Goal: Transaction & Acquisition: Purchase product/service

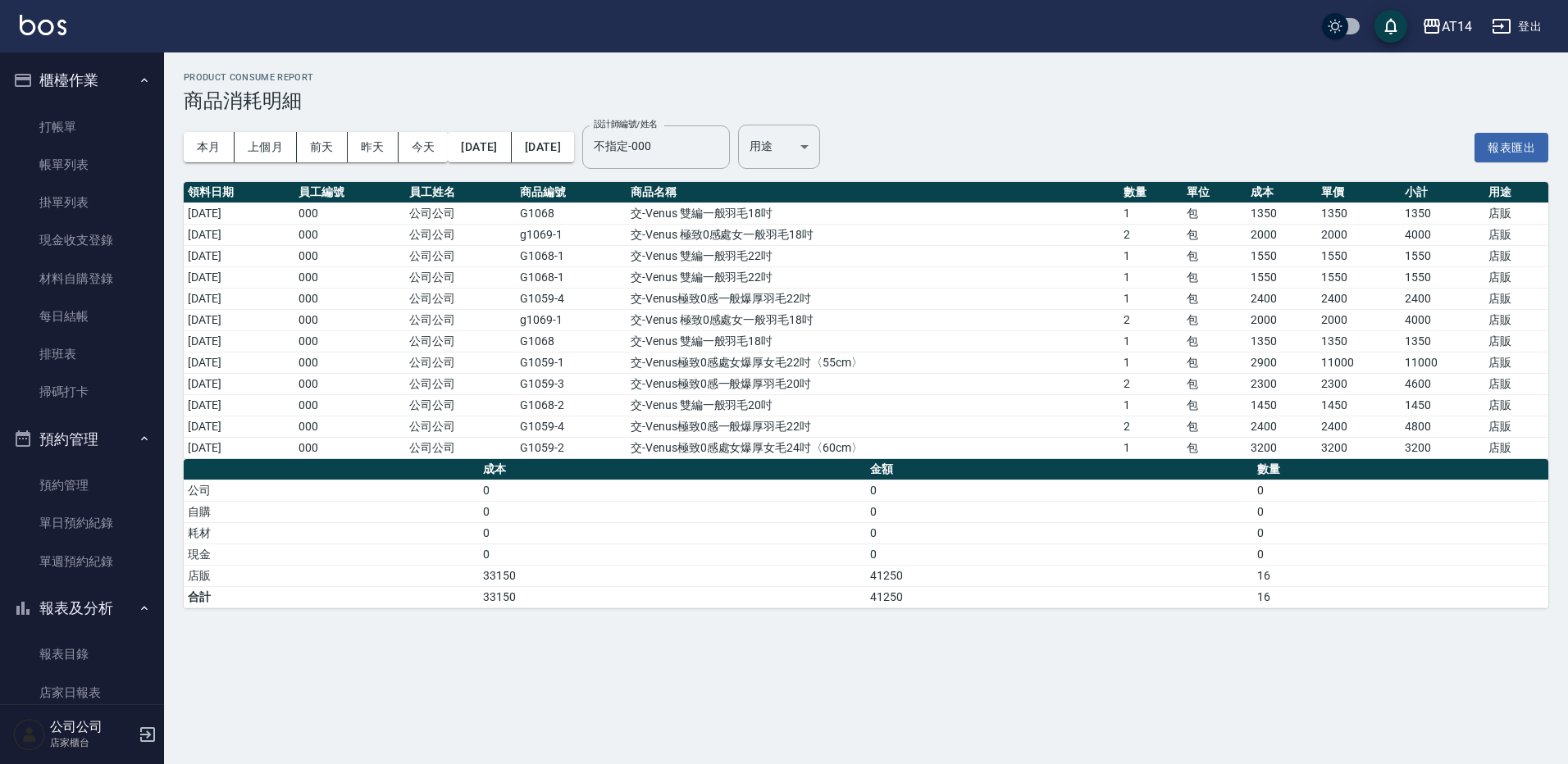
scroll to position [399, 0]
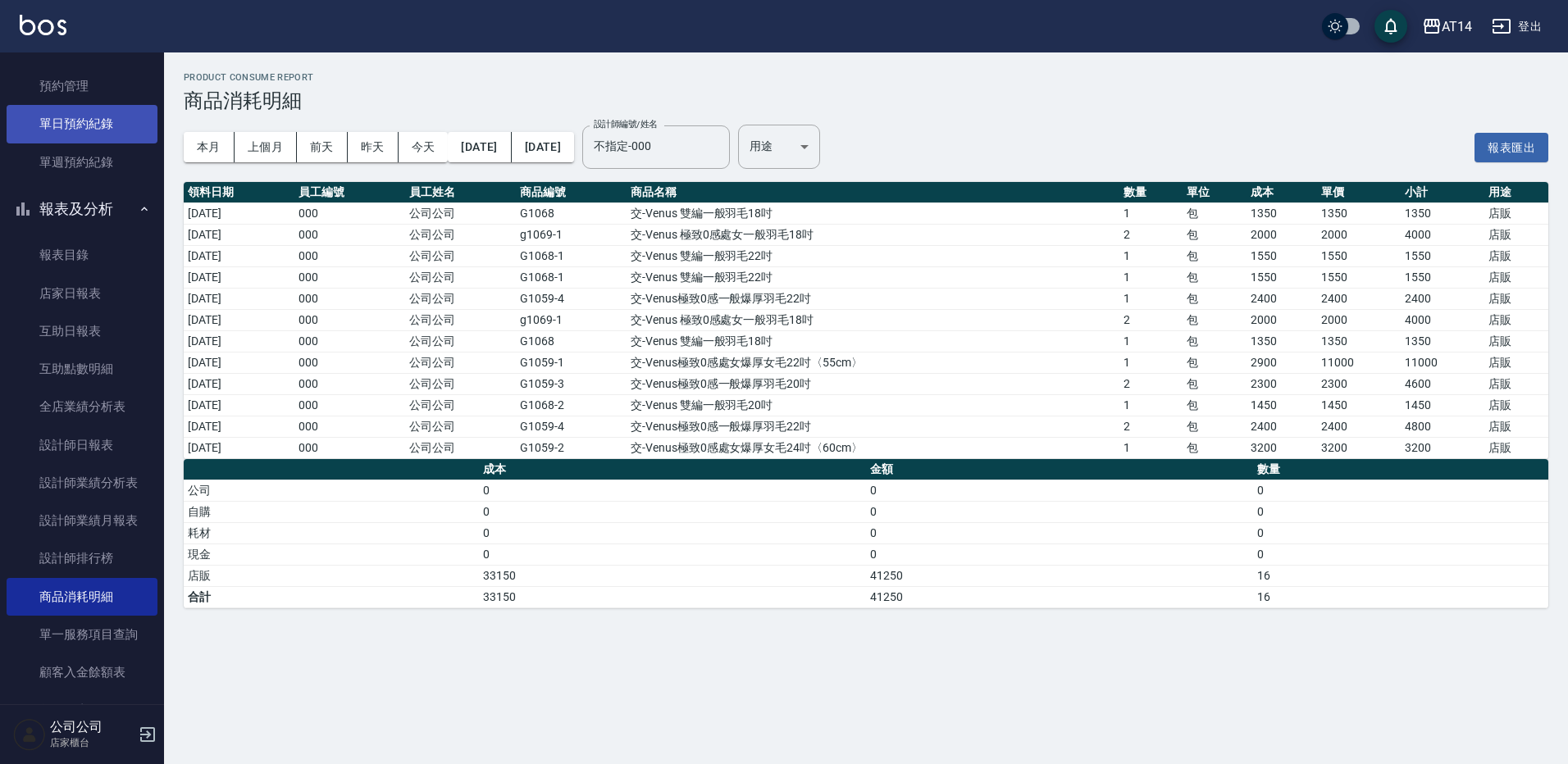
click at [86, 128] on link "單日預約紀錄" at bounding box center [82, 123] width 151 height 37
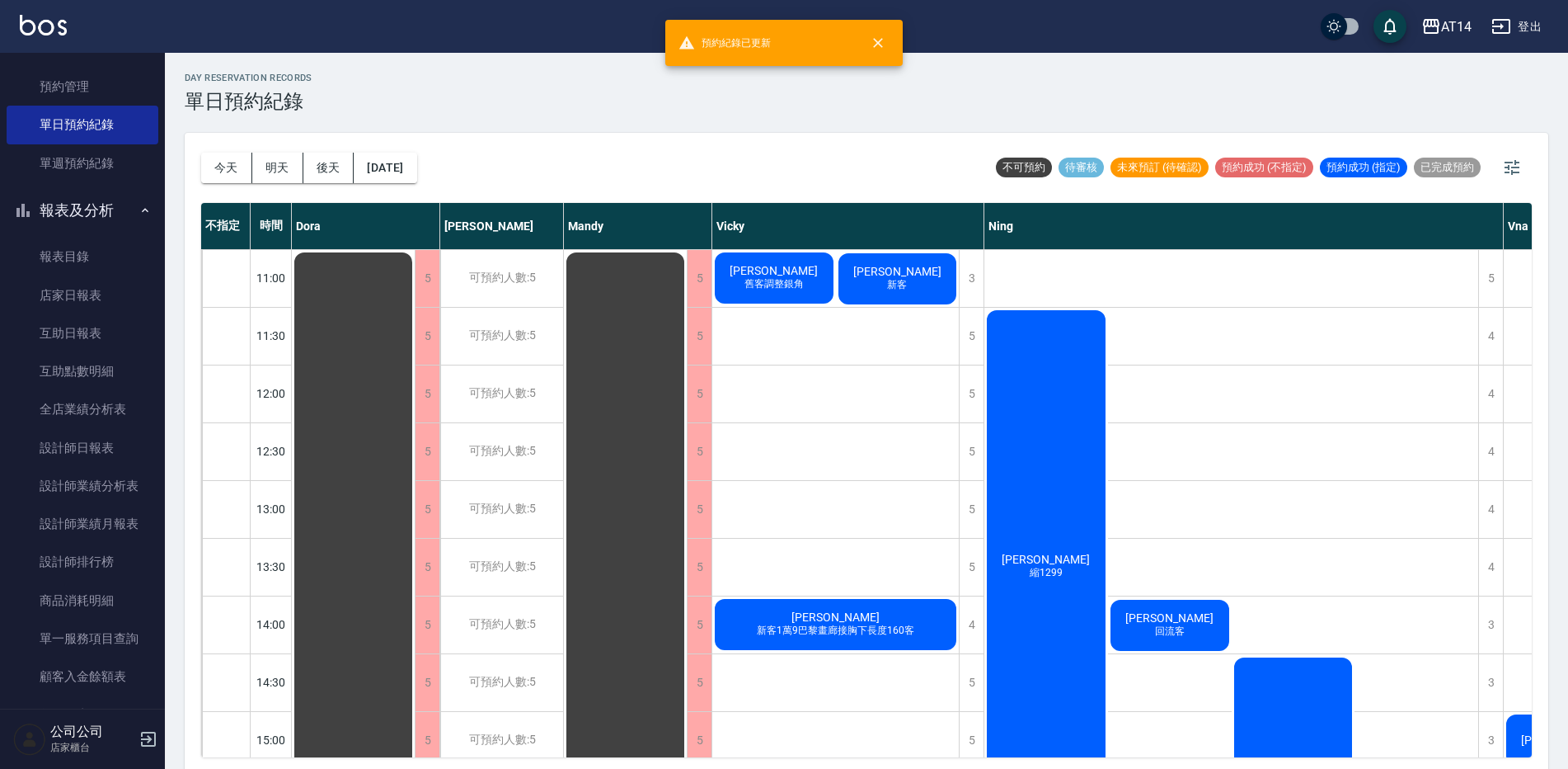
click at [1064, 462] on div "[PERSON_NAME] 縮1299" at bounding box center [1046, 567] width 124 height 518
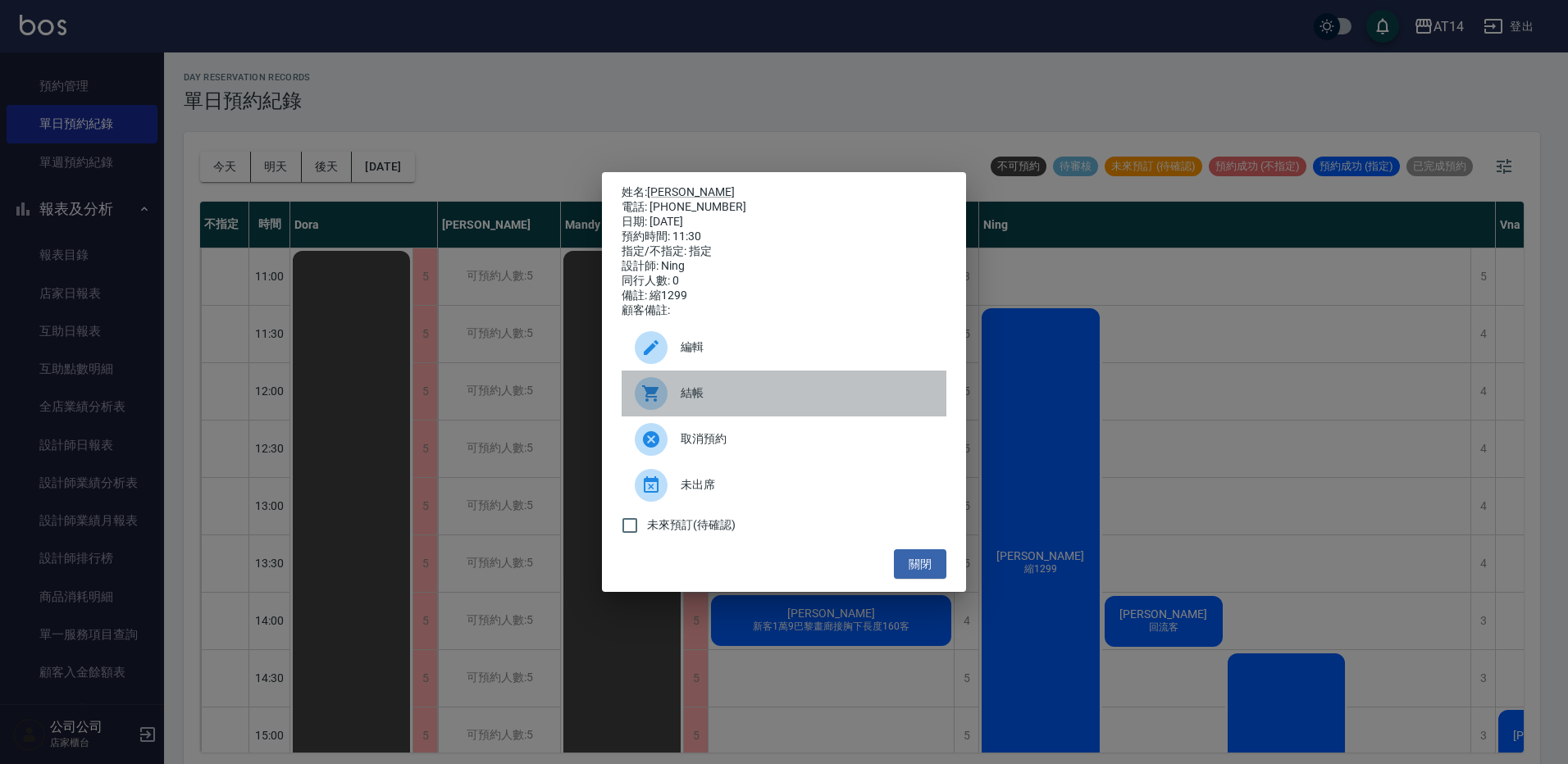
click at [834, 402] on span "結帳" at bounding box center [806, 393] width 253 height 17
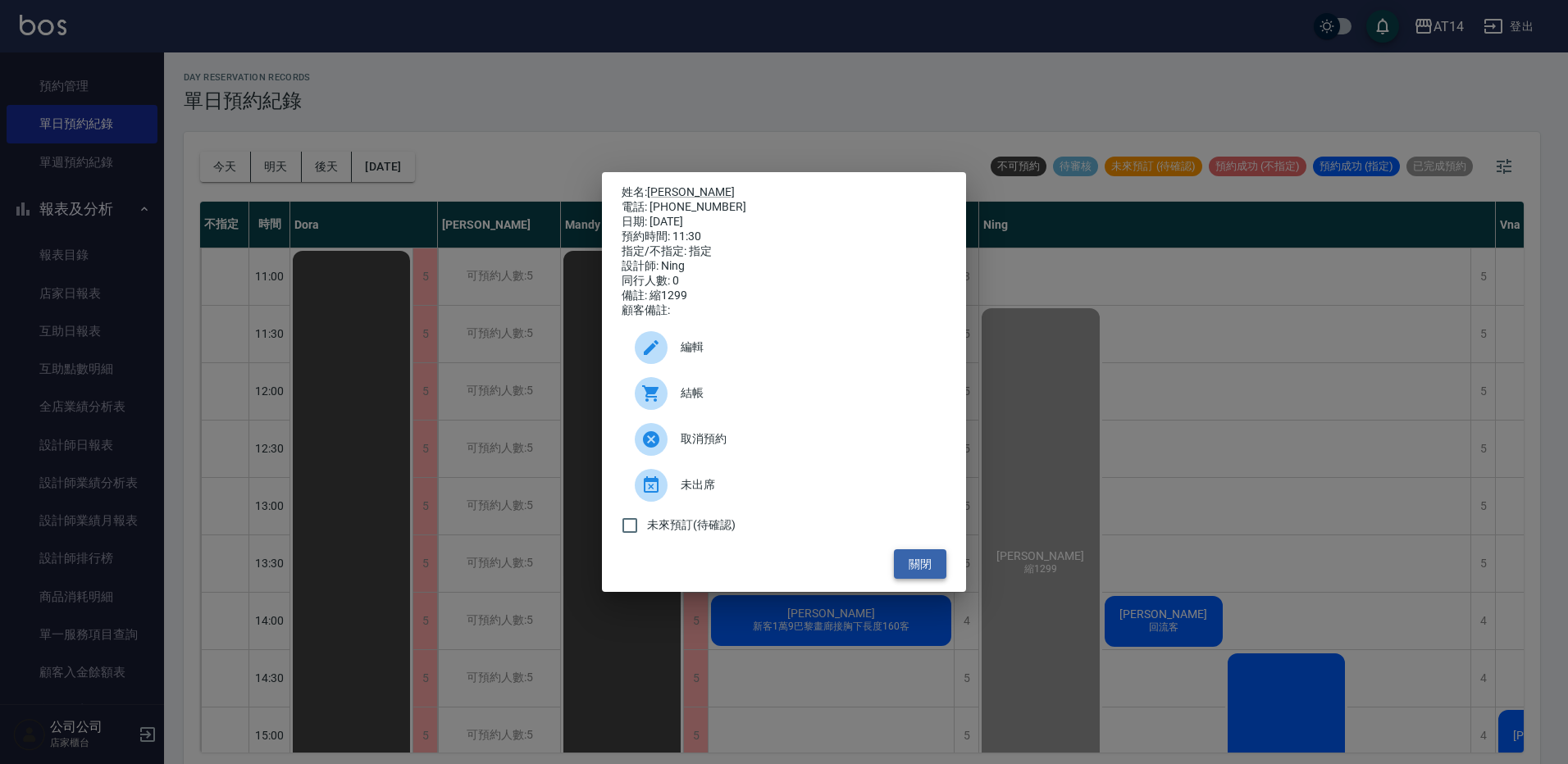
click at [932, 575] on button "關閉" at bounding box center [920, 564] width 52 height 31
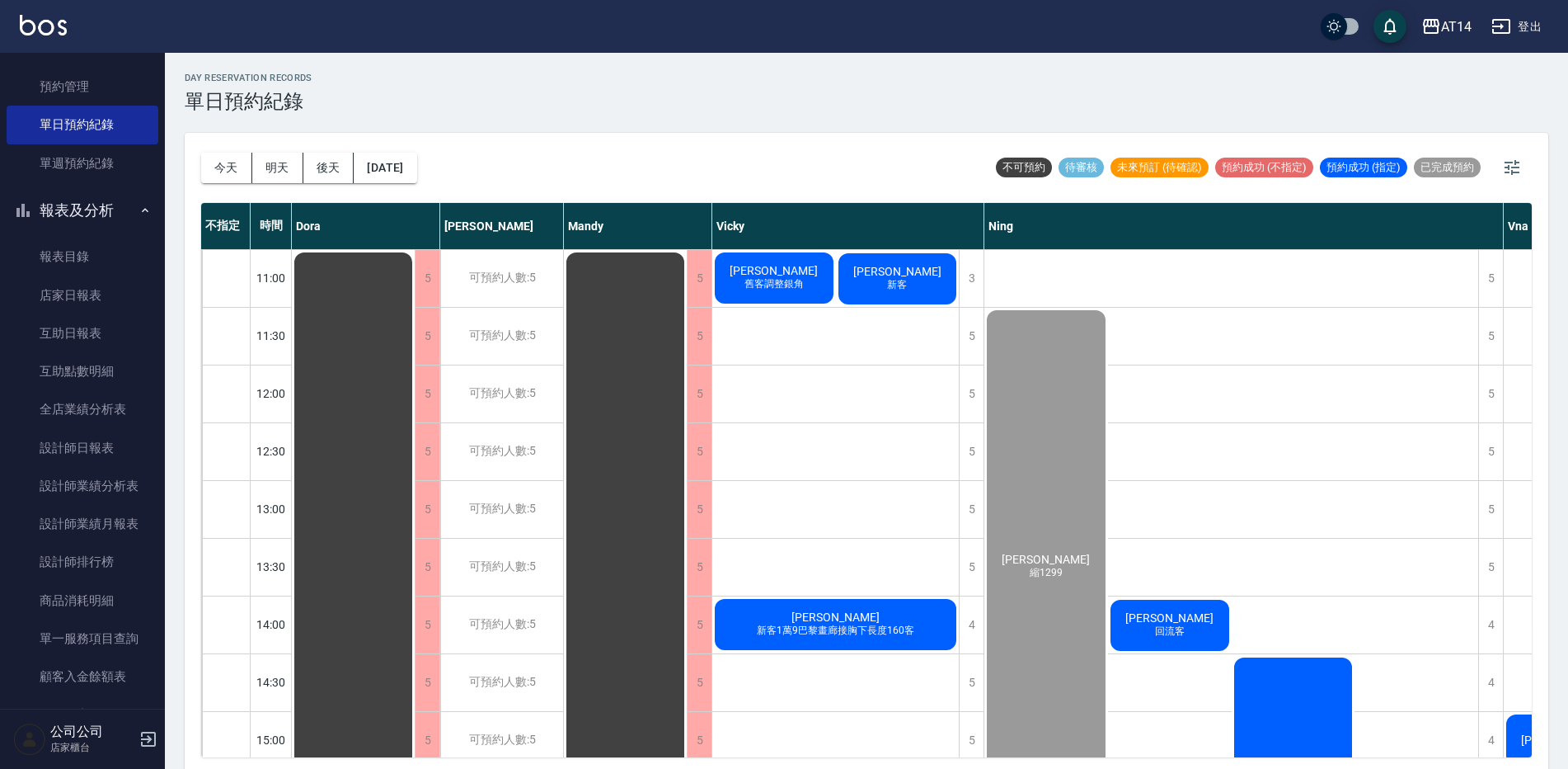
click at [1160, 614] on span "[PERSON_NAME]" at bounding box center [1169, 618] width 95 height 13
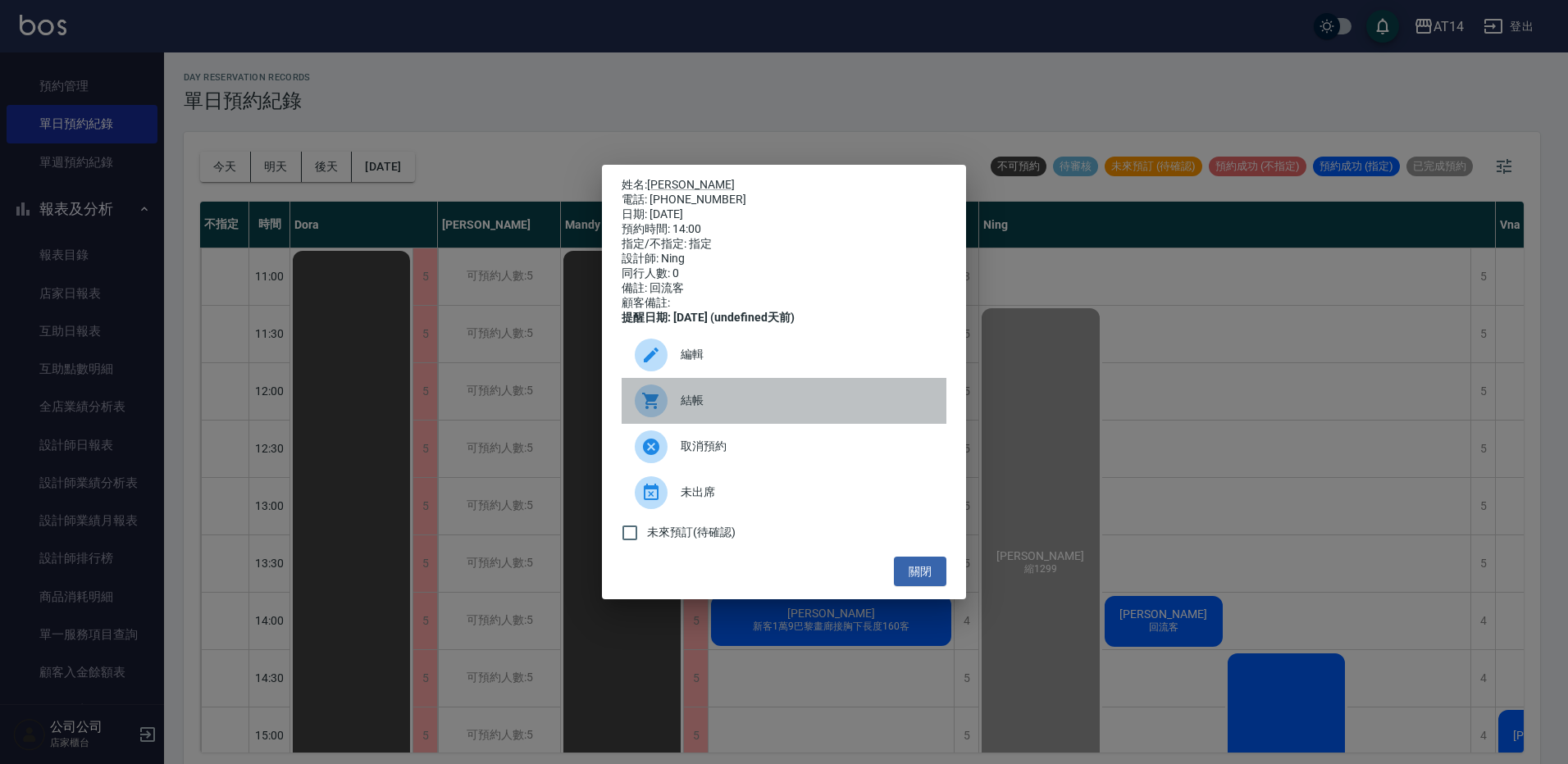
click at [717, 409] on span "結帳" at bounding box center [806, 400] width 253 height 17
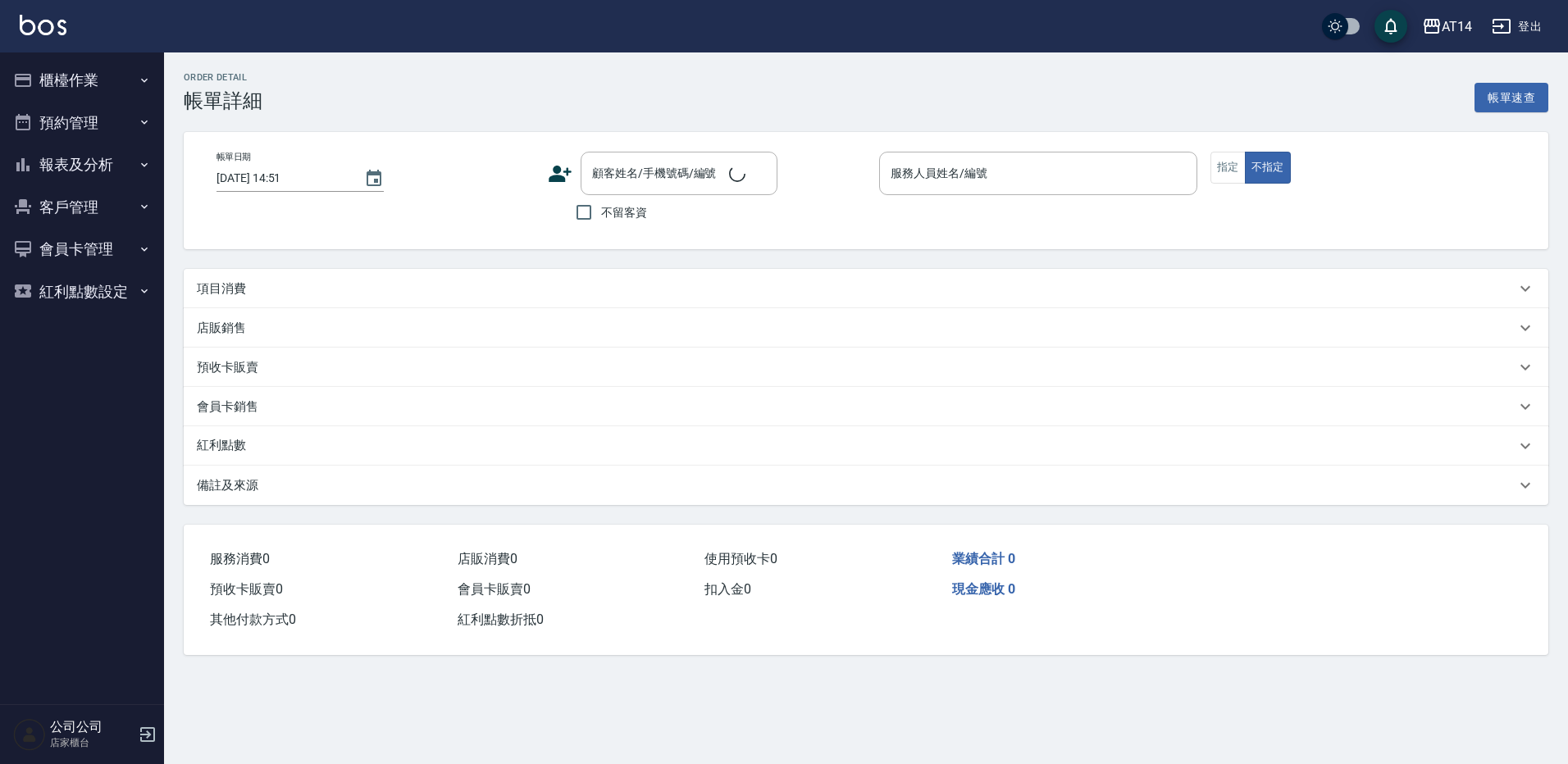
type input "2025/09/24 11:30"
type input "Ning-19"
type input "縮1299"
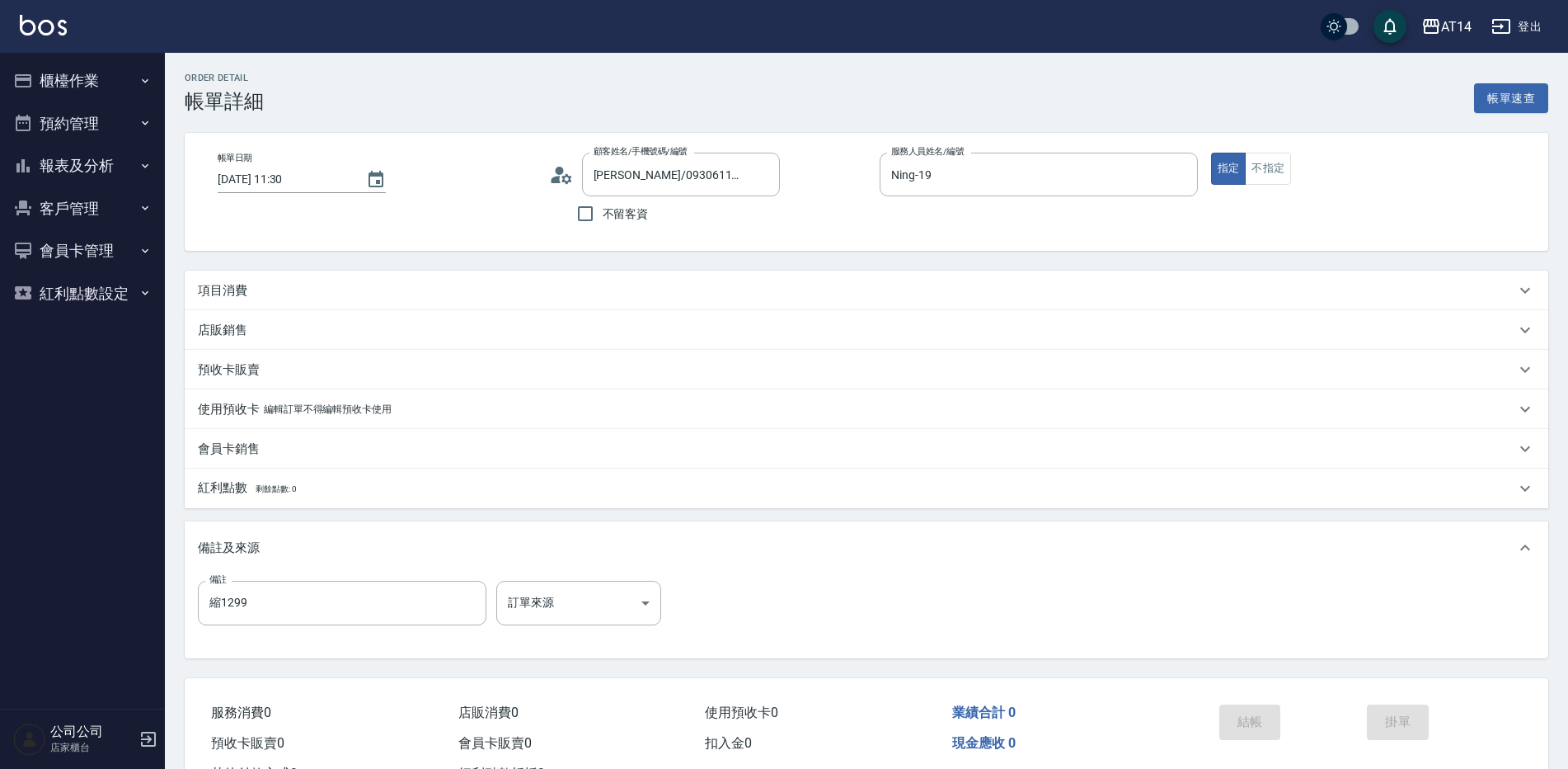
type input "白惠君 /0930611809/null"
click at [572, 592] on body "AT14 登出 櫃檯作業 打帳單 帳單列表 掛單列表 現金收支登錄 材料自購登錄 每日結帳 排班表 掃碼打卡 預約管理 預約管理 單日預約紀錄 單週預約紀錄 …" at bounding box center [784, 414] width 1568 height 829
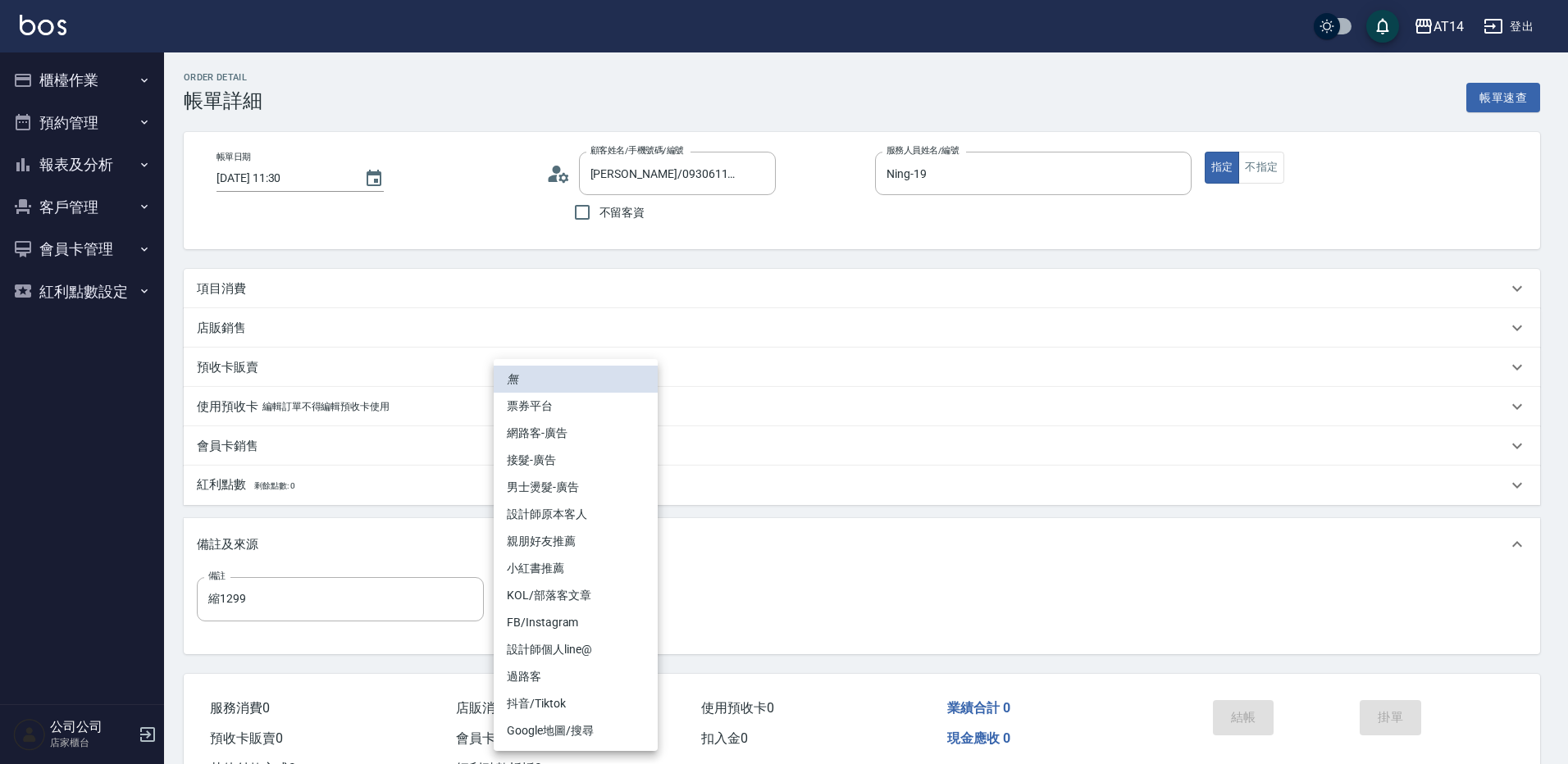
click at [567, 435] on li "網路客-廣告" at bounding box center [576, 433] width 164 height 27
type input "網路客-廣告"
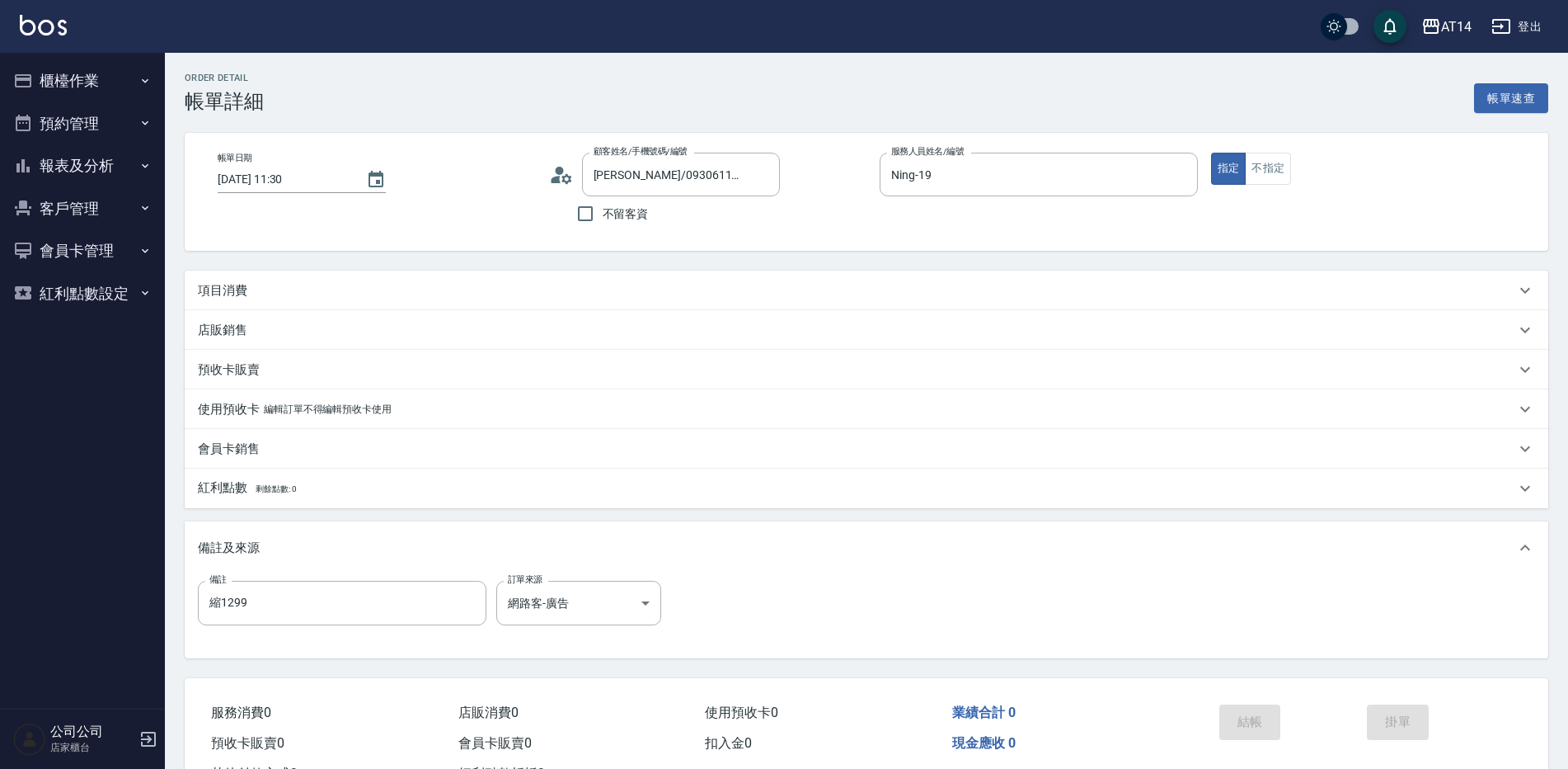
click at [325, 290] on div "項目消費" at bounding box center [857, 291] width 1317 height 17
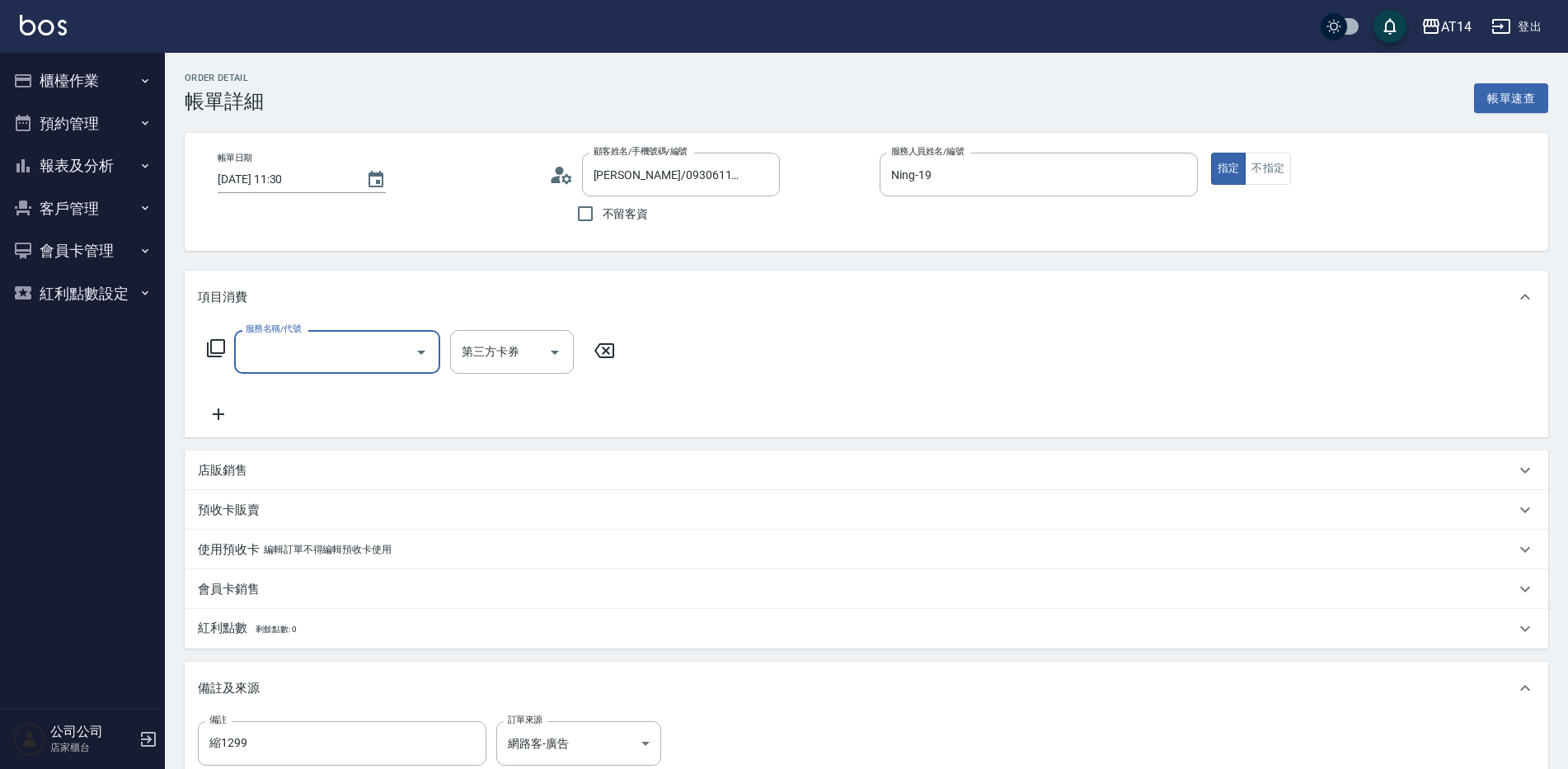
click at [327, 352] on input "服務名稱/代號" at bounding box center [325, 351] width 167 height 29
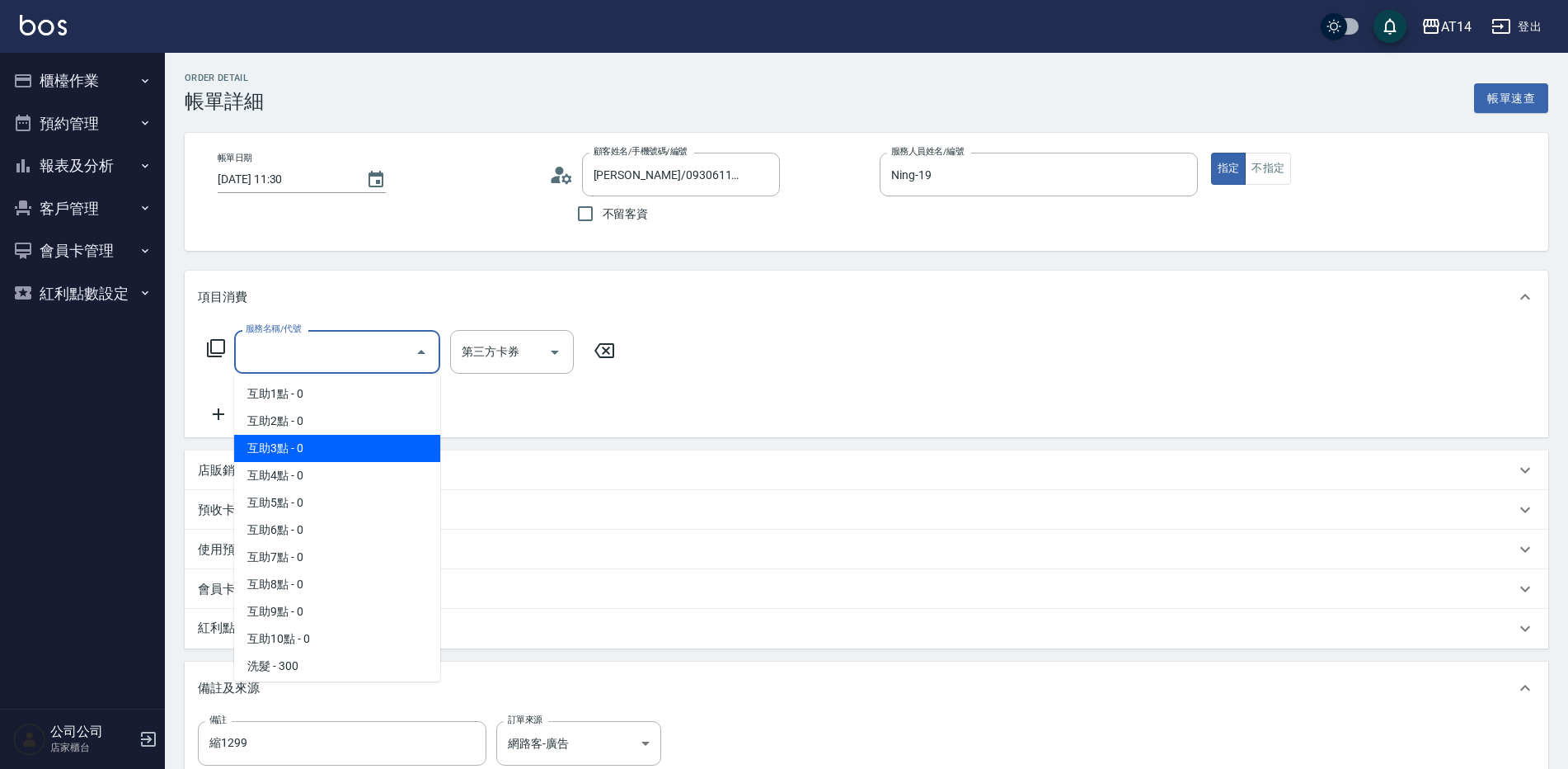
click at [343, 435] on span "互助3點 - 0" at bounding box center [338, 448] width 206 height 27
type input "互助3點(003)"
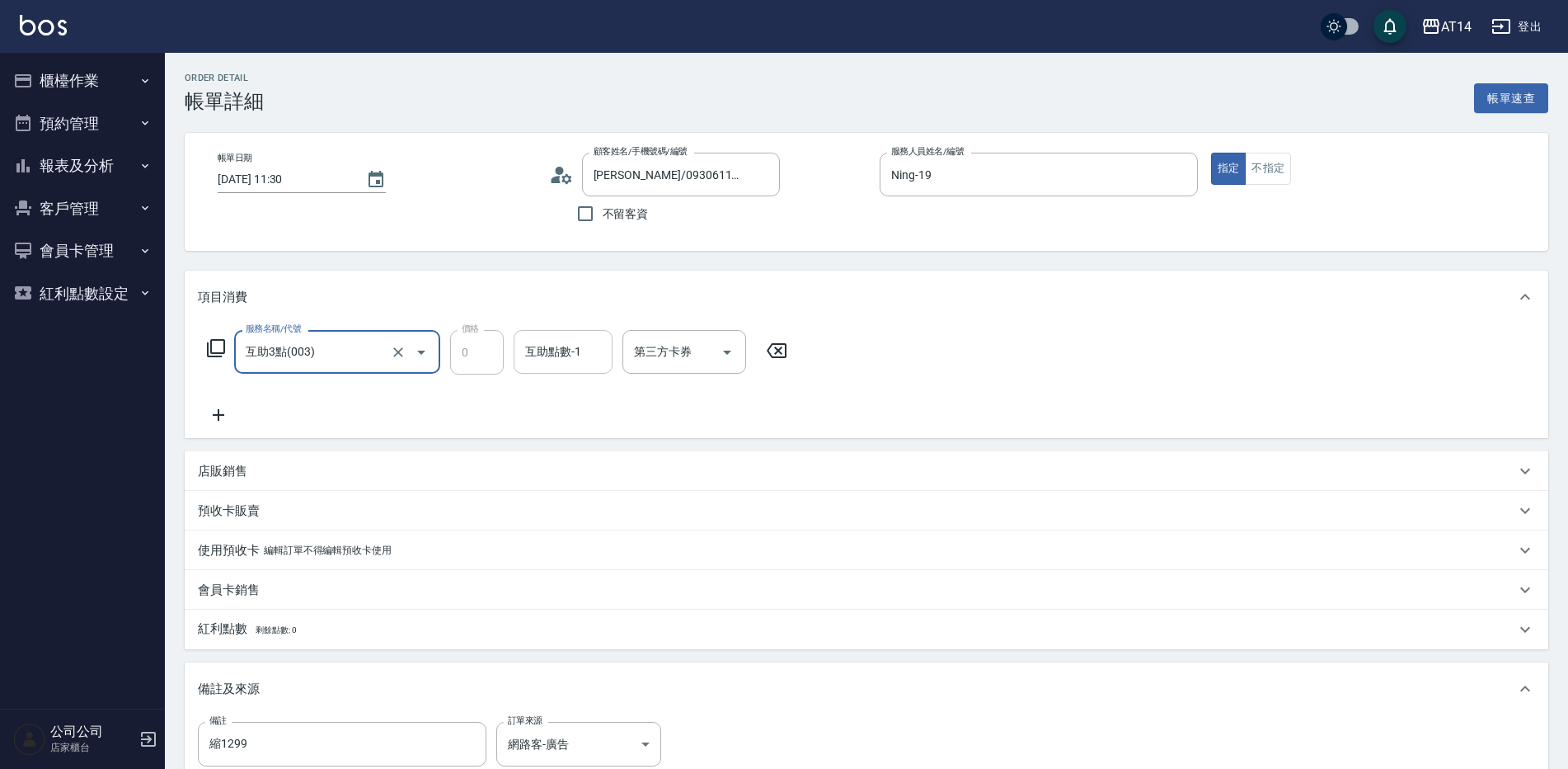
click at [540, 353] on div "互助點數-1 互助點數-1" at bounding box center [562, 351] width 99 height 44
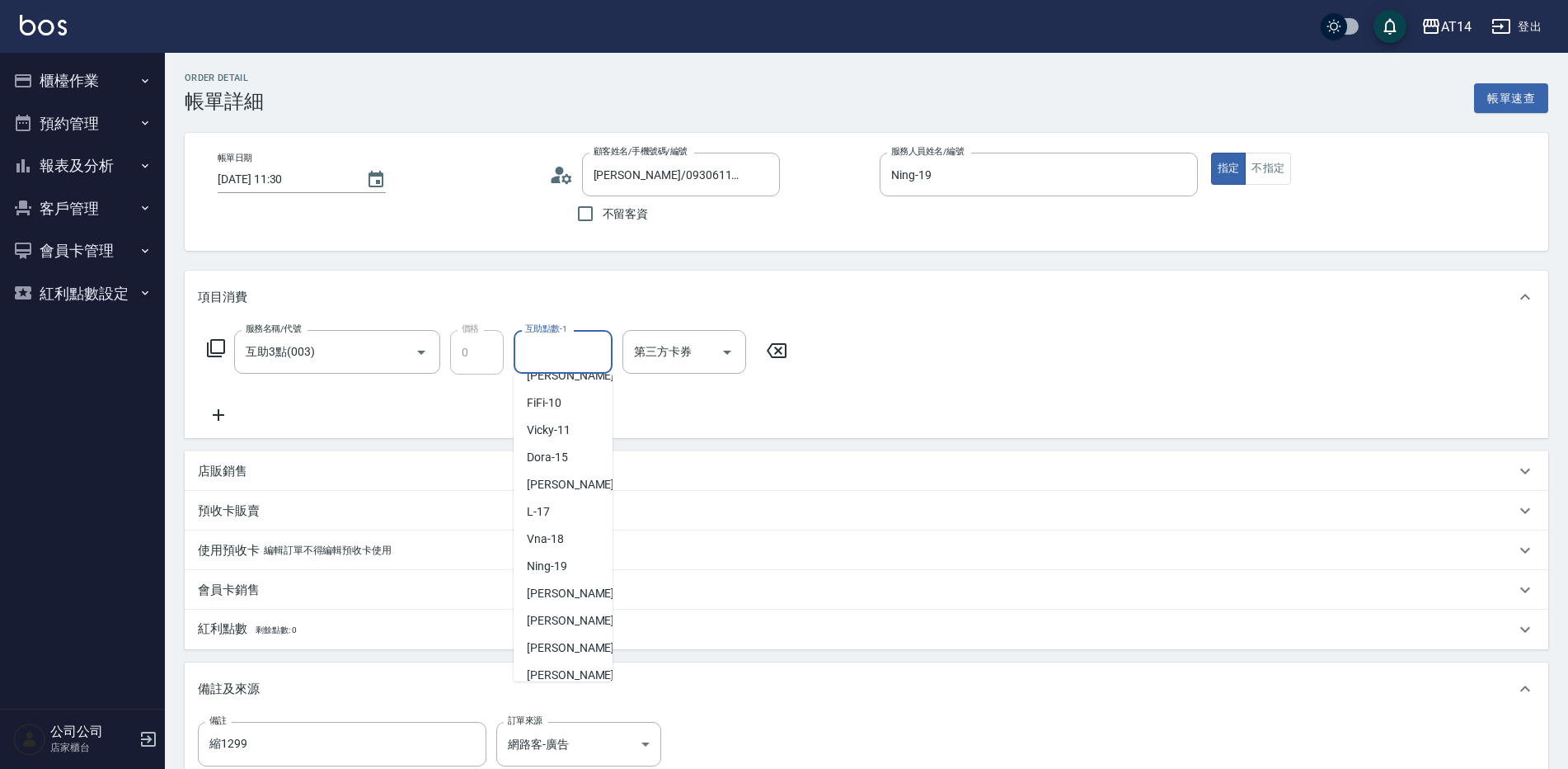
scroll to position [304, 0]
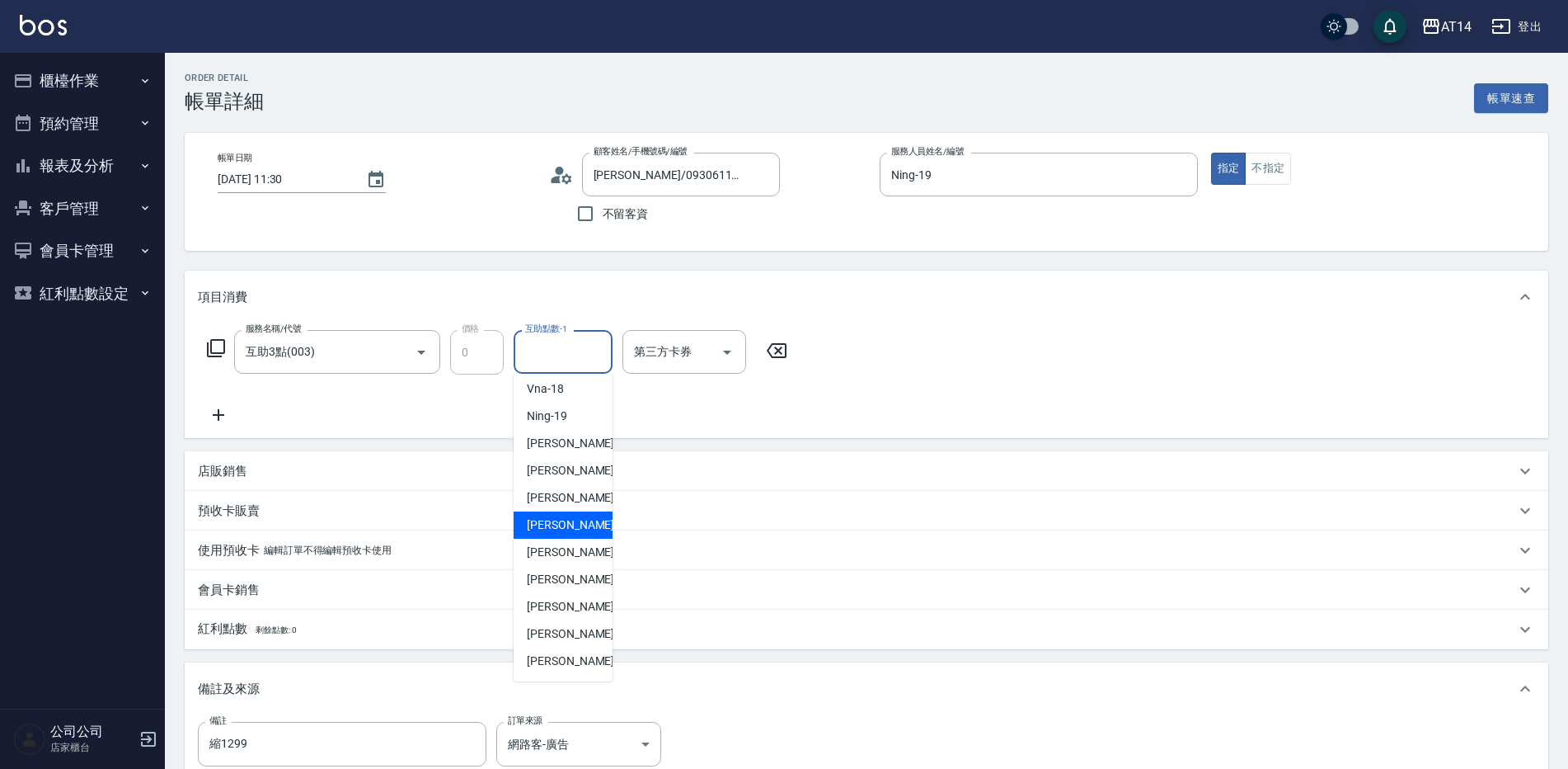
click at [561, 528] on span "楊明月 -63" at bounding box center [579, 525] width 104 height 17
type input "楊明月-63"
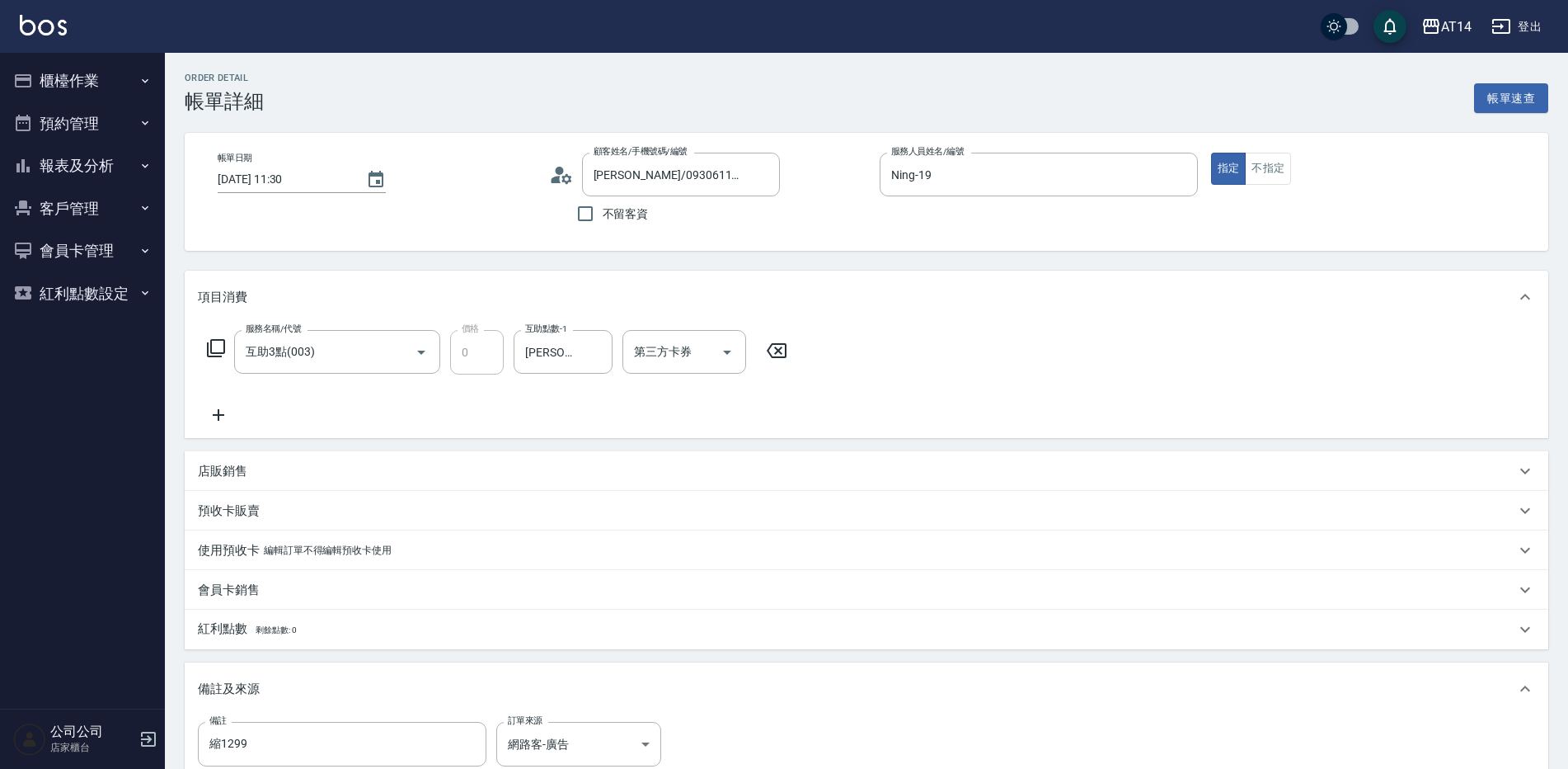
click at [218, 418] on icon at bounding box center [219, 415] width 11 height 11
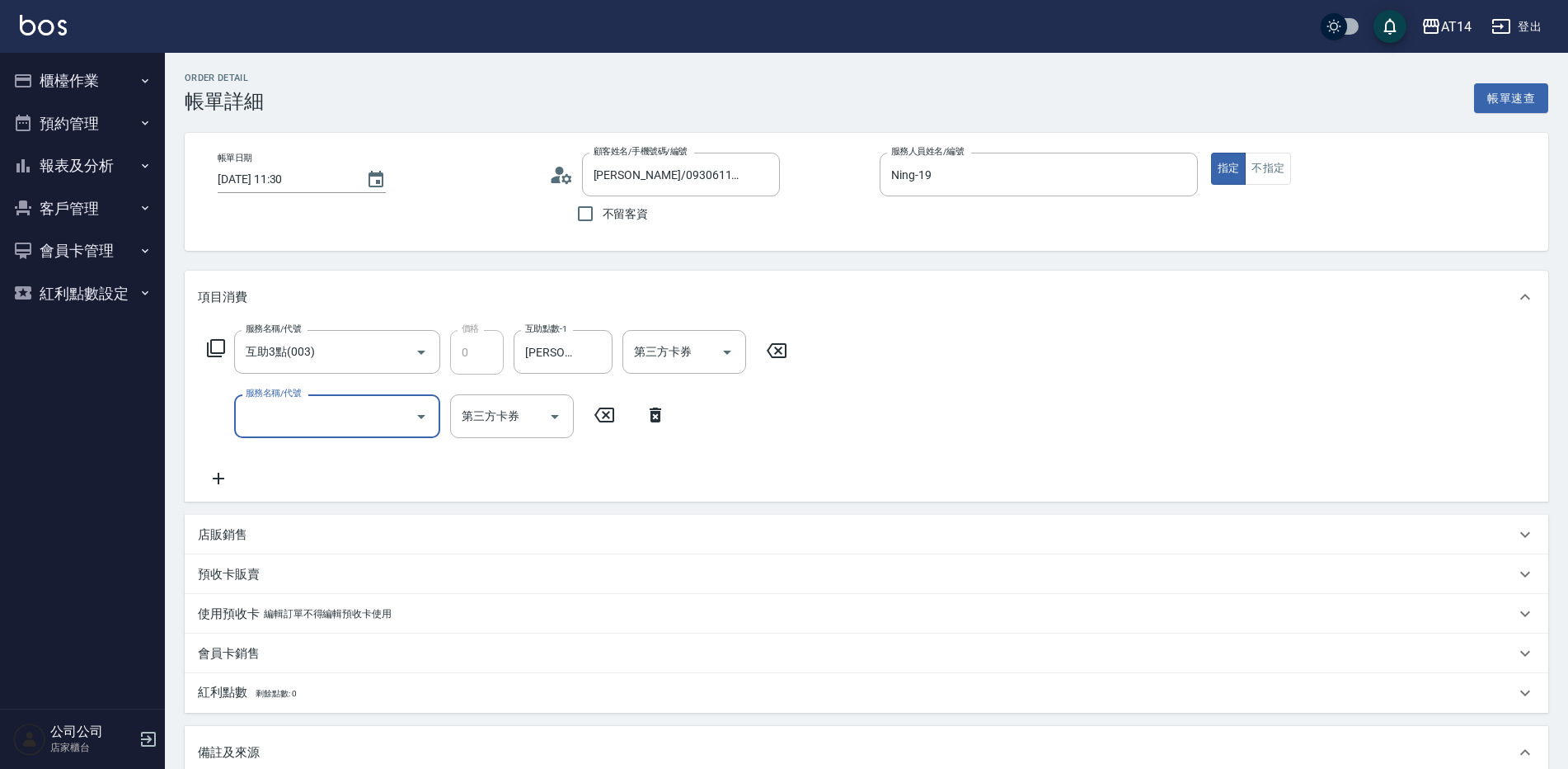
click at [281, 419] on input "服務名稱/代號" at bounding box center [325, 416] width 167 height 29
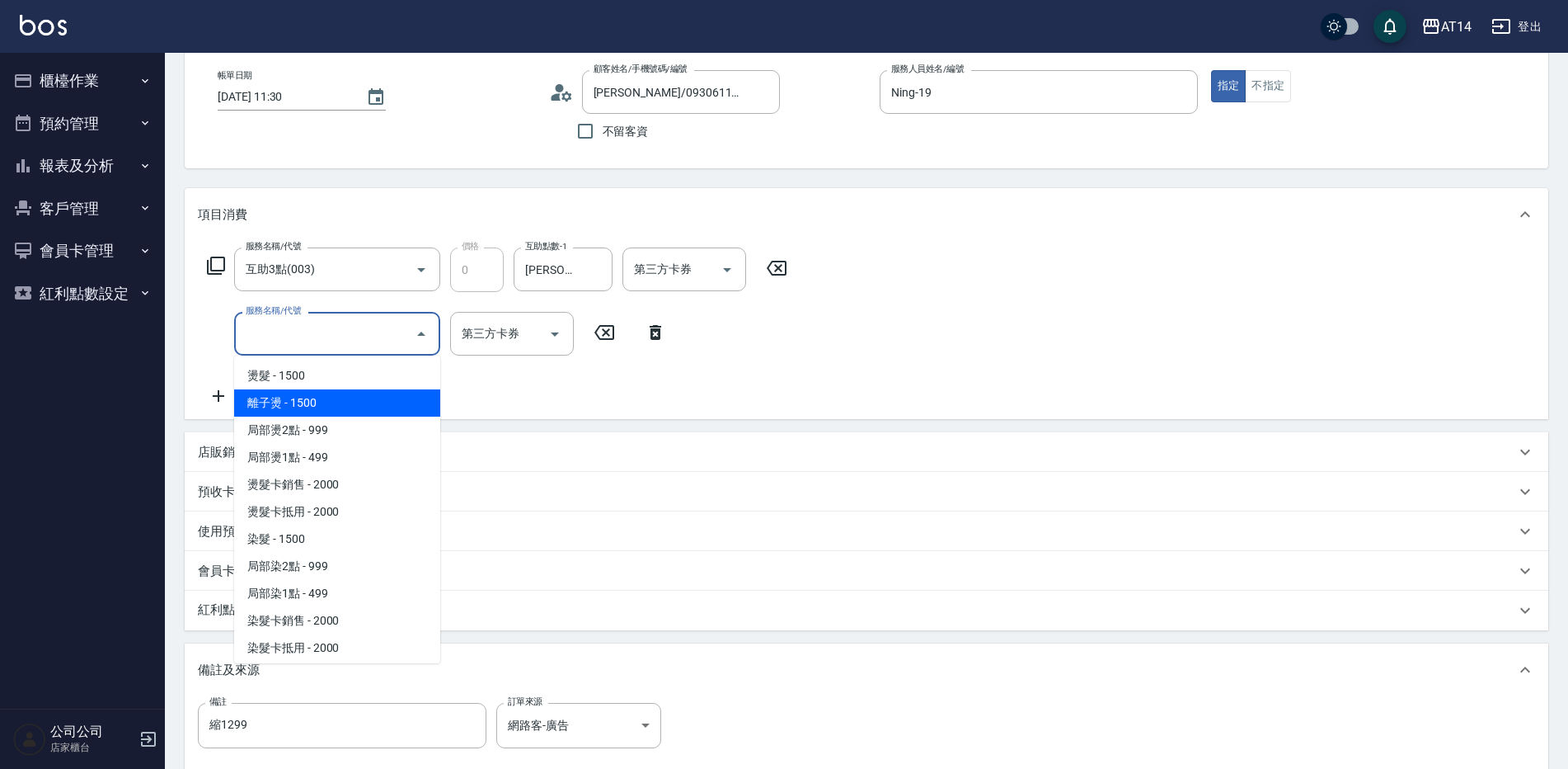
scroll to position [412, 0]
click at [295, 396] on span "離子燙 - 1500" at bounding box center [338, 398] width 206 height 27
type input "3"
type input "離子燙(032)"
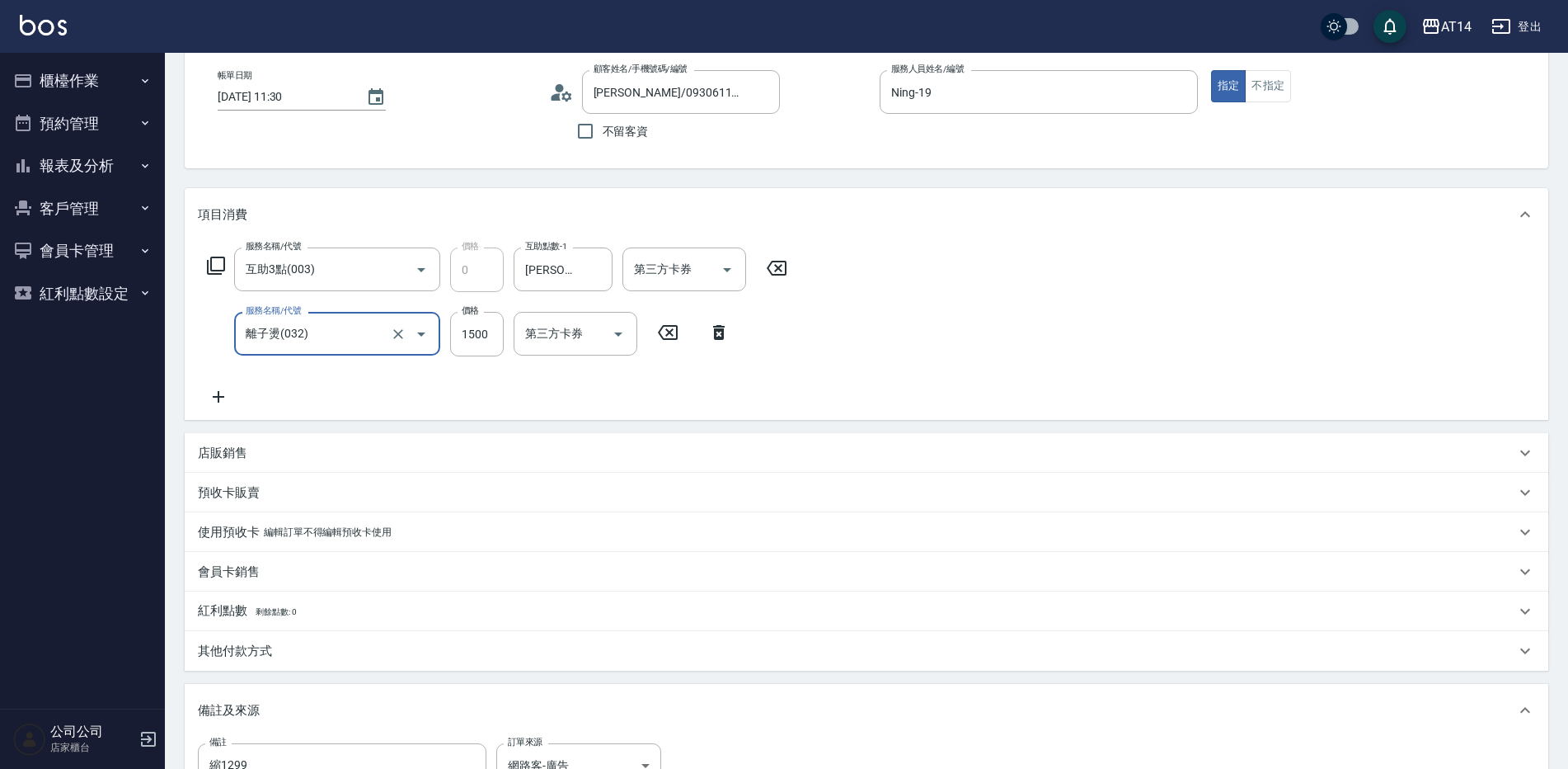
click at [228, 393] on icon at bounding box center [219, 396] width 41 height 20
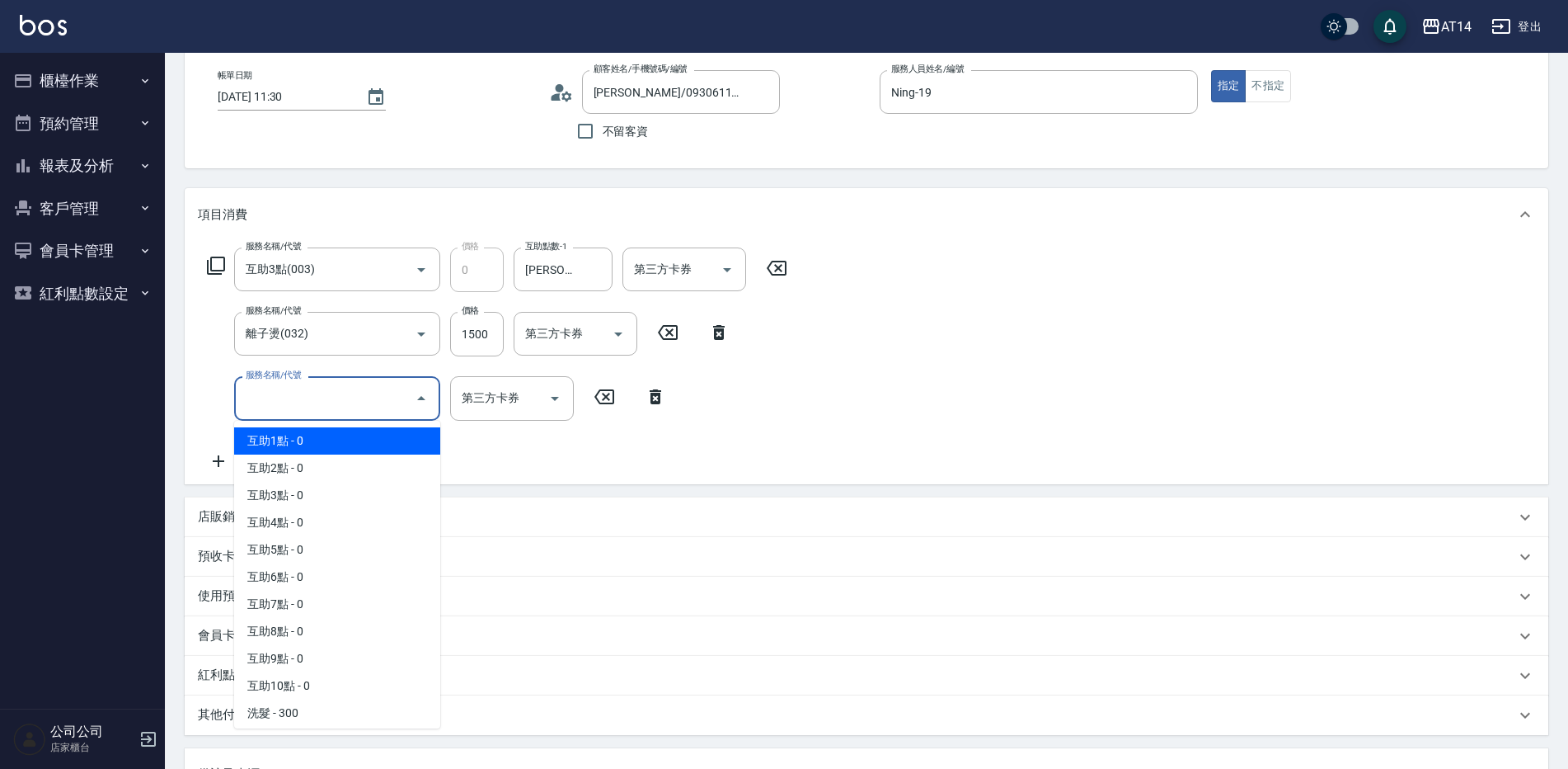
click at [297, 394] on input "服務名稱/代號" at bounding box center [325, 398] width 167 height 29
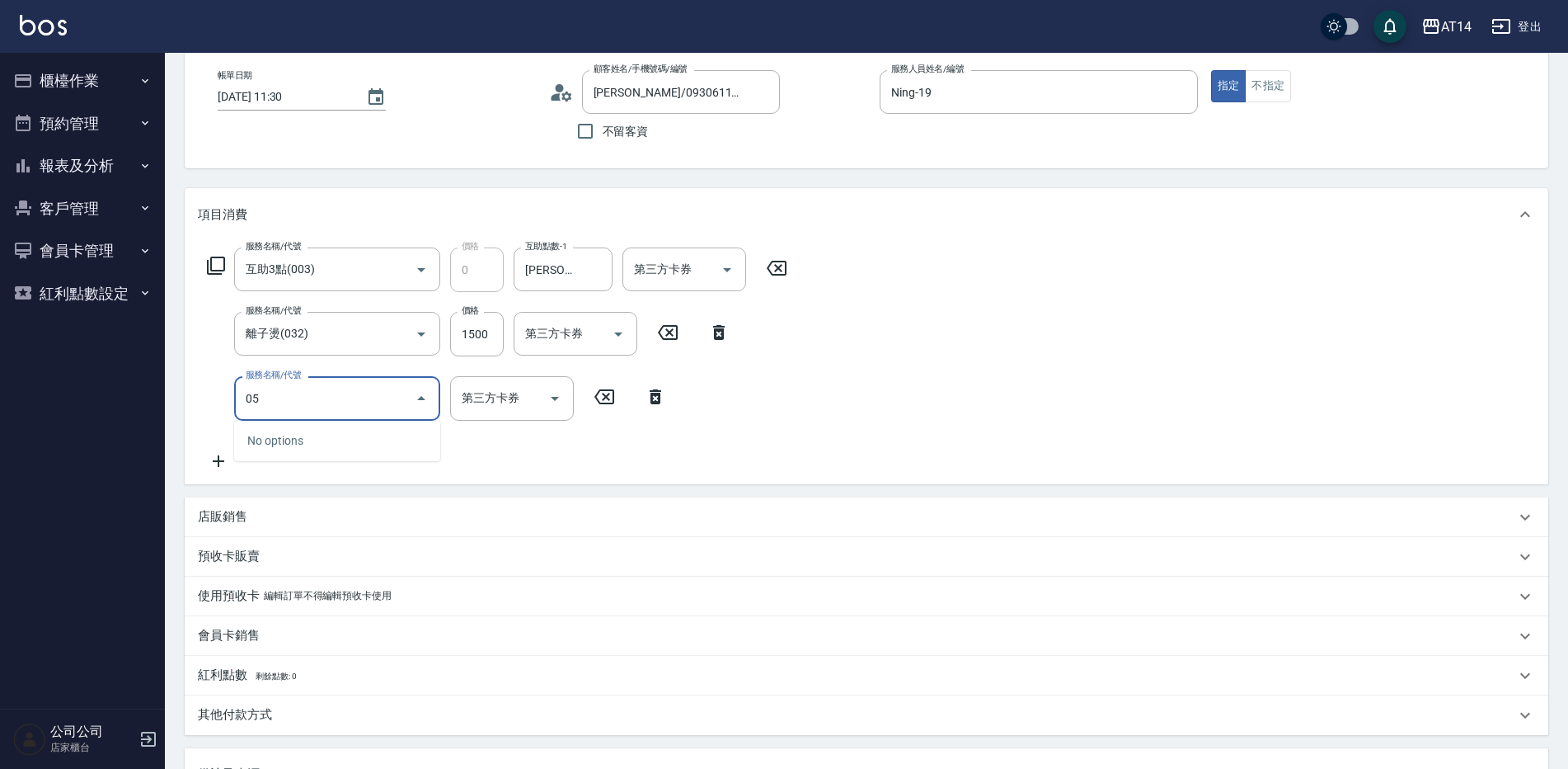
type input "051"
type input "5"
type input "護髮(051)"
click at [466, 401] on input "1000" at bounding box center [477, 398] width 53 height 44
type input "3"
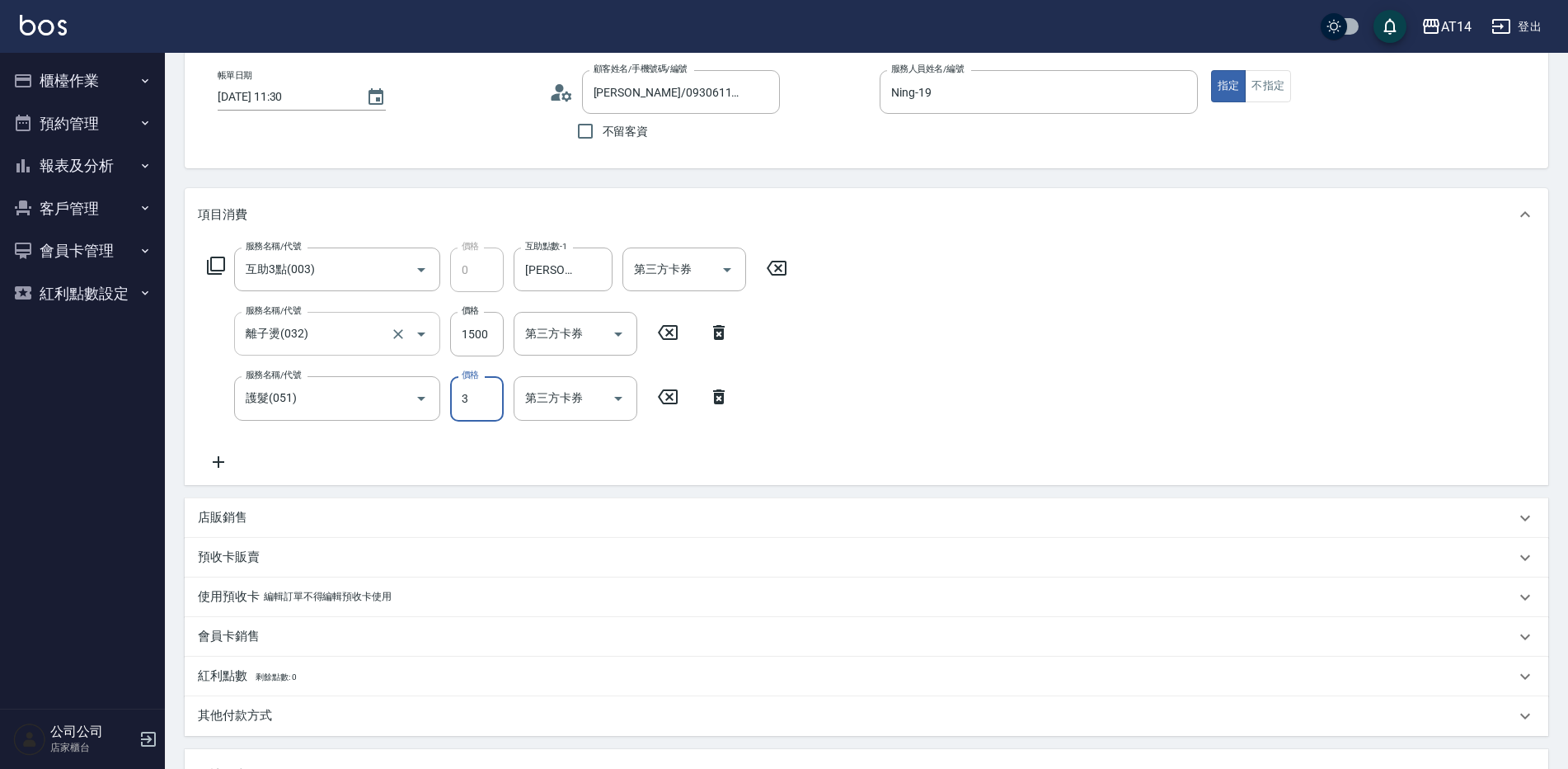
type input "3"
type input "350"
type input "4"
type input "3500"
type input "10"
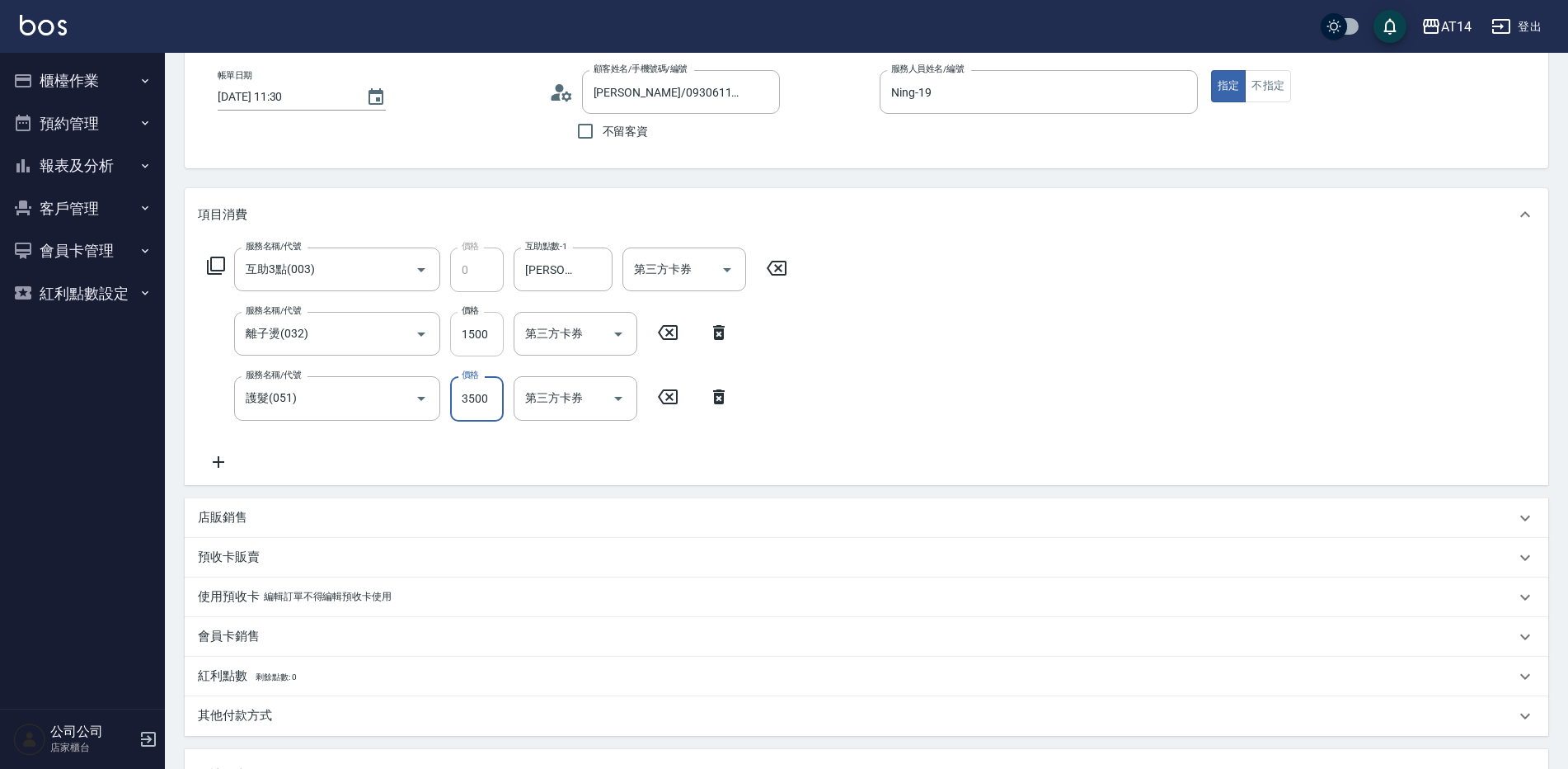
type input "3500"
click at [460, 343] on input "1500" at bounding box center [477, 333] width 53 height 44
type input "1"
type input "7"
type input "1299"
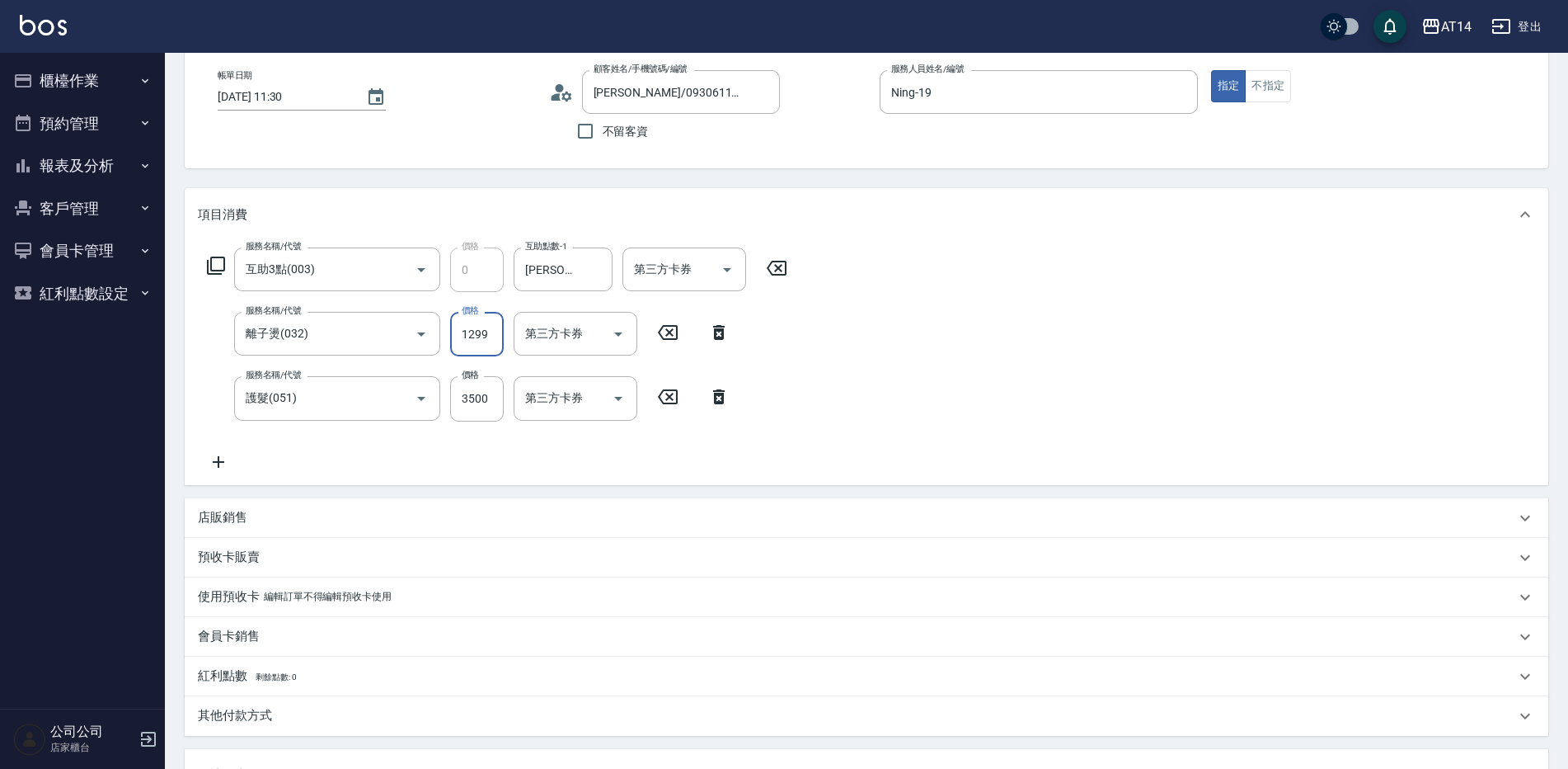
type input "10"
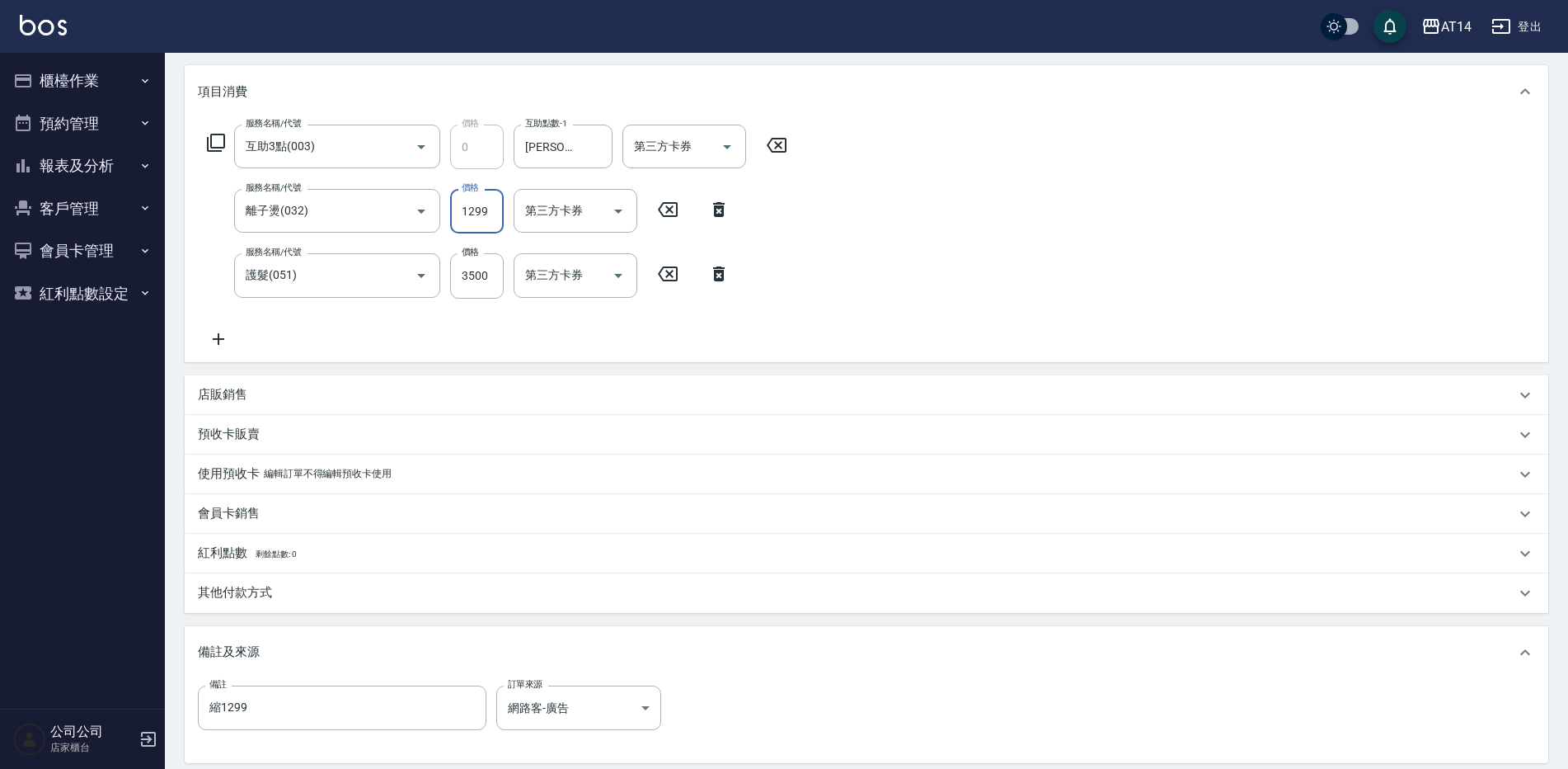
scroll to position [330, 0]
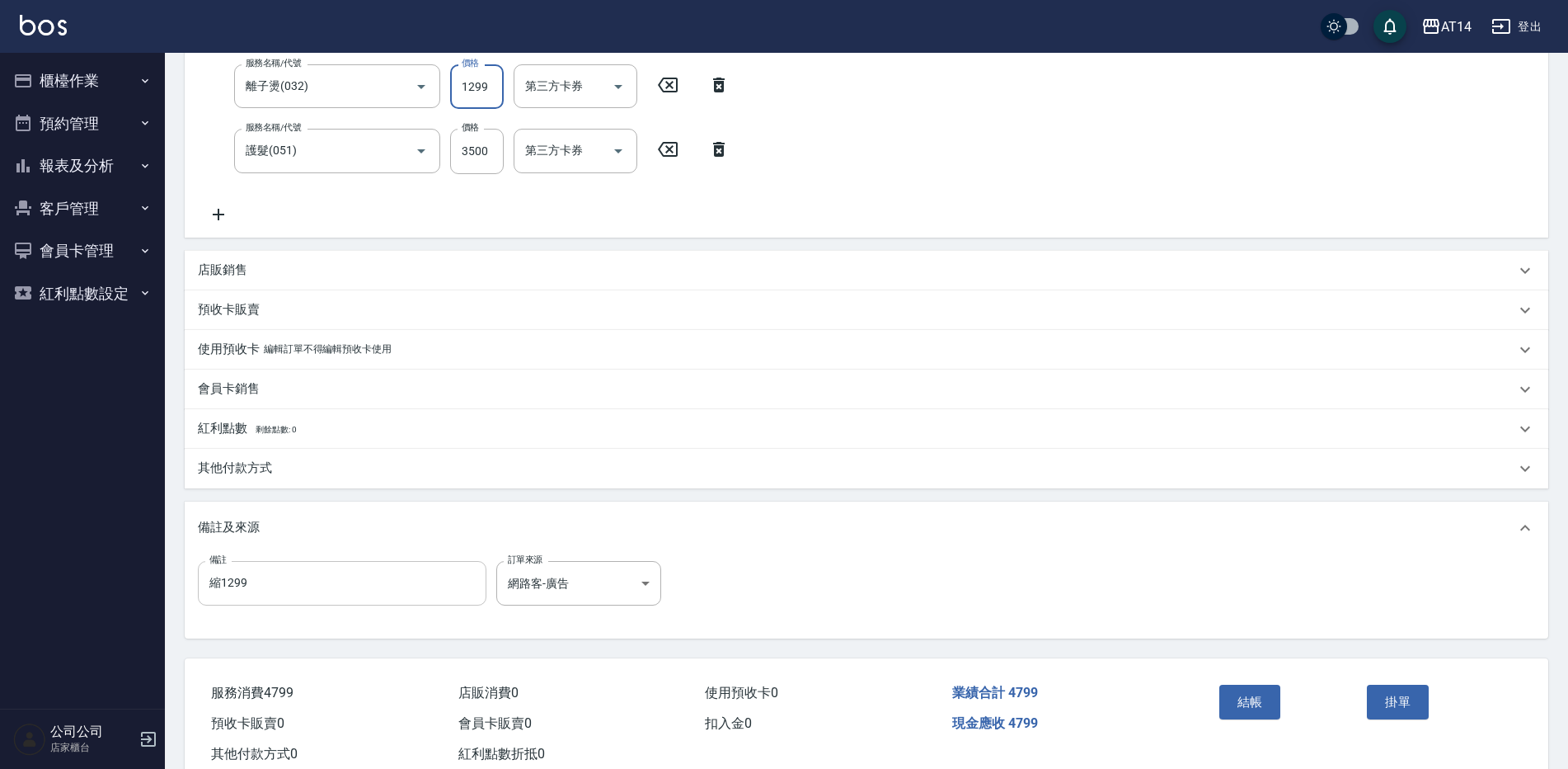
type input "1299"
drag, startPoint x: 326, startPoint y: 573, endPoint x: 166, endPoint y: 587, distance: 160.6
click at [175, 595] on div "Order detail 帳單詳細 帳單速查 帳單日期 2025/09/24 11:30 顧客姓名/手機號碼/編號 白惠君 /0930611809/null …" at bounding box center [867, 266] width 1404 height 1086
type input "五碼15660"
click at [262, 466] on p "其他付款方式" at bounding box center [235, 468] width 74 height 17
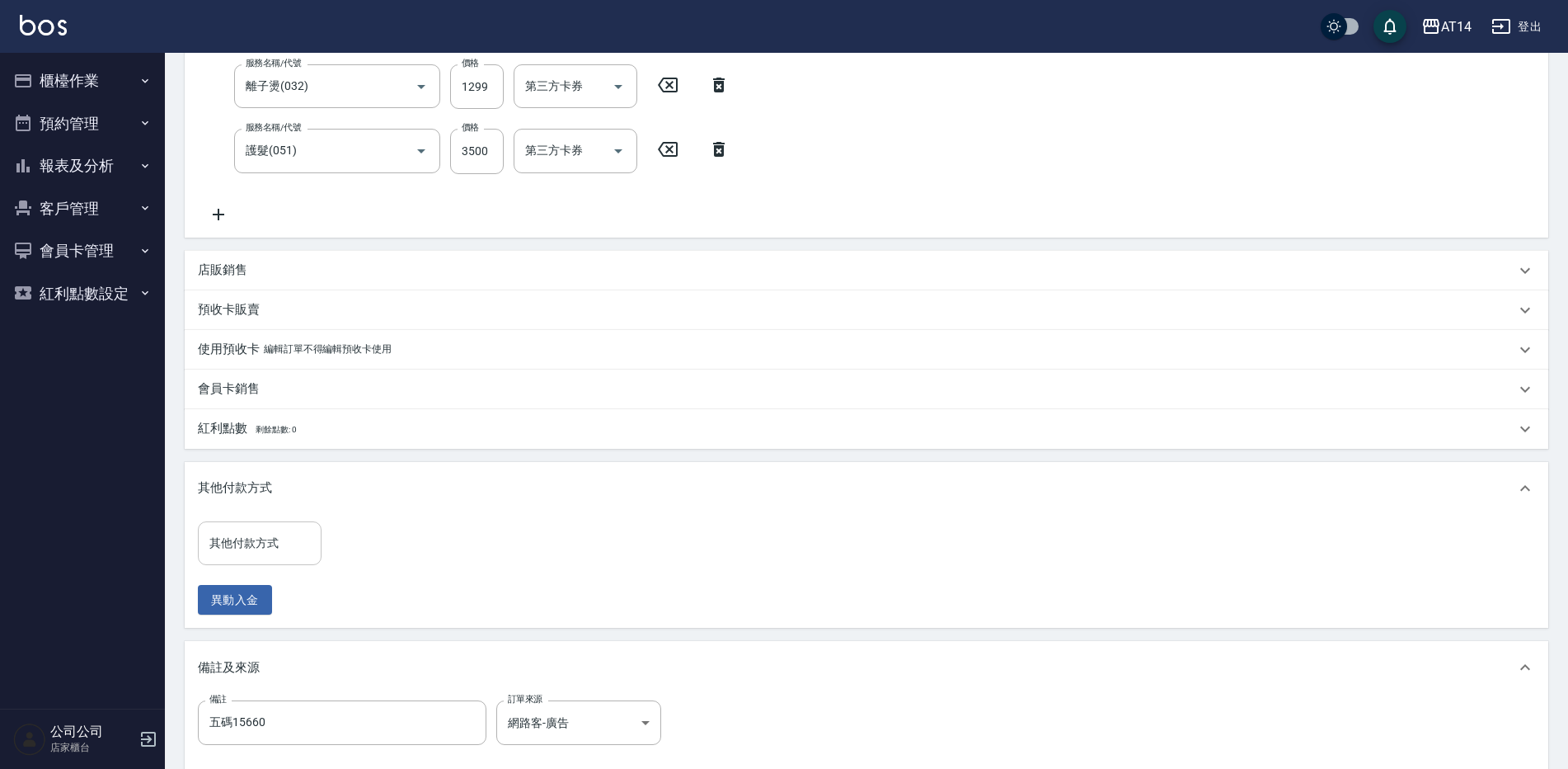
click at [275, 546] on input "其他付款方式" at bounding box center [260, 543] width 109 height 29
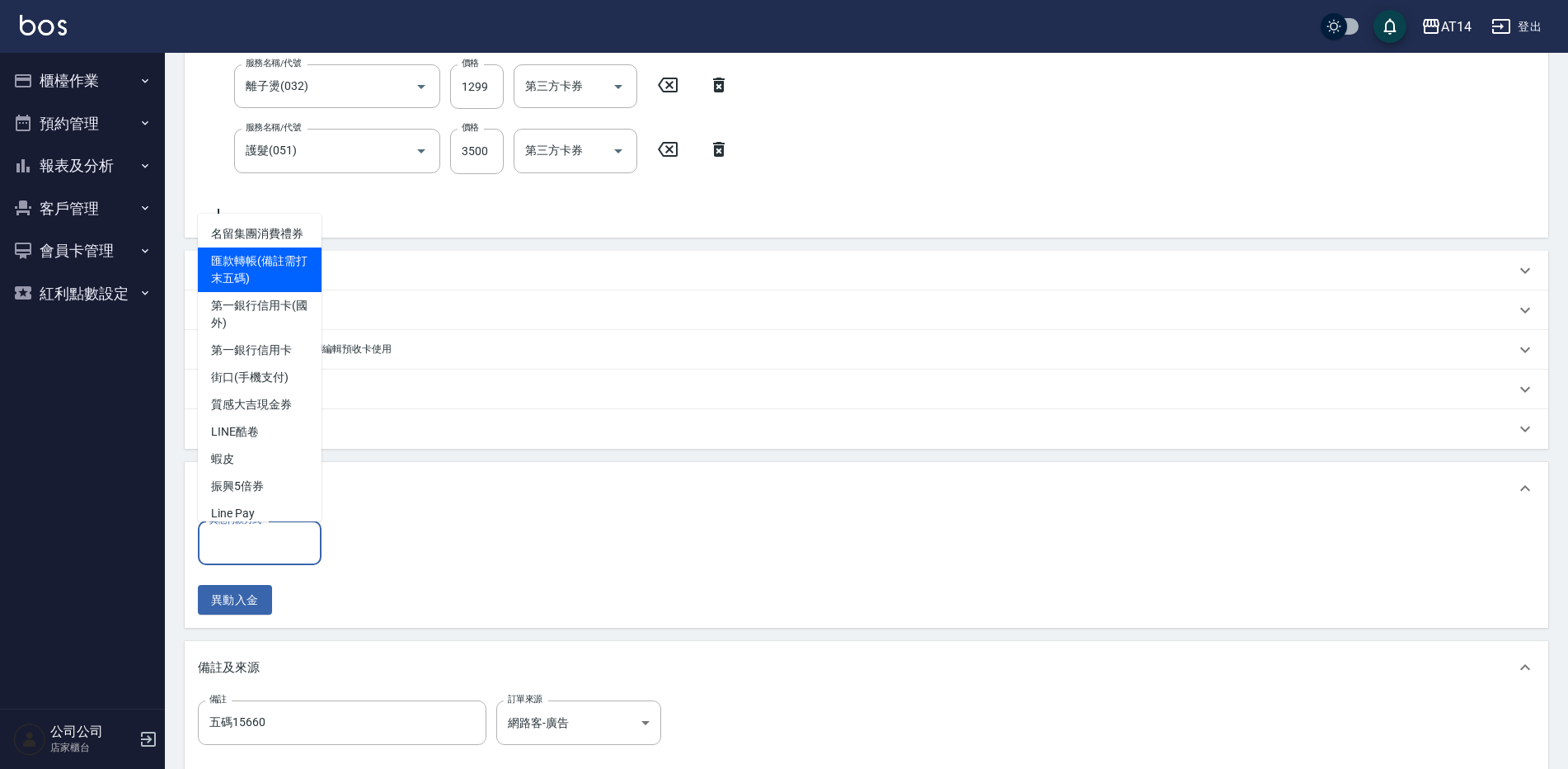
click at [280, 292] on span "匯款轉帳(備註需打末五碼)" at bounding box center [260, 269] width 124 height 44
type input "匯款轉帳(備註需打末五碼)"
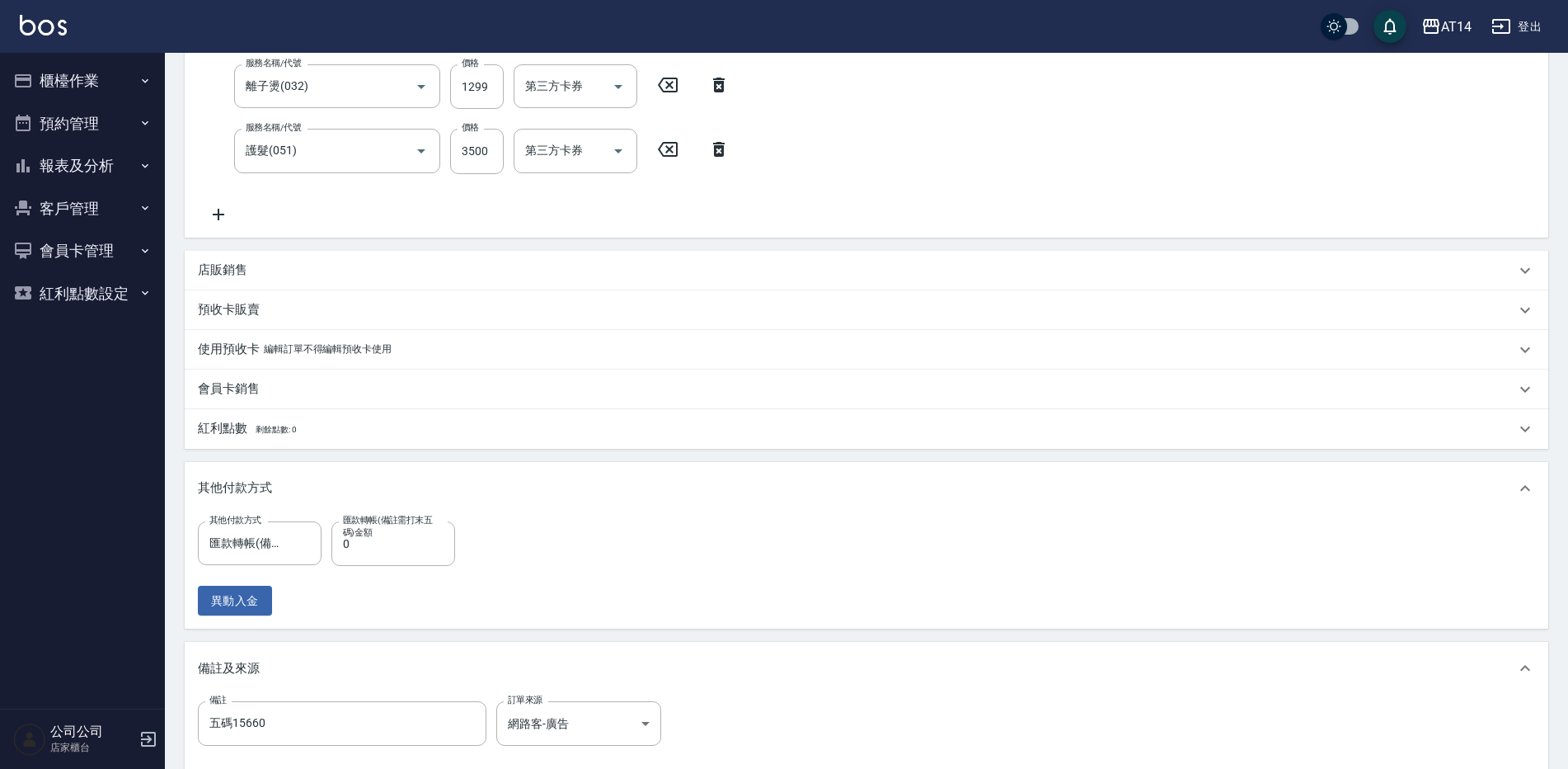
click at [403, 538] on label "匯款轉帳(備註需打末五碼)金額" at bounding box center [389, 526] width 93 height 24
click at [403, 538] on input "0" at bounding box center [393, 543] width 124 height 44
type input "479"
type input "9"
type input "4799"
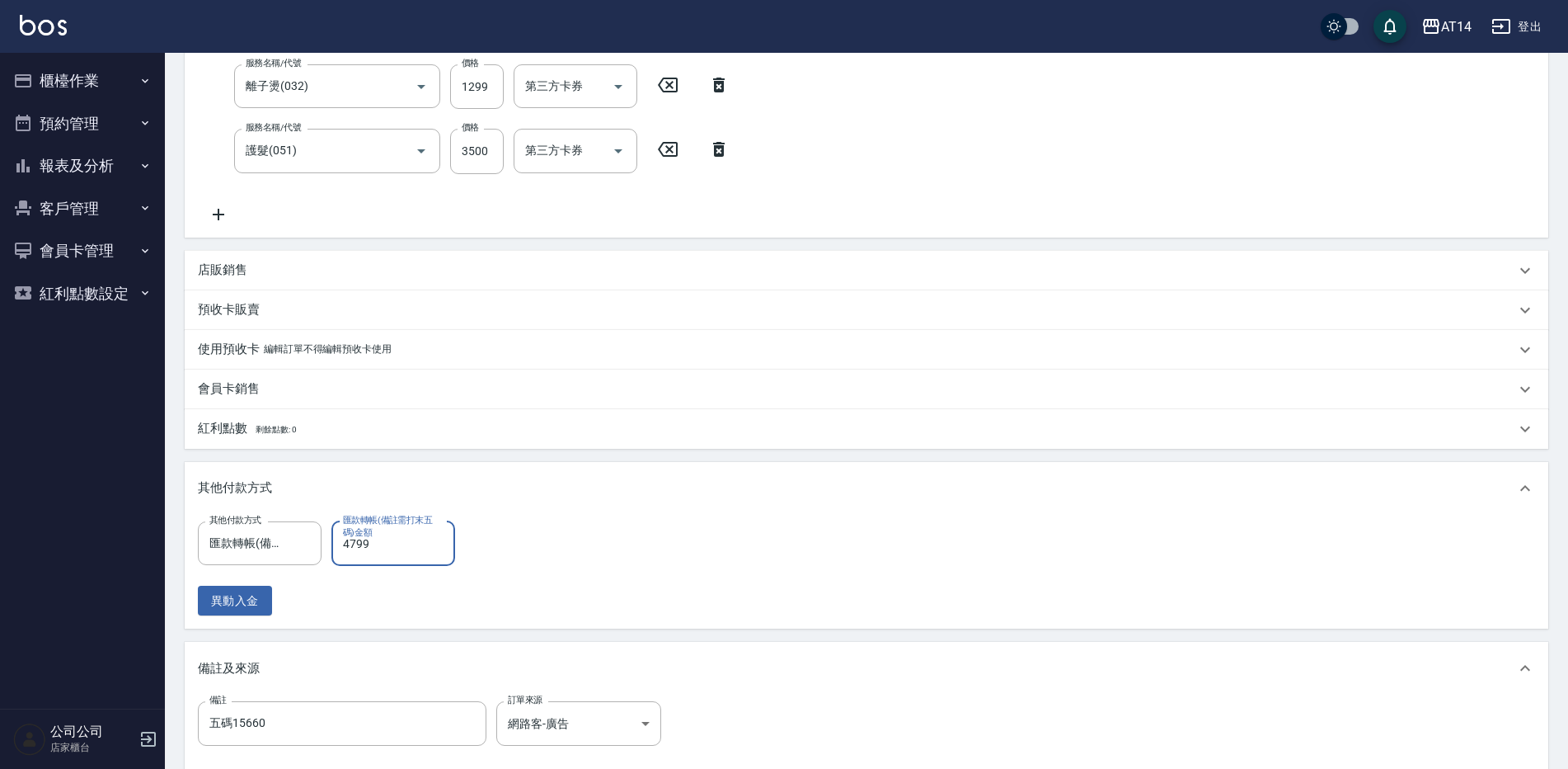
type input "0"
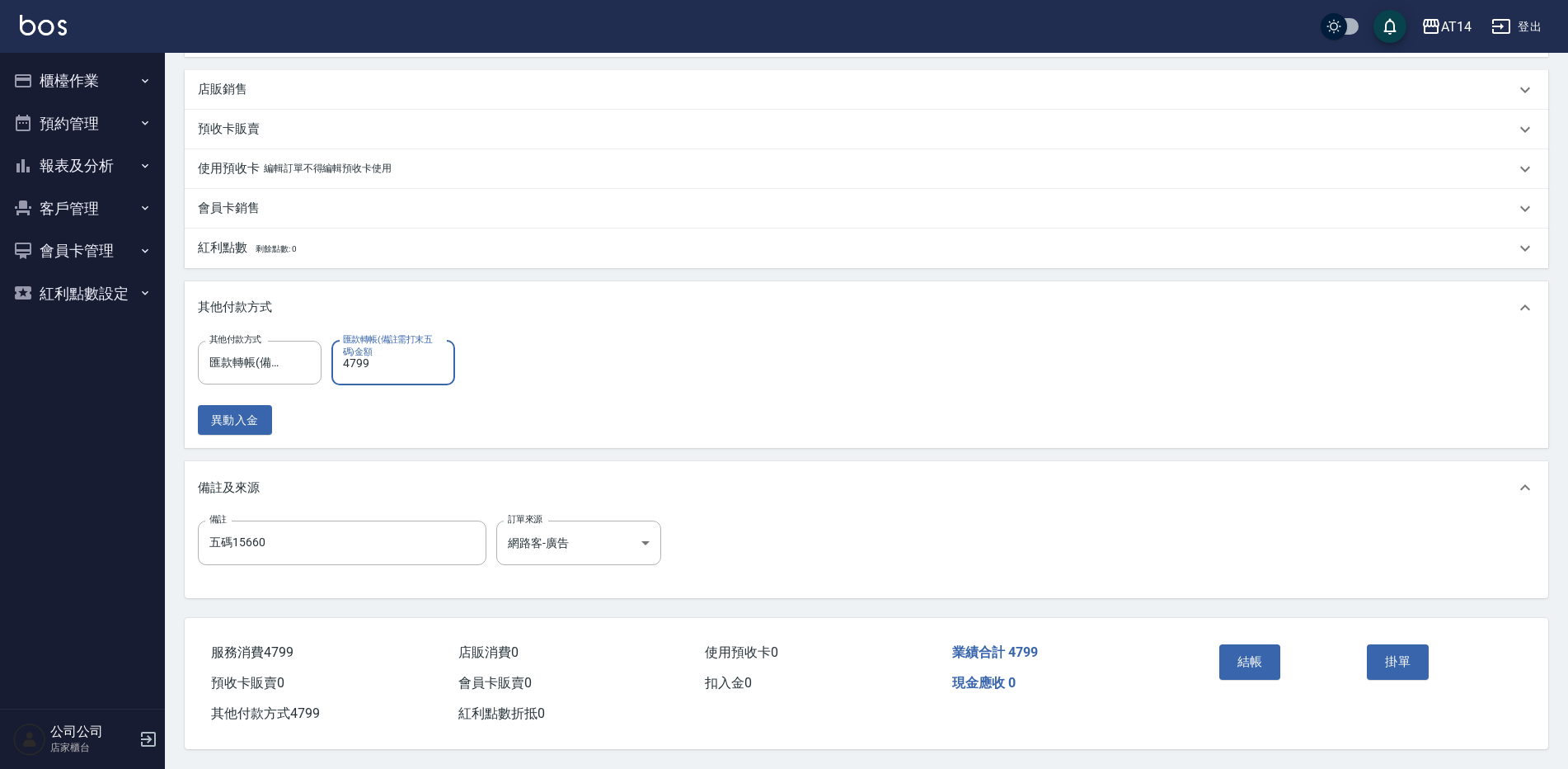
scroll to position [518, 0]
type input "4799"
click at [1249, 650] on button "結帳" at bounding box center [1251, 661] width 62 height 35
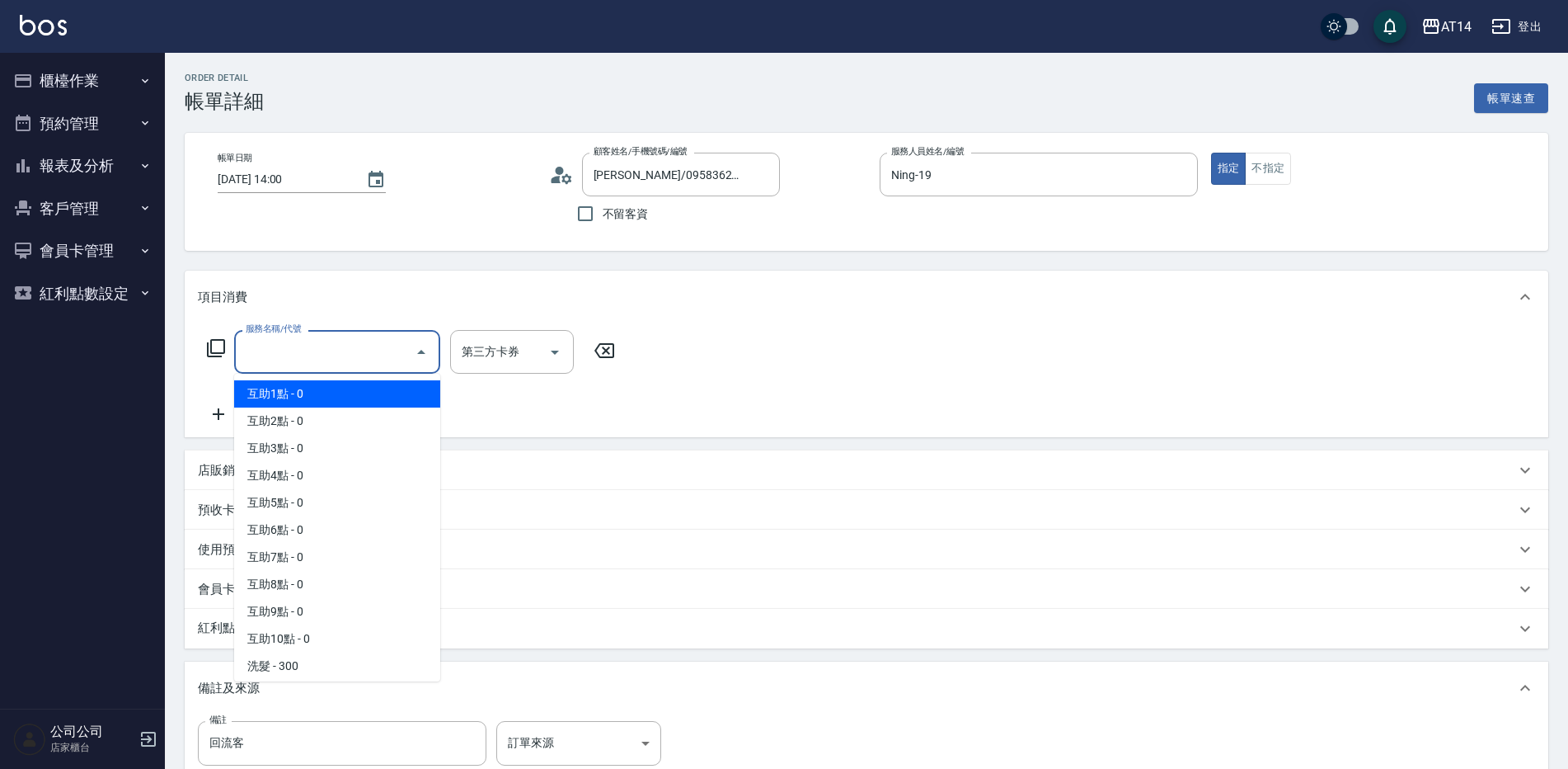
click at [320, 397] on span "互助1點 - 0" at bounding box center [338, 393] width 206 height 27
type input "互助1點(001)"
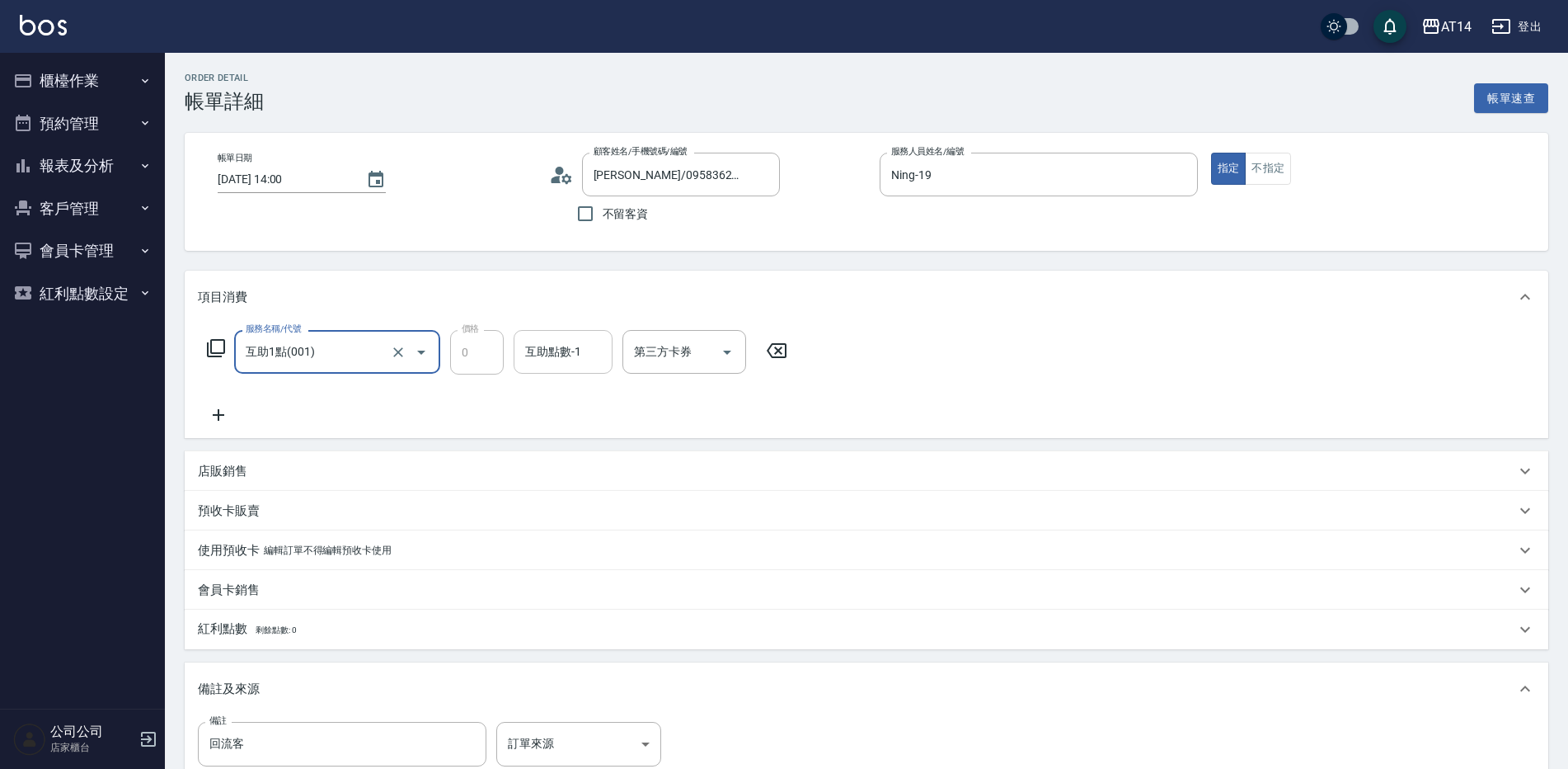
click at [556, 345] on div "互助點數-1 互助點數-1" at bounding box center [562, 351] width 99 height 44
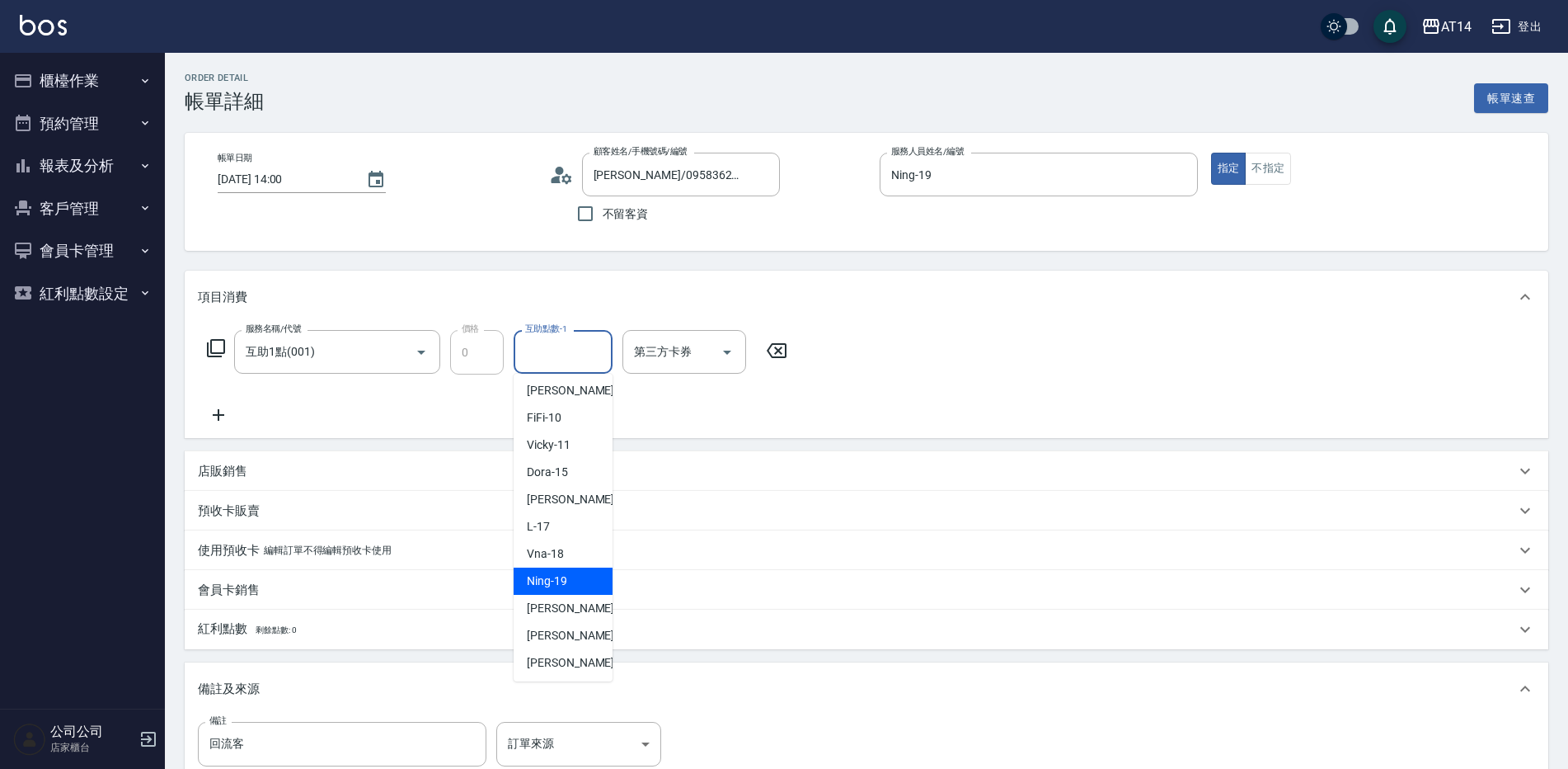
scroll to position [165, 0]
click at [564, 659] on span "[PERSON_NAME] -63" at bounding box center [579, 665] width 104 height 17
type input "[PERSON_NAME]-63"
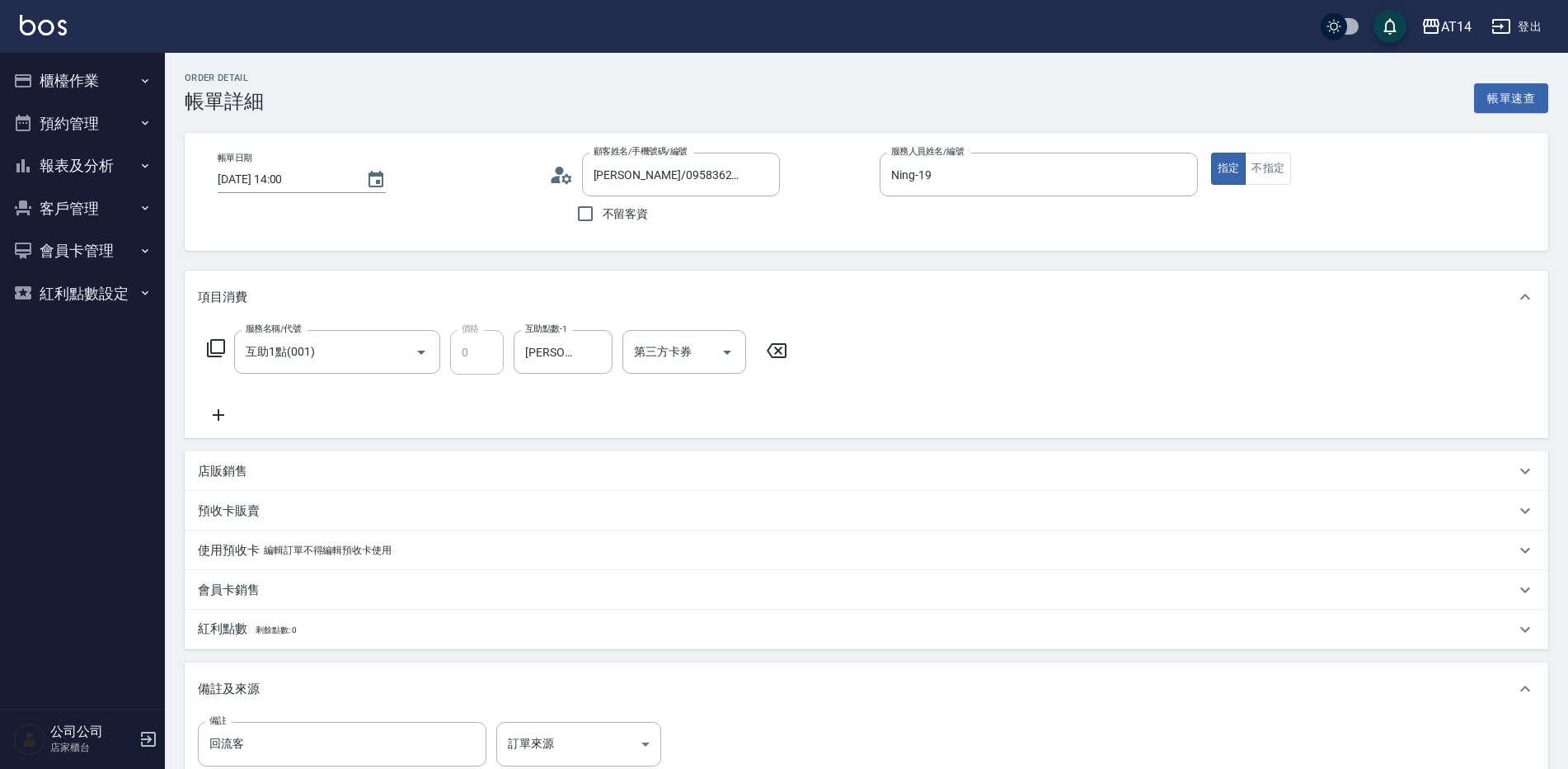
click at [225, 420] on icon at bounding box center [219, 414] width 41 height 20
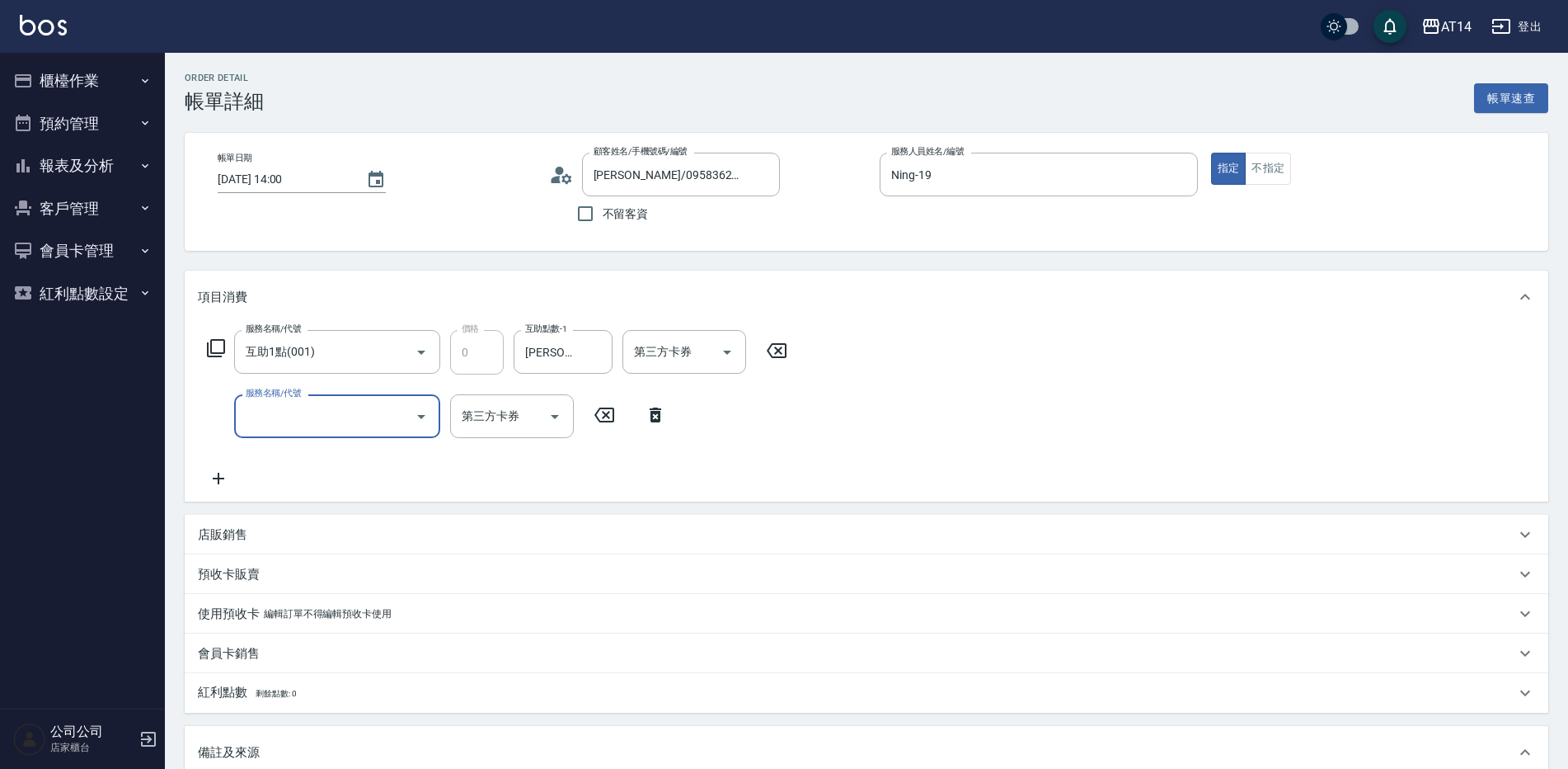
click at [310, 419] on input "服務名稱/代號" at bounding box center [325, 416] width 167 height 29
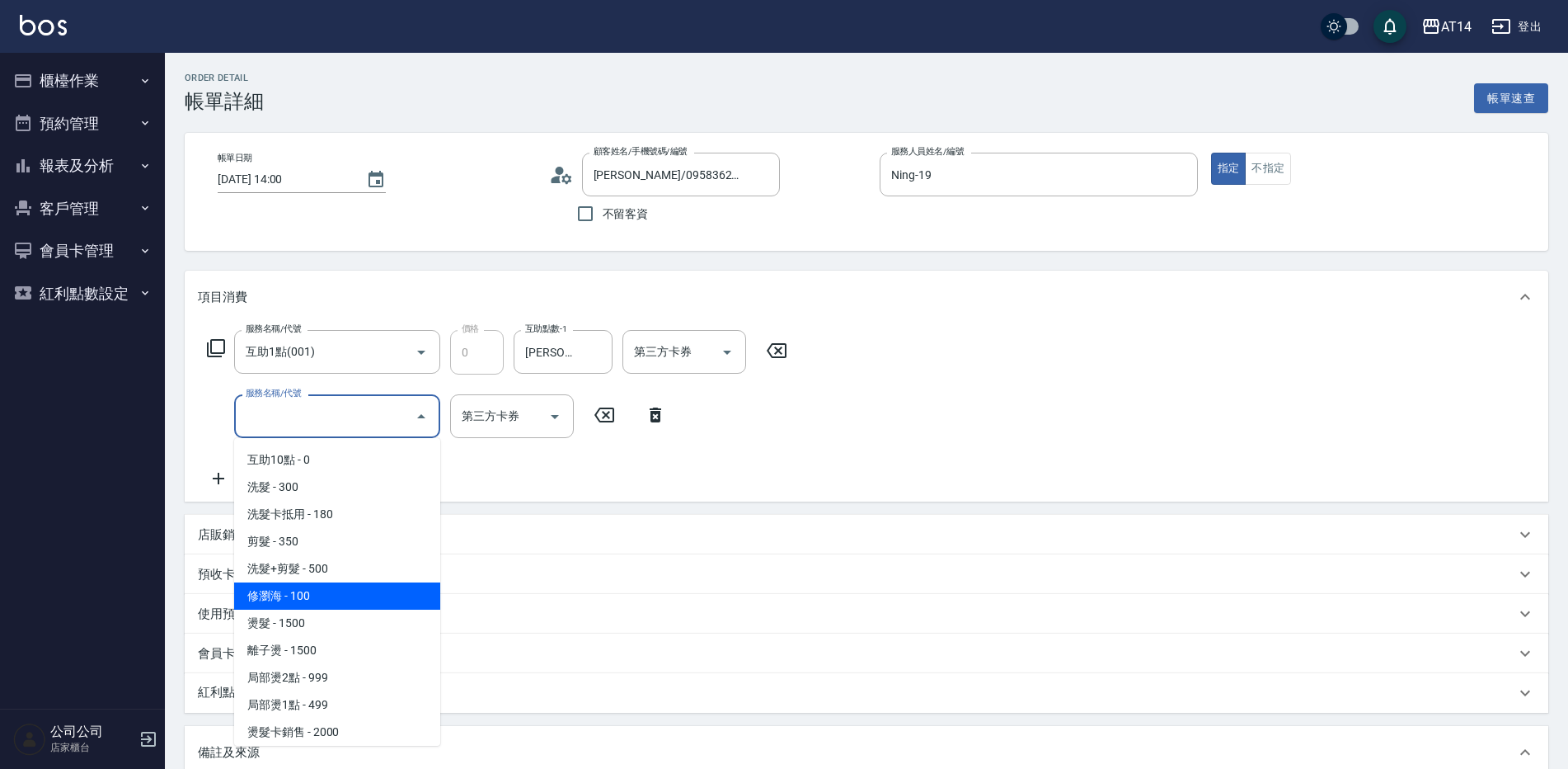
scroll to position [248, 0]
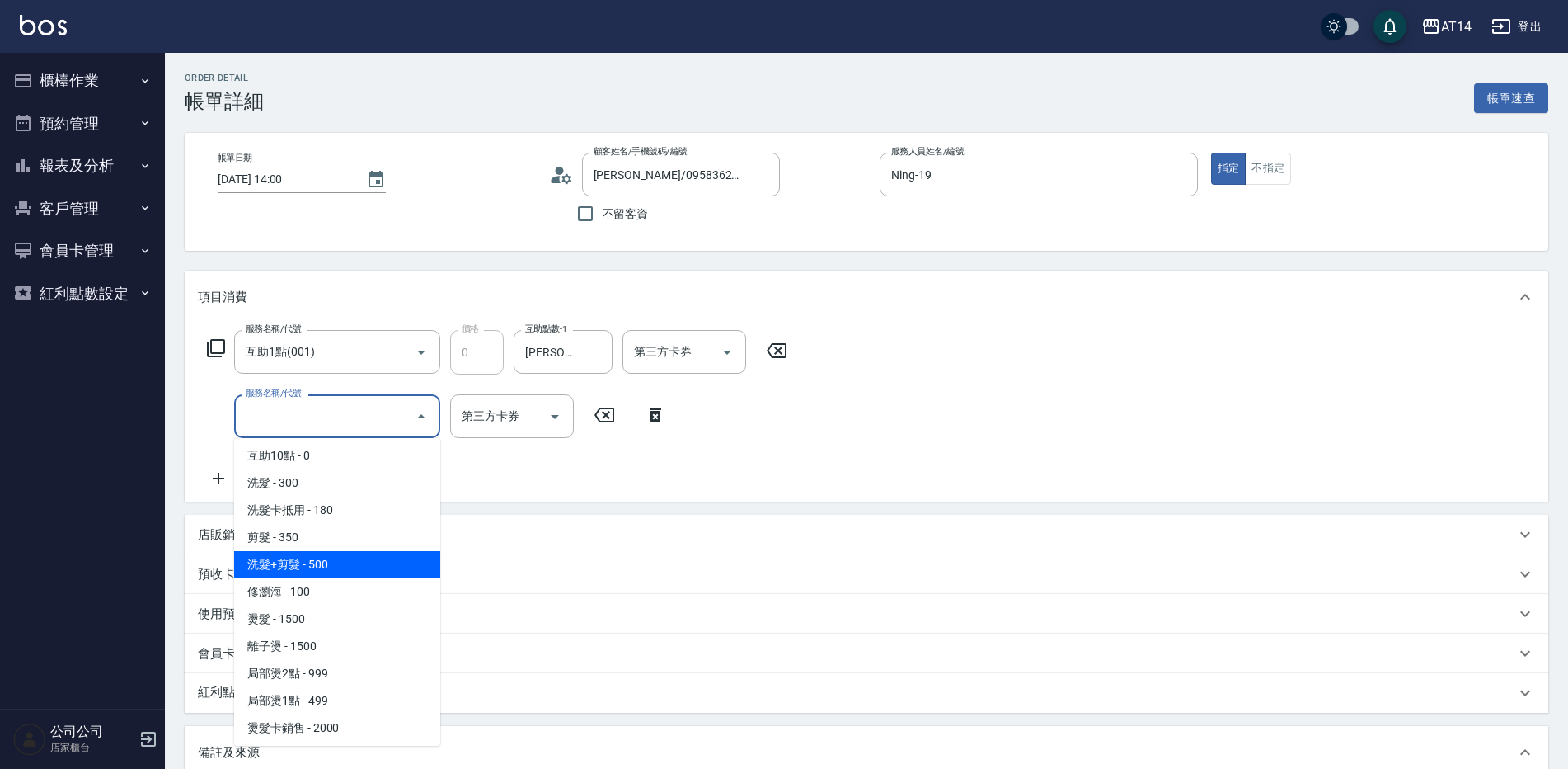
click at [323, 559] on span "洗髮+剪髮 - 500" at bounding box center [338, 564] width 206 height 27
type input "1"
type input "洗髮+剪髮(022)"
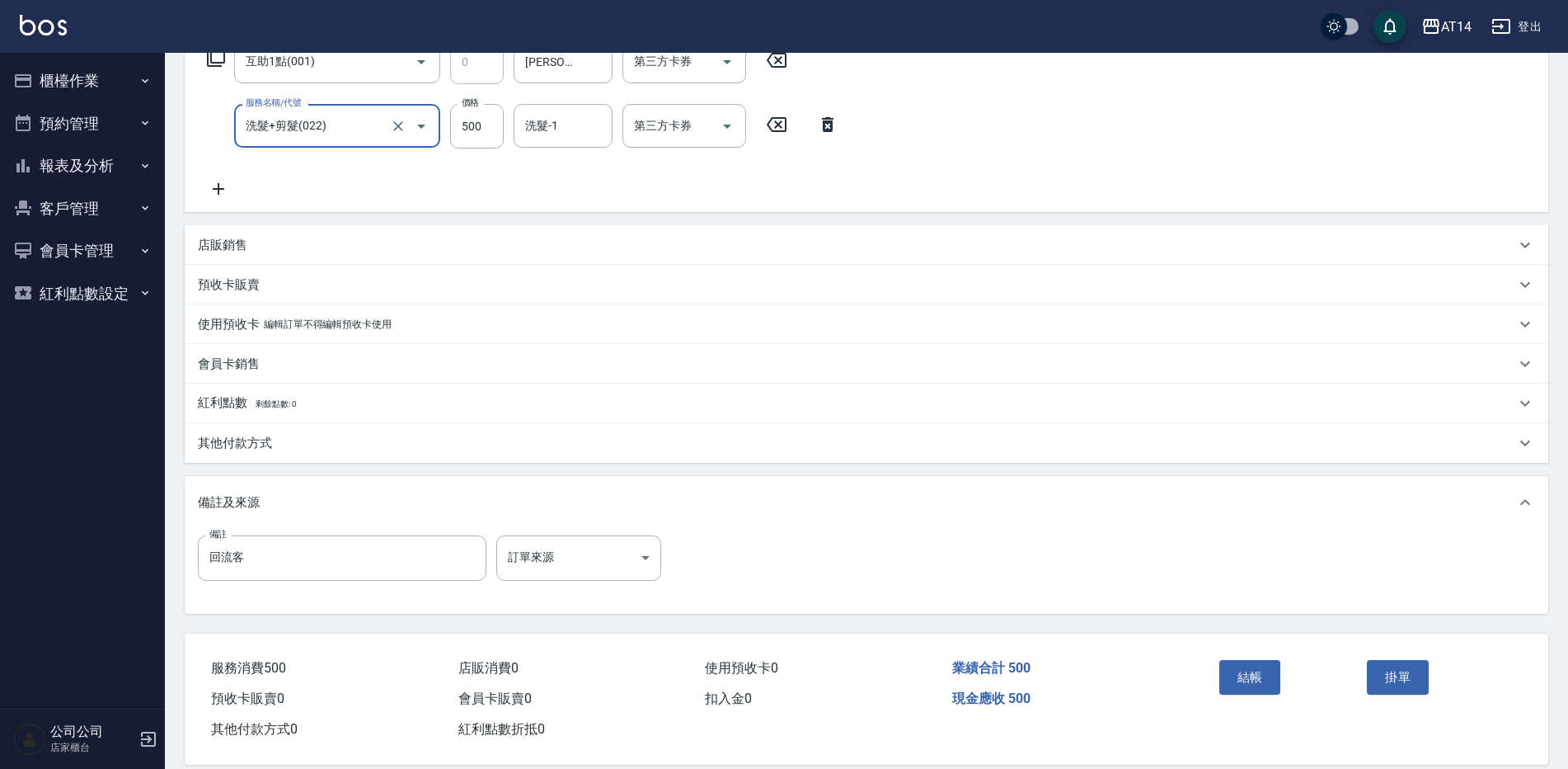
scroll to position [314, 0]
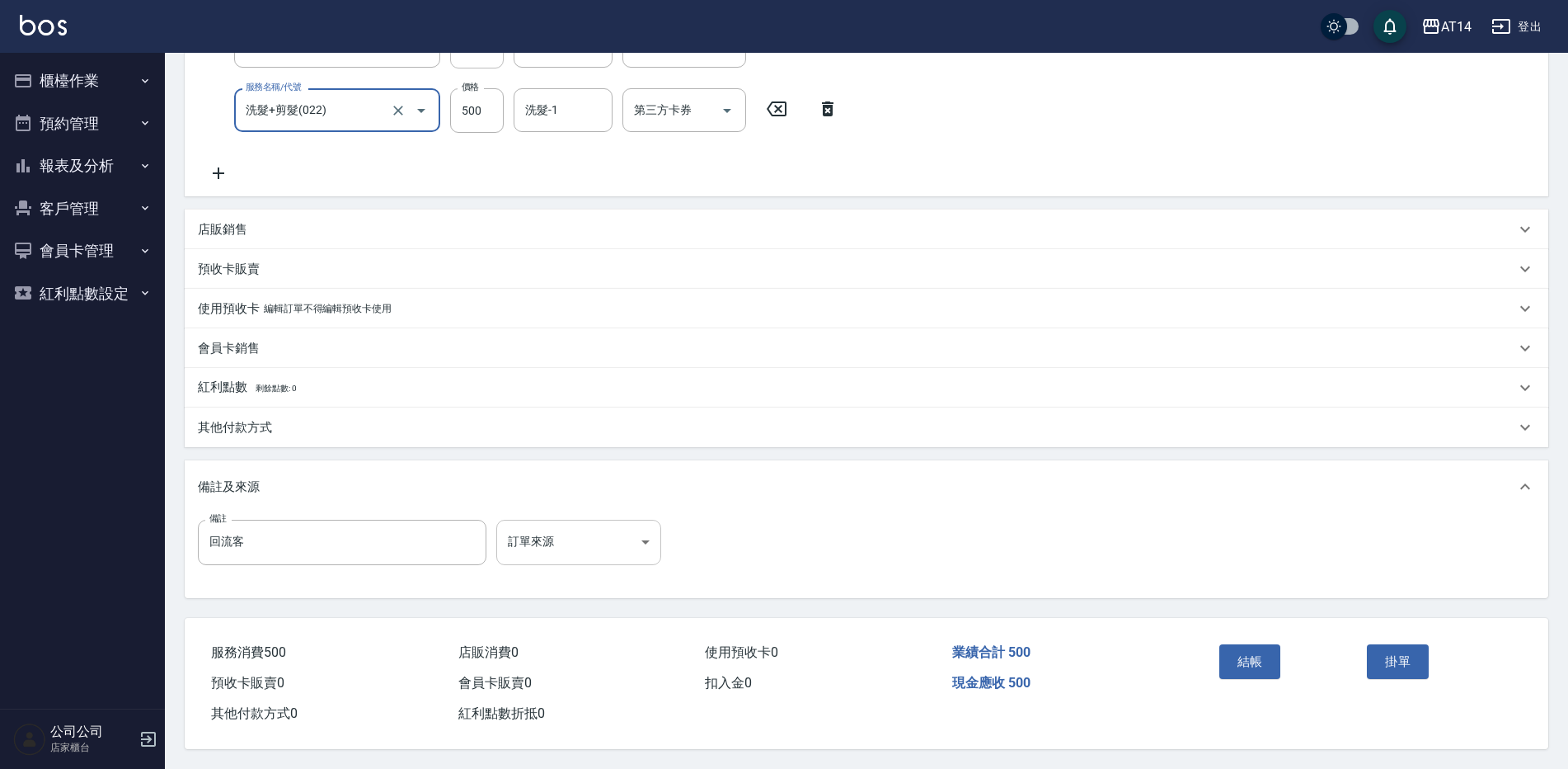
click at [586, 538] on body "AT14 登出 櫃檯作業 打帳單 帳單列表 掛單列表 現金收支登錄 材料自購登錄 每日結帳 排班表 掃碼打卡 預約管理 預約管理 單日預約紀錄 單週預約紀錄 …" at bounding box center [784, 231] width 1568 height 1075
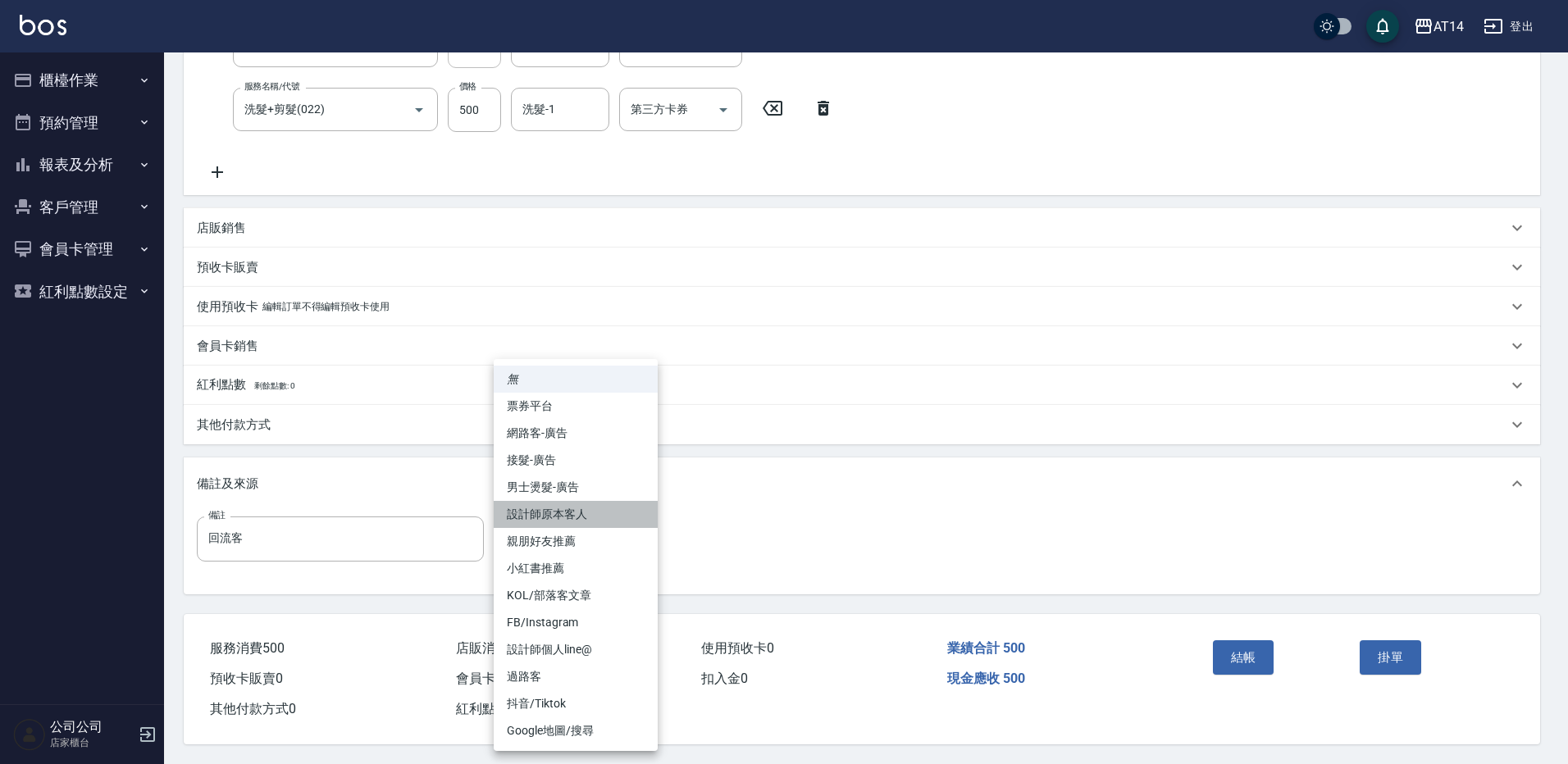
click at [588, 513] on li "設計師原本客人" at bounding box center [576, 514] width 164 height 27
type input "設計師原本客人"
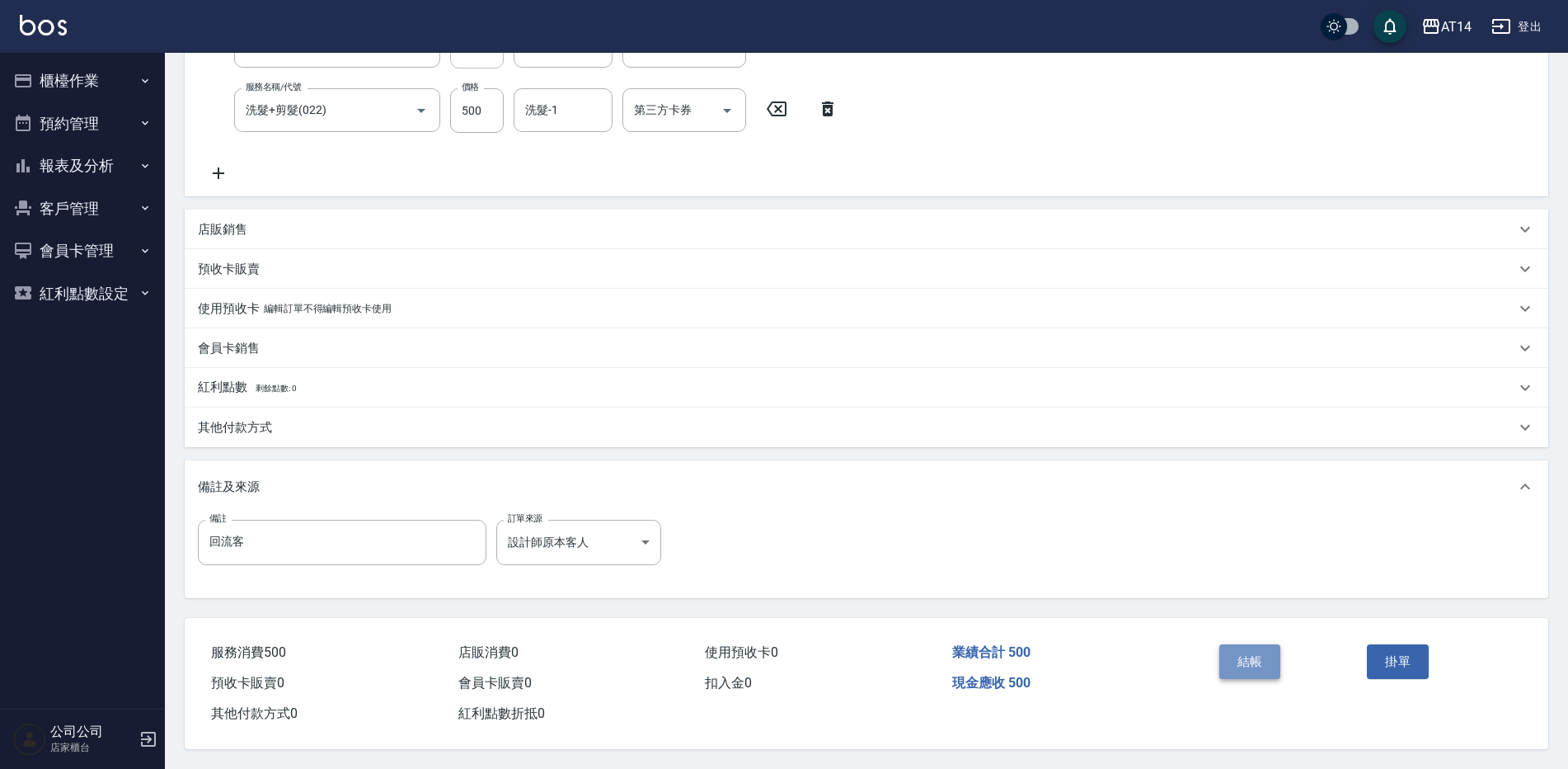
click at [1254, 661] on button "結帳" at bounding box center [1251, 661] width 62 height 35
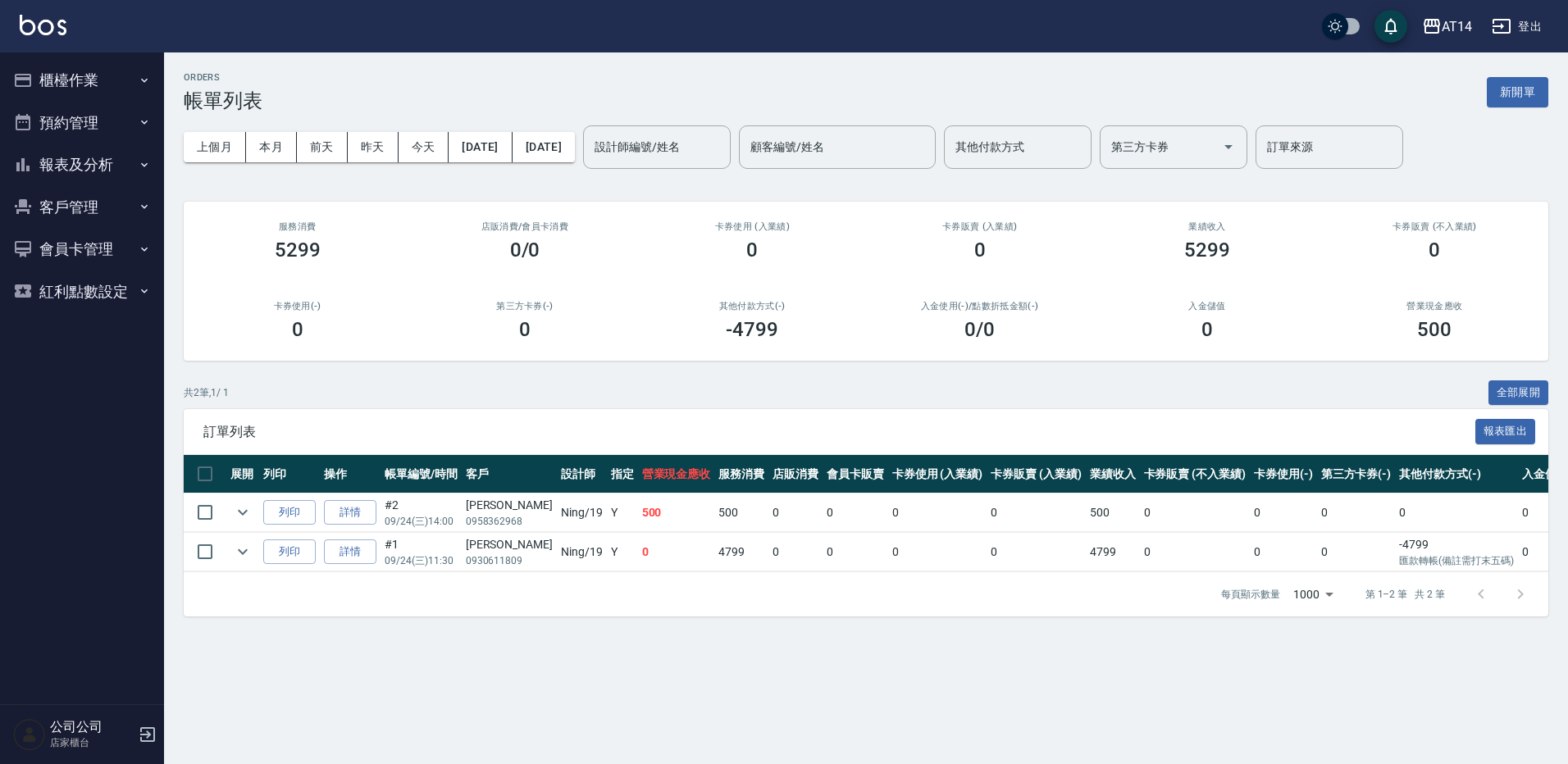
click at [129, 77] on button "櫃檯作業" at bounding box center [82, 80] width 151 height 43
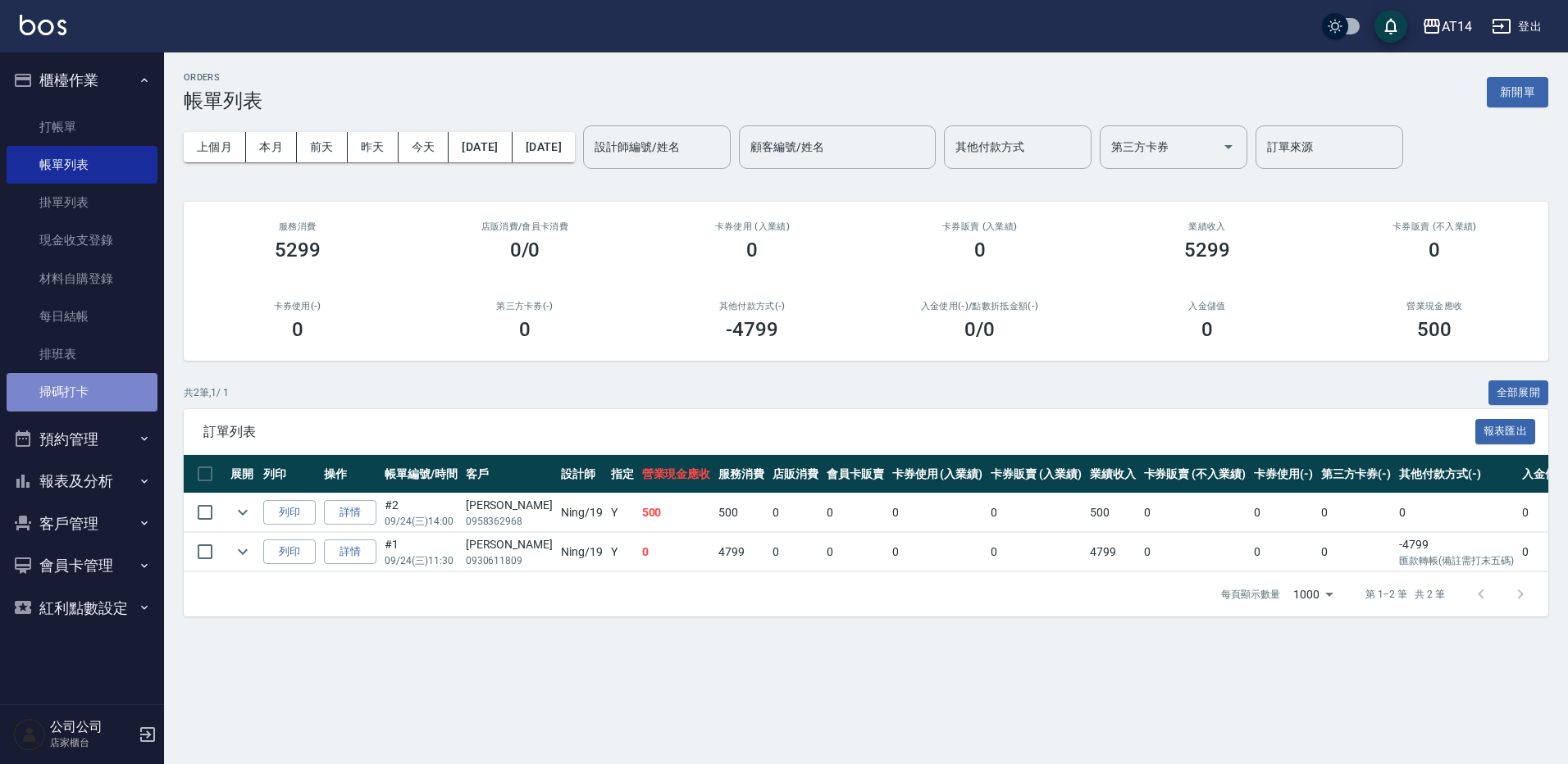
click at [79, 377] on link "掃碼打卡" at bounding box center [82, 392] width 151 height 37
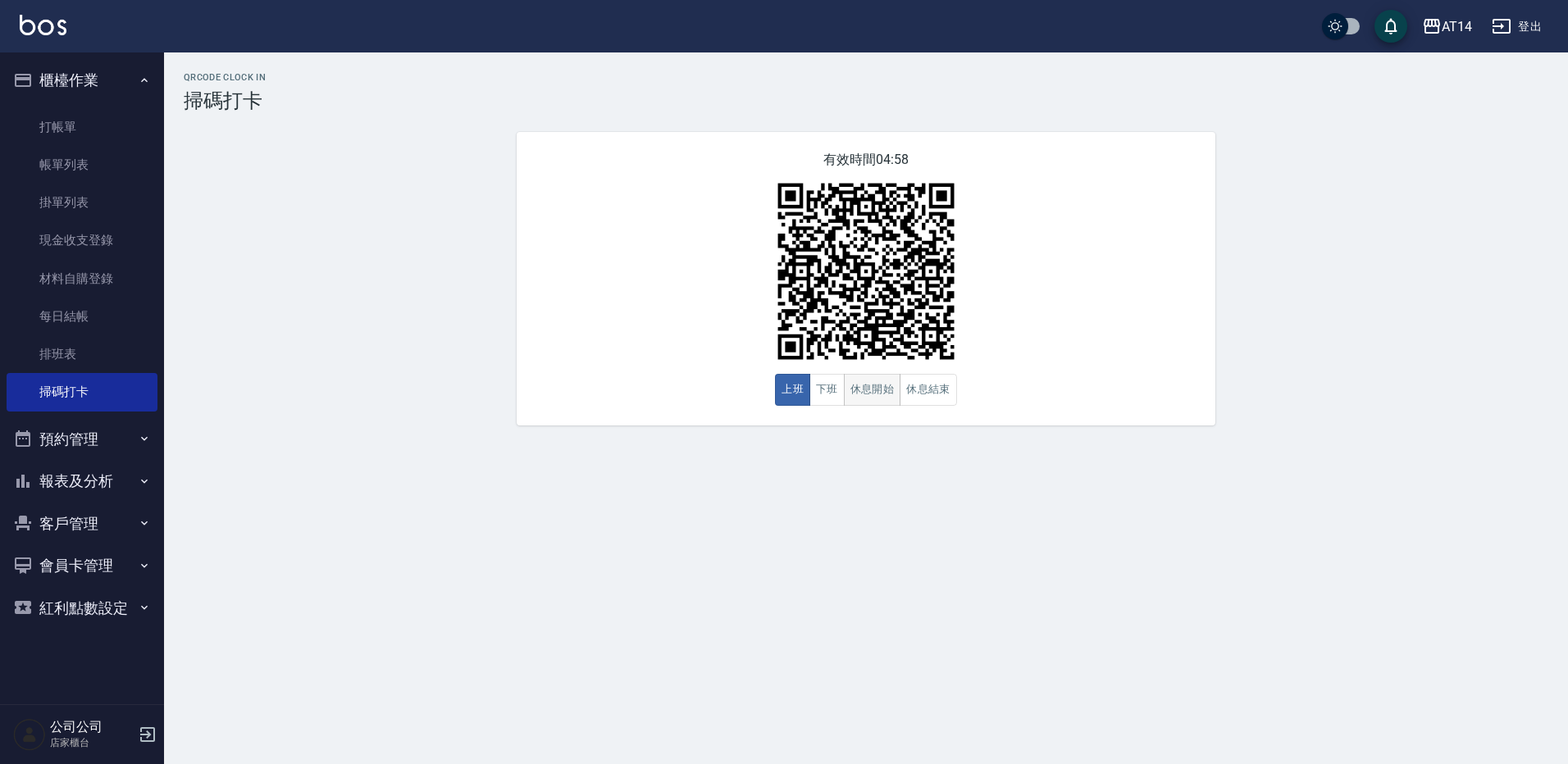
click at [893, 397] on button "休息開始" at bounding box center [873, 390] width 58 height 32
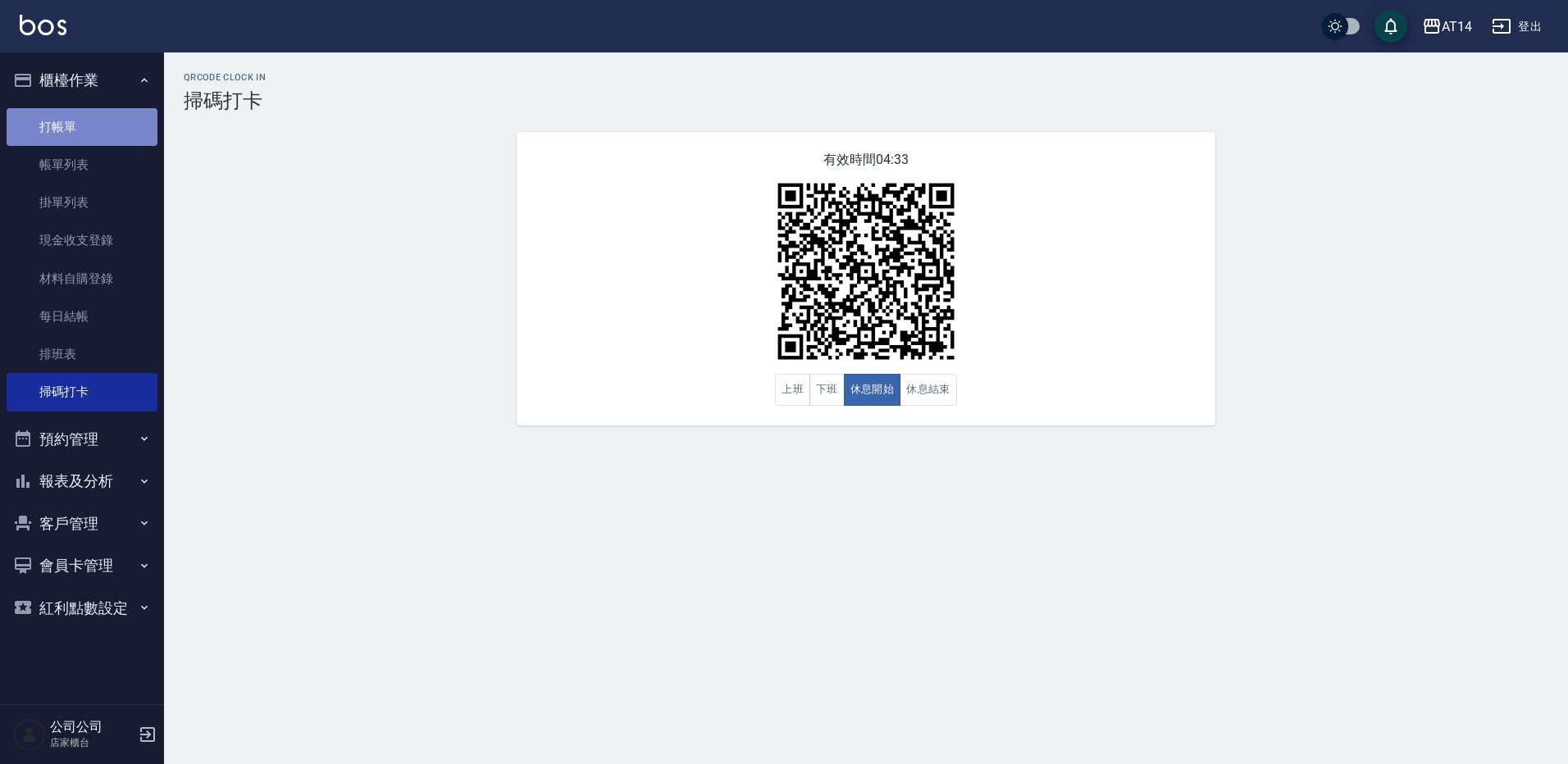
click at [48, 117] on link "打帳單" at bounding box center [82, 127] width 151 height 37
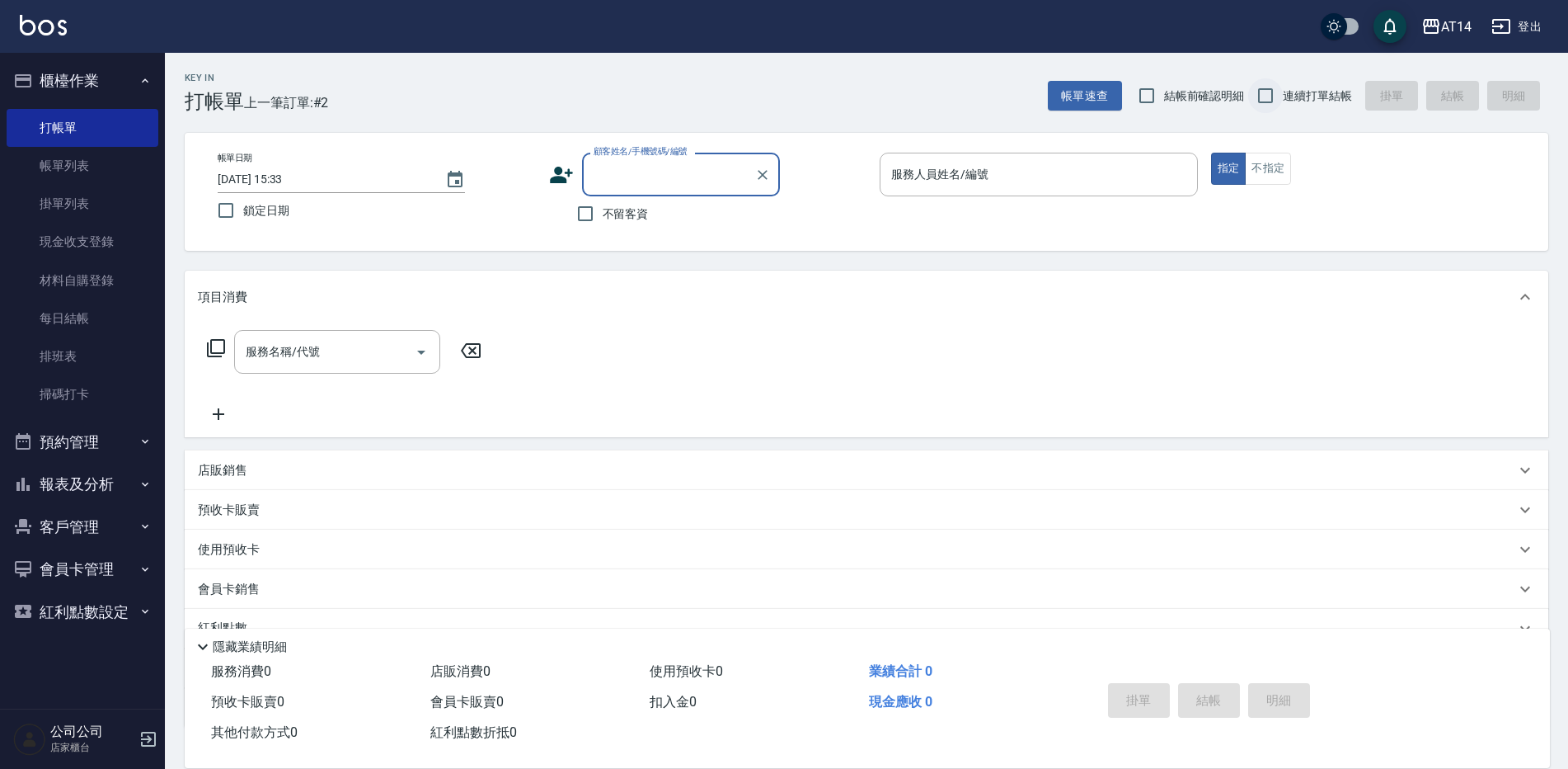
click at [1260, 92] on input "連續打單結帳" at bounding box center [1265, 95] width 35 height 35
checkbox input "true"
click at [596, 221] on input "不留客資" at bounding box center [585, 213] width 35 height 35
checkbox input "true"
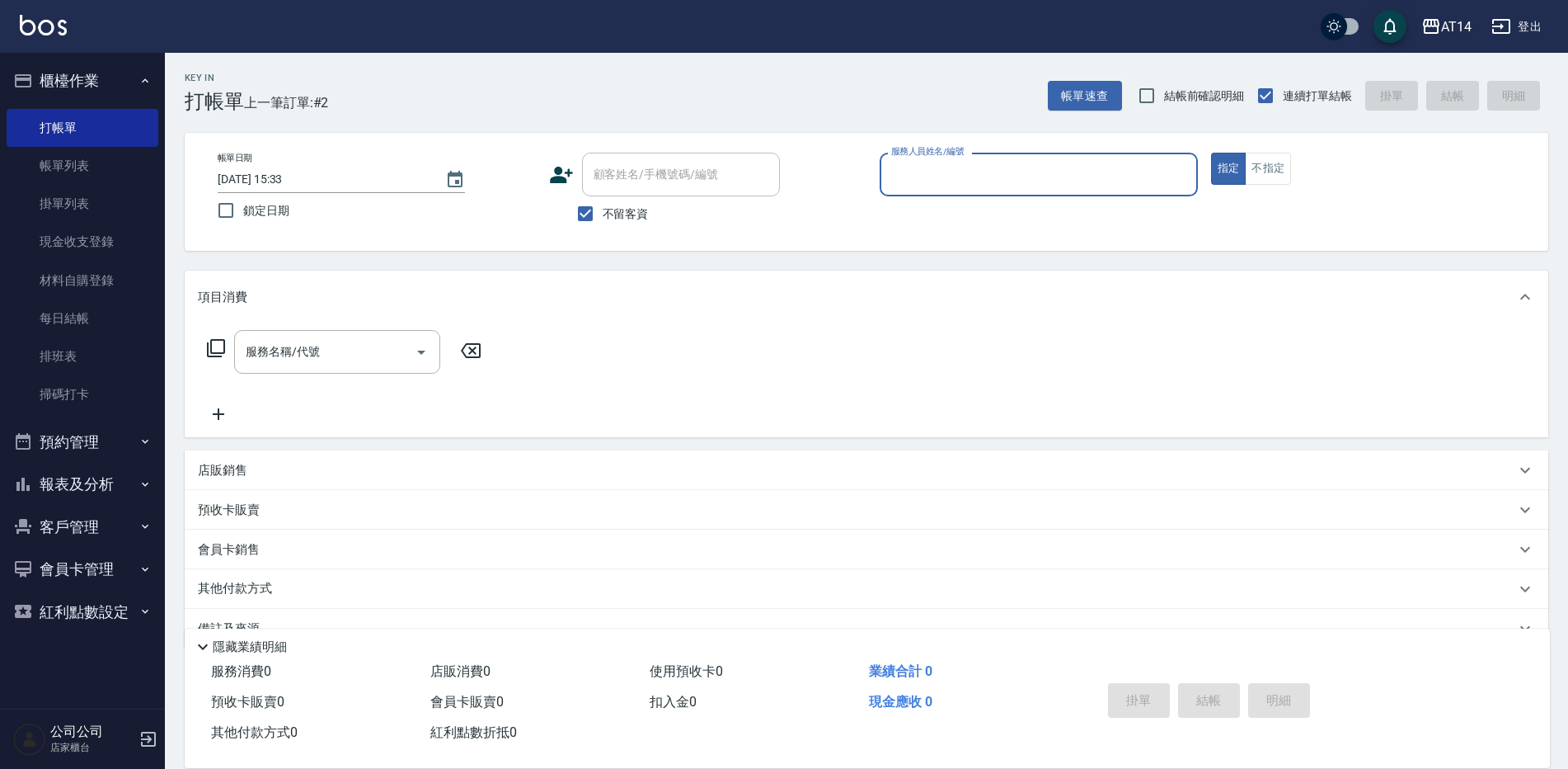
click at [956, 171] on input "服務人員姓名/編號" at bounding box center [1039, 174] width 303 height 29
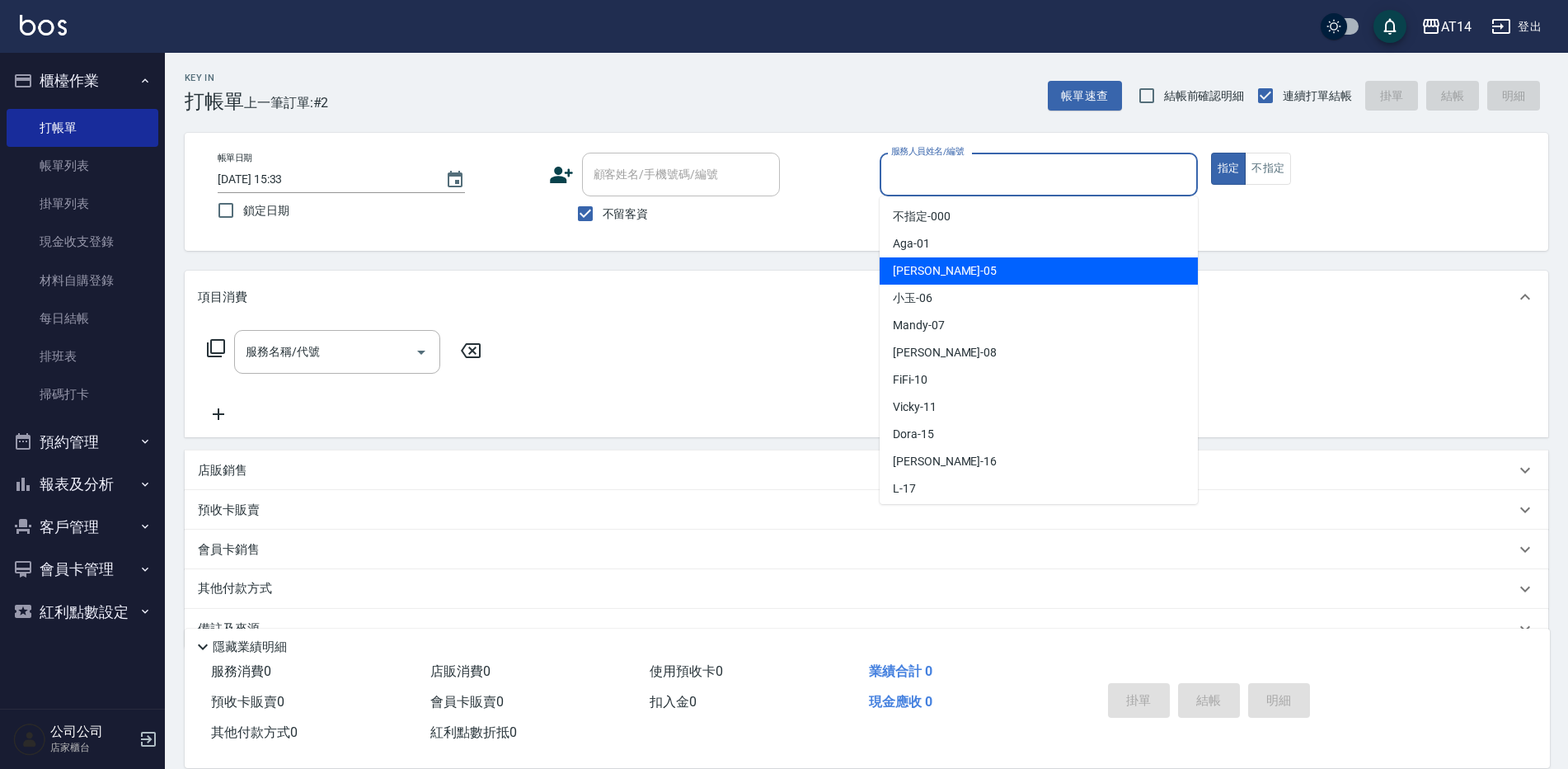
click at [960, 273] on div "Patty -05" at bounding box center [1039, 270] width 318 height 27
type input "Patty-05"
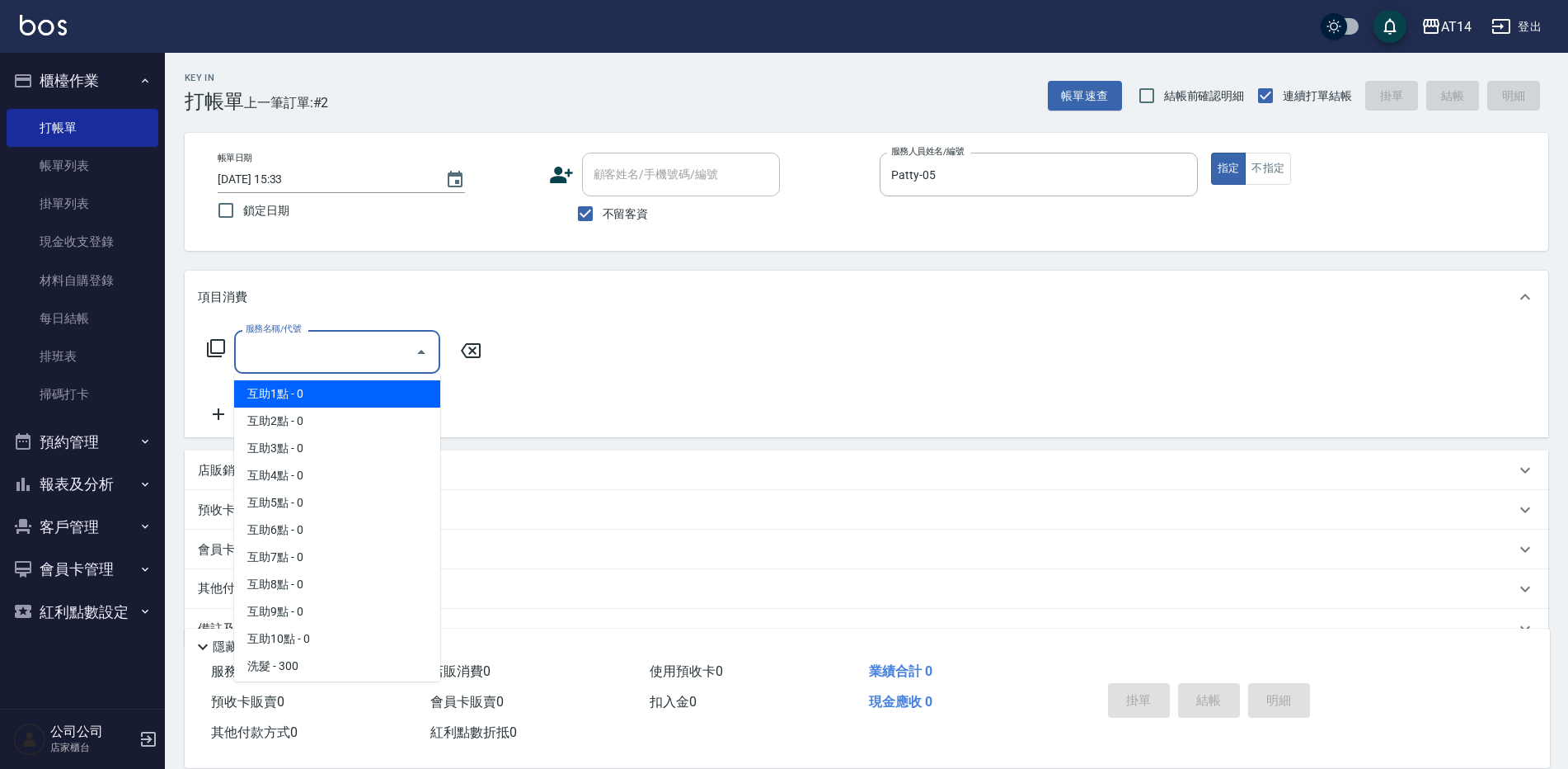
click at [368, 350] on input "服務名稱/代號" at bounding box center [325, 351] width 167 height 29
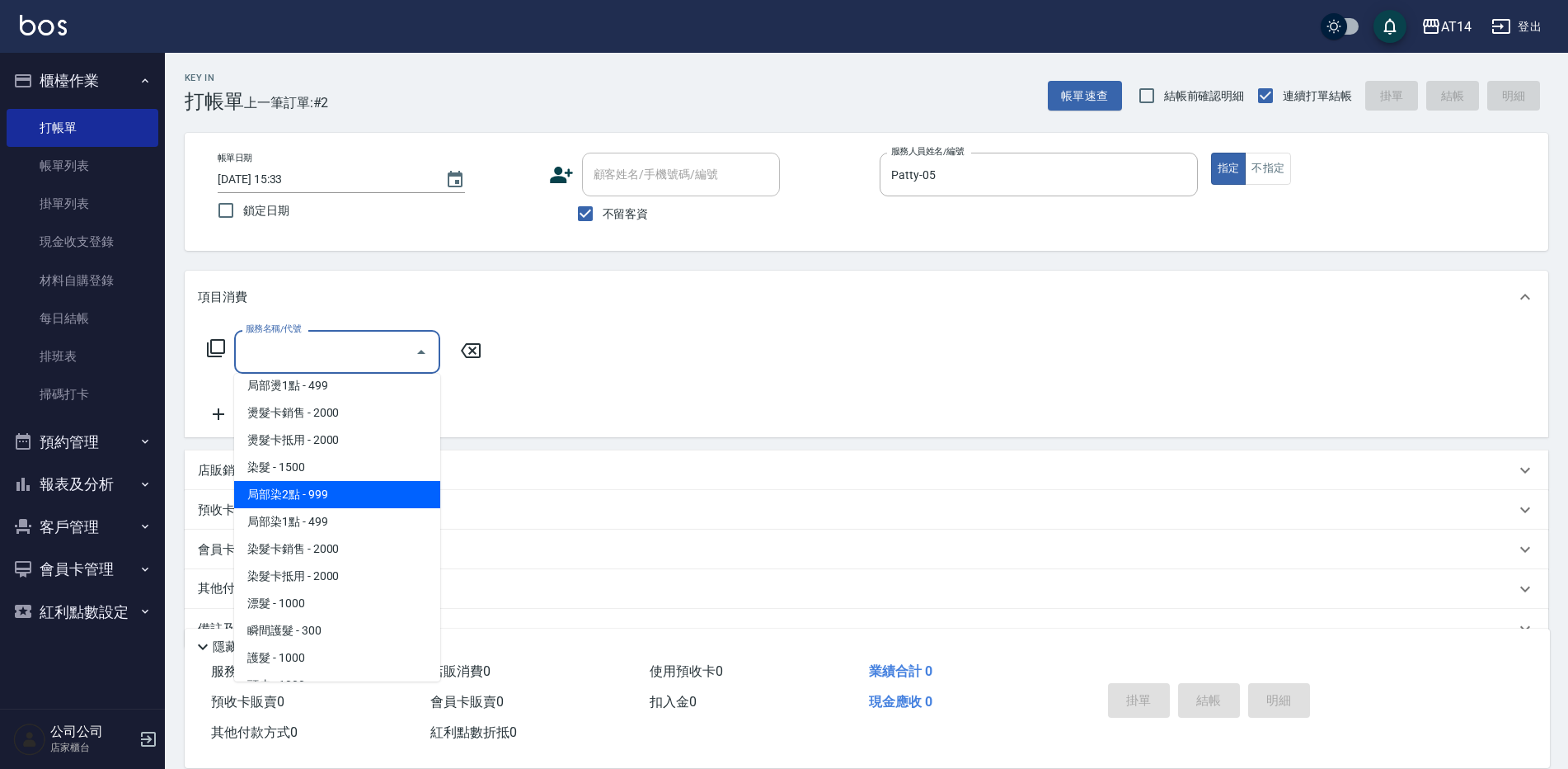
scroll to position [577, 0]
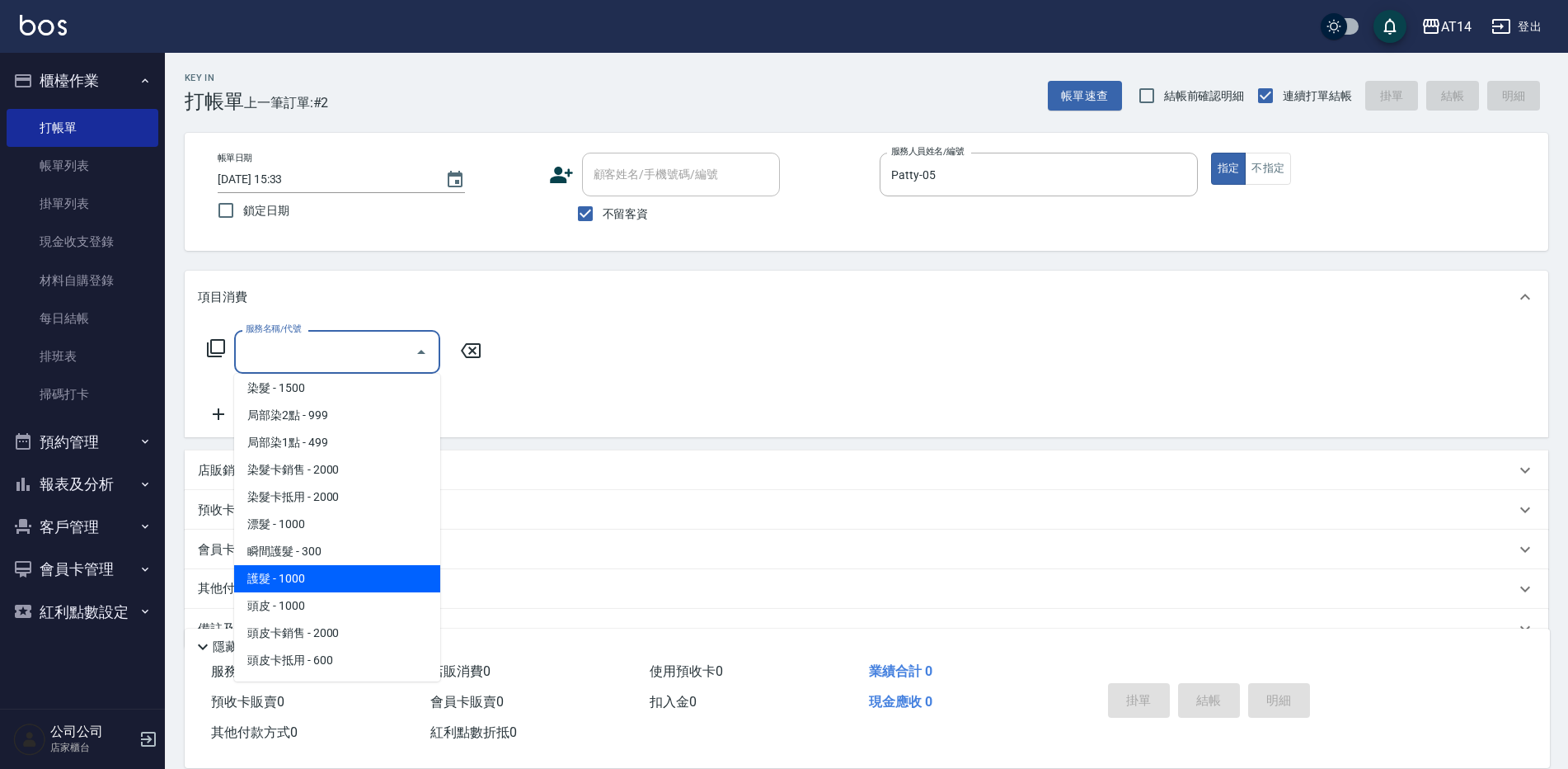
click at [309, 589] on span "護髮 - 1000" at bounding box center [338, 578] width 206 height 27
type input "護髮(051)"
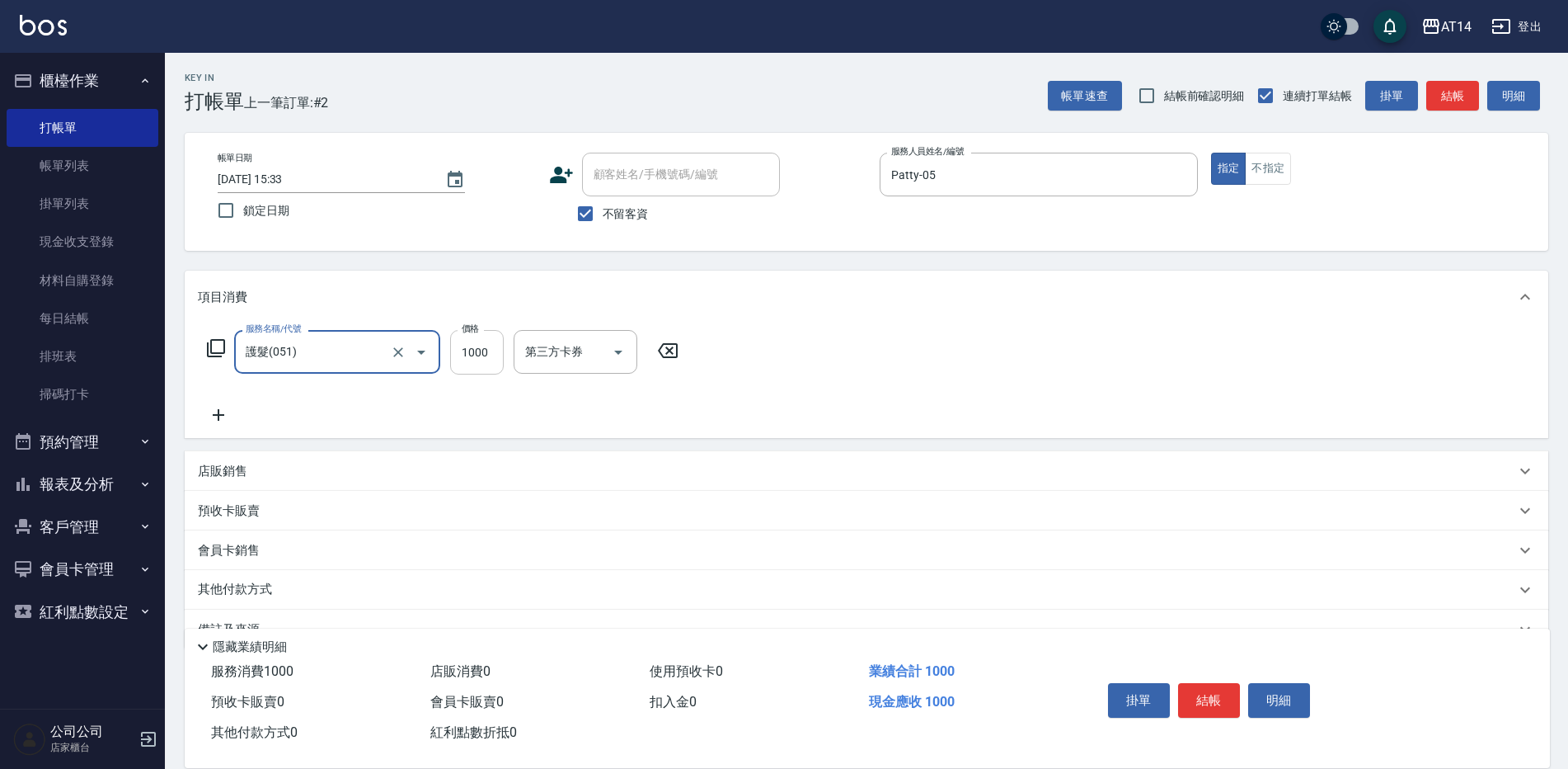
click at [476, 357] on input "1000" at bounding box center [477, 351] width 53 height 44
type input "1200"
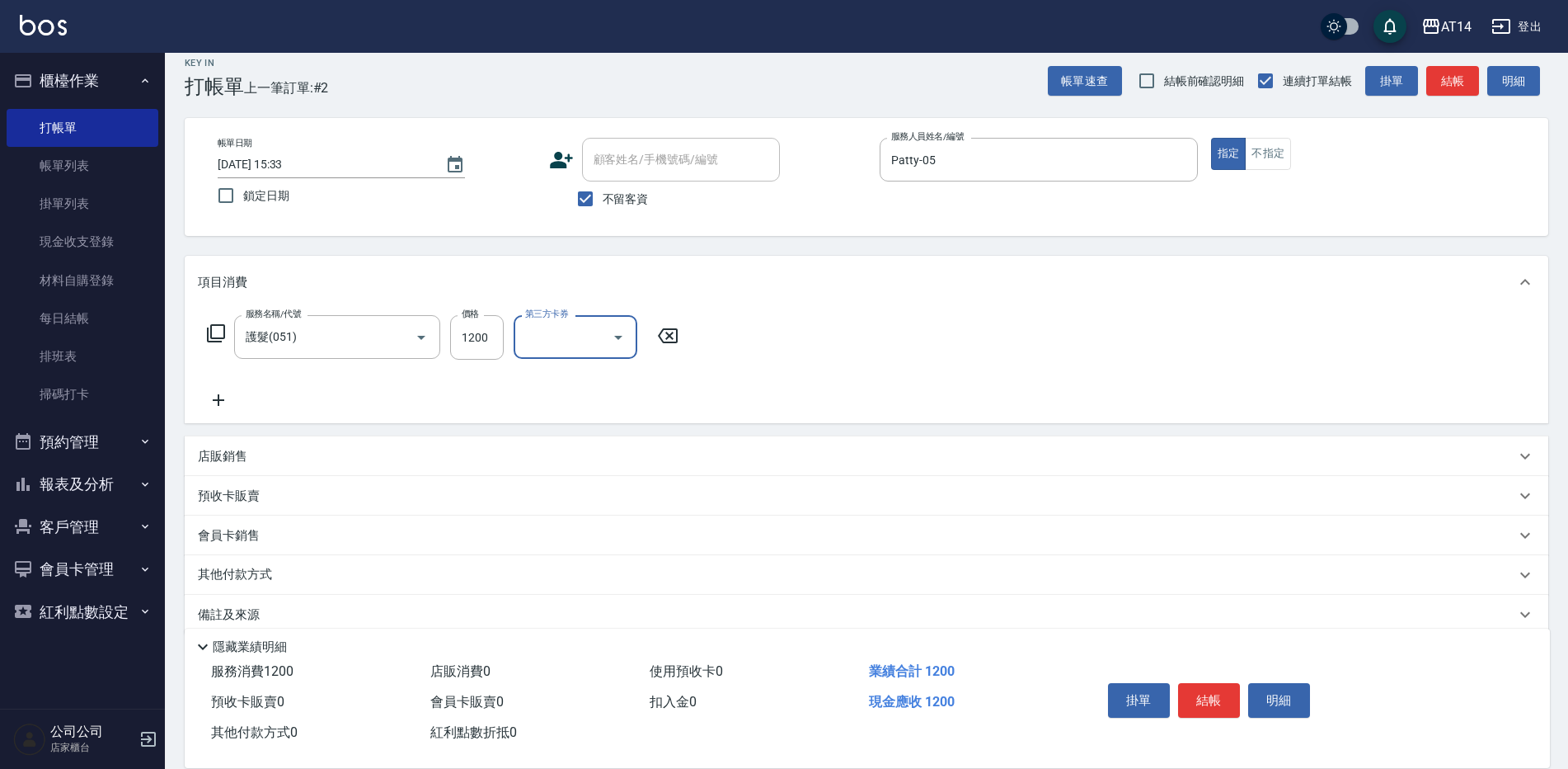
scroll to position [38, 0]
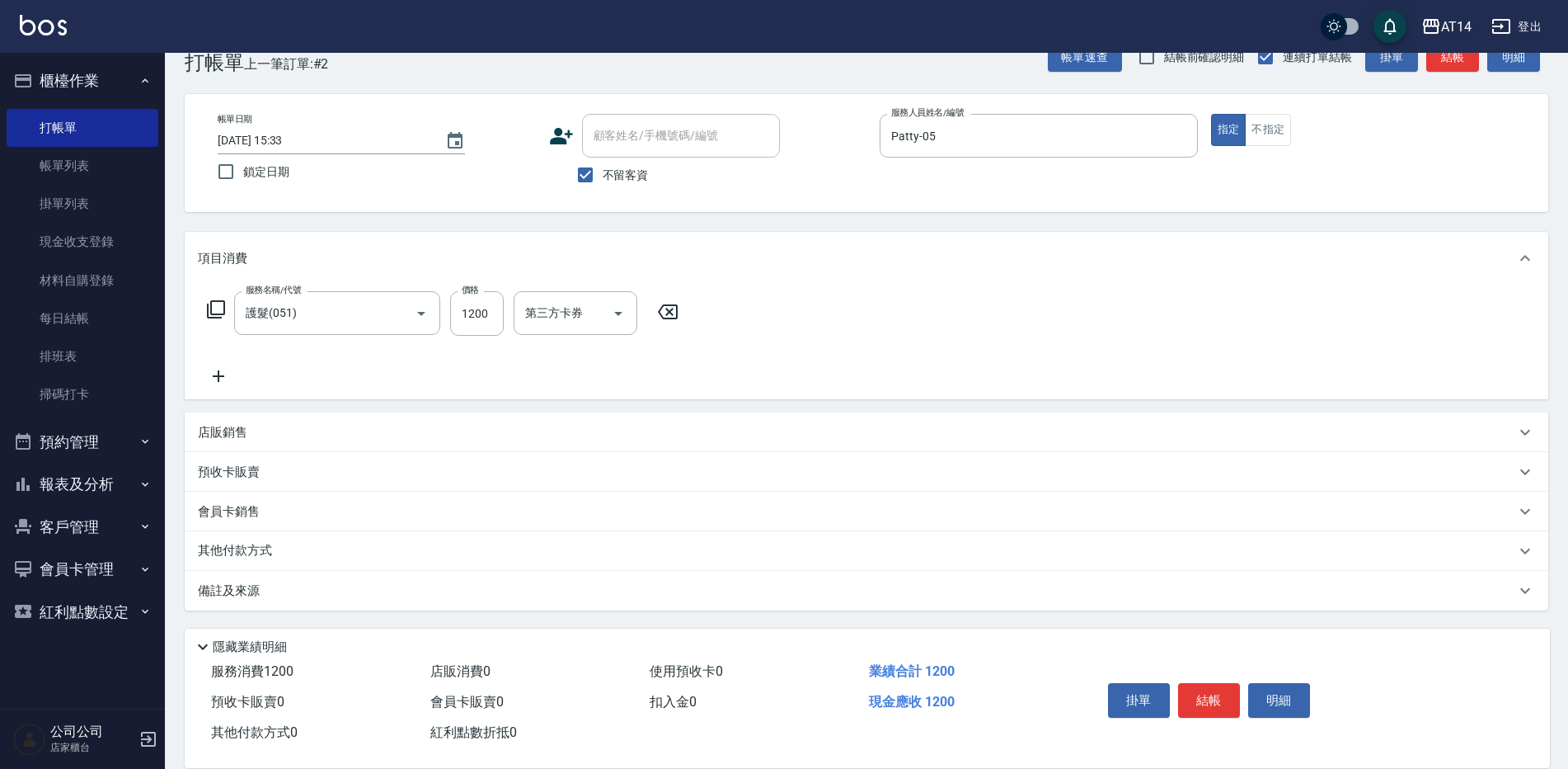
click at [259, 550] on p "其他付款方式" at bounding box center [239, 550] width 83 height 18
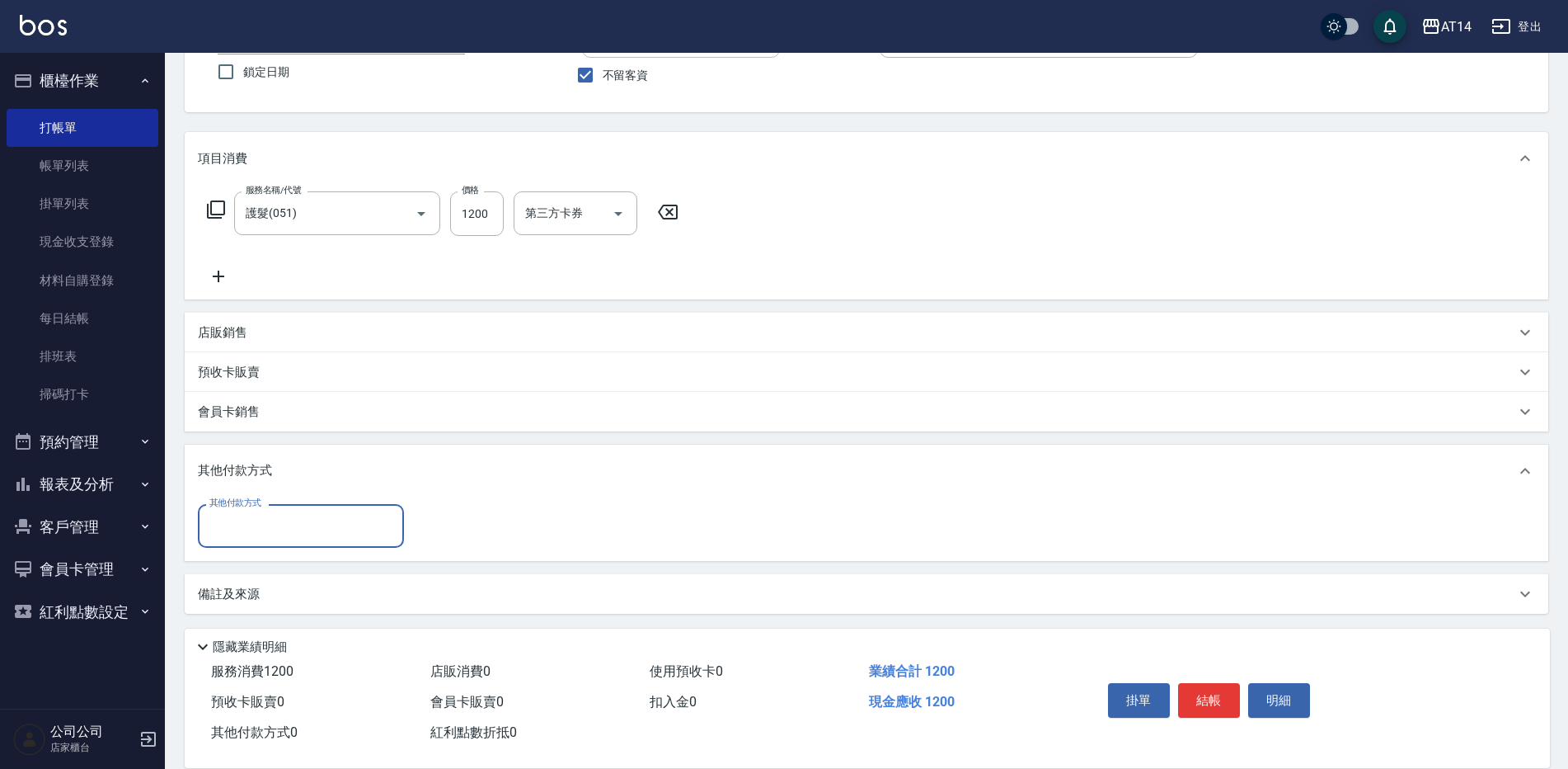
scroll to position [142, 0]
click at [252, 519] on input "其他付款方式" at bounding box center [301, 522] width 191 height 29
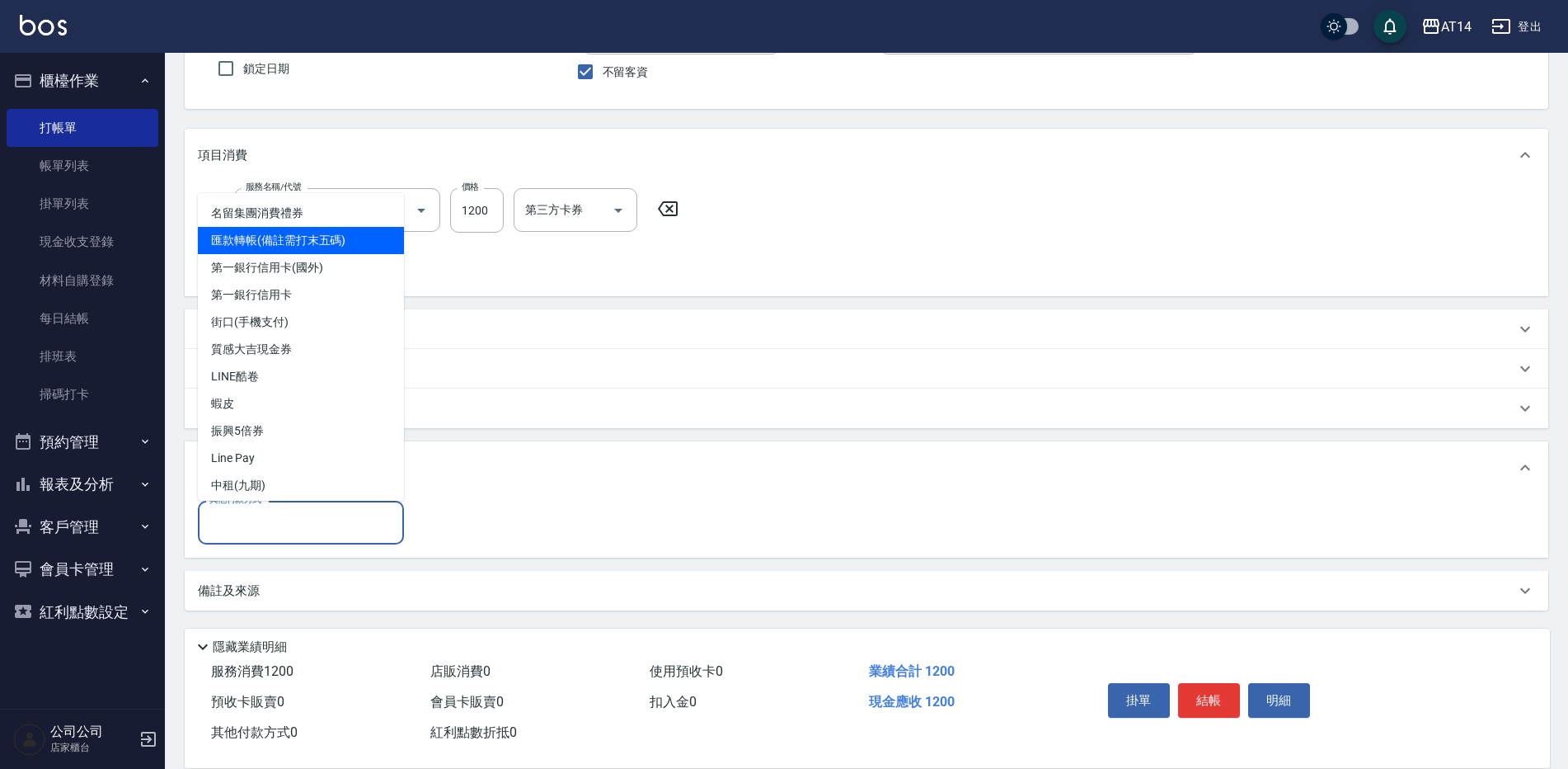
click at [229, 236] on span "匯款轉帳(備註需打末五碼)" at bounding box center [301, 240] width 206 height 27
type input "匯款轉帳(備註需打末五碼)"
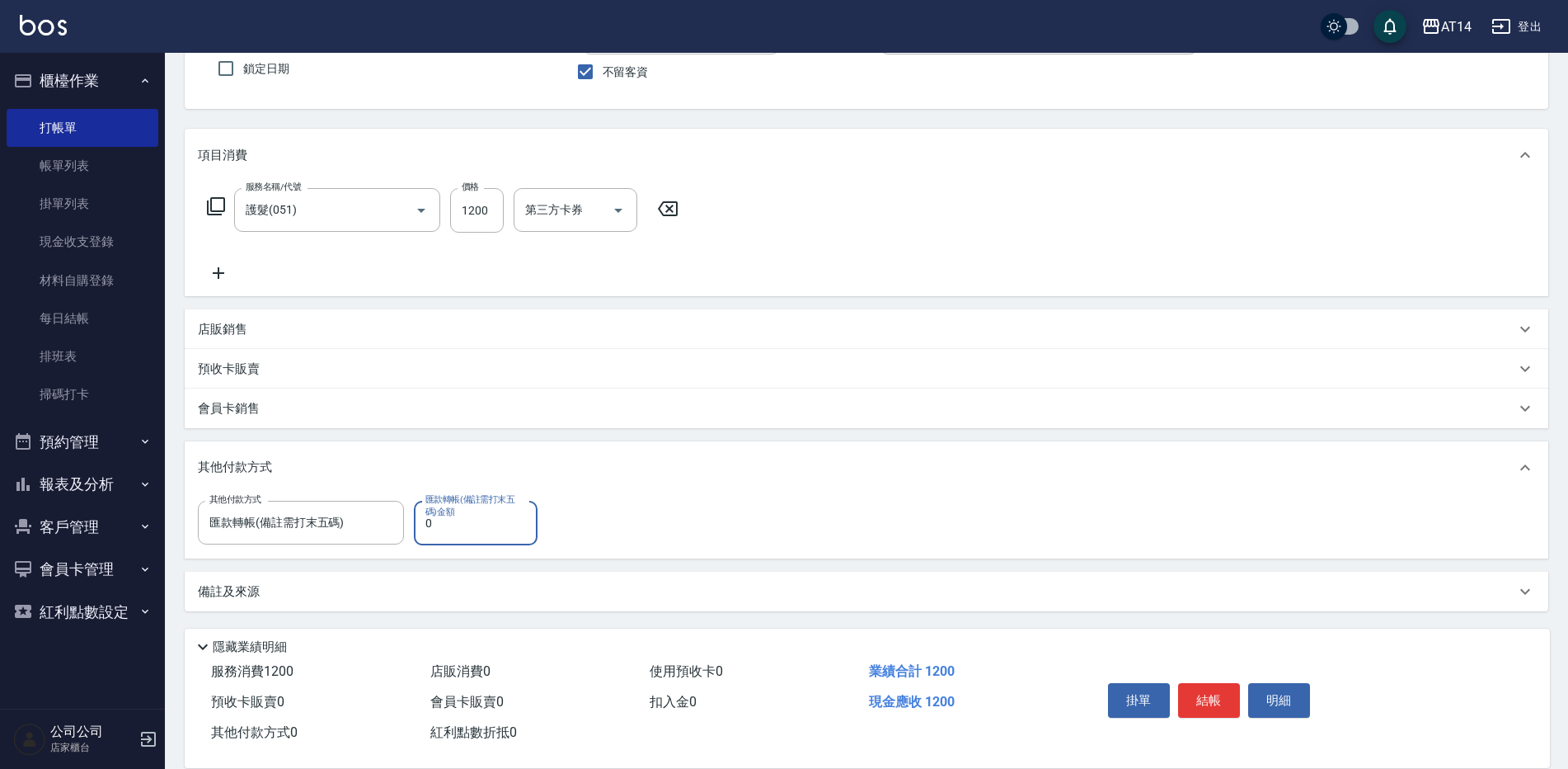
drag, startPoint x: 434, startPoint y: 528, endPoint x: 421, endPoint y: 530, distance: 13.2
click at [421, 530] on input "0" at bounding box center [476, 522] width 124 height 44
type input "1200"
click at [248, 579] on div "備註及來源" at bounding box center [866, 591] width 1363 height 39
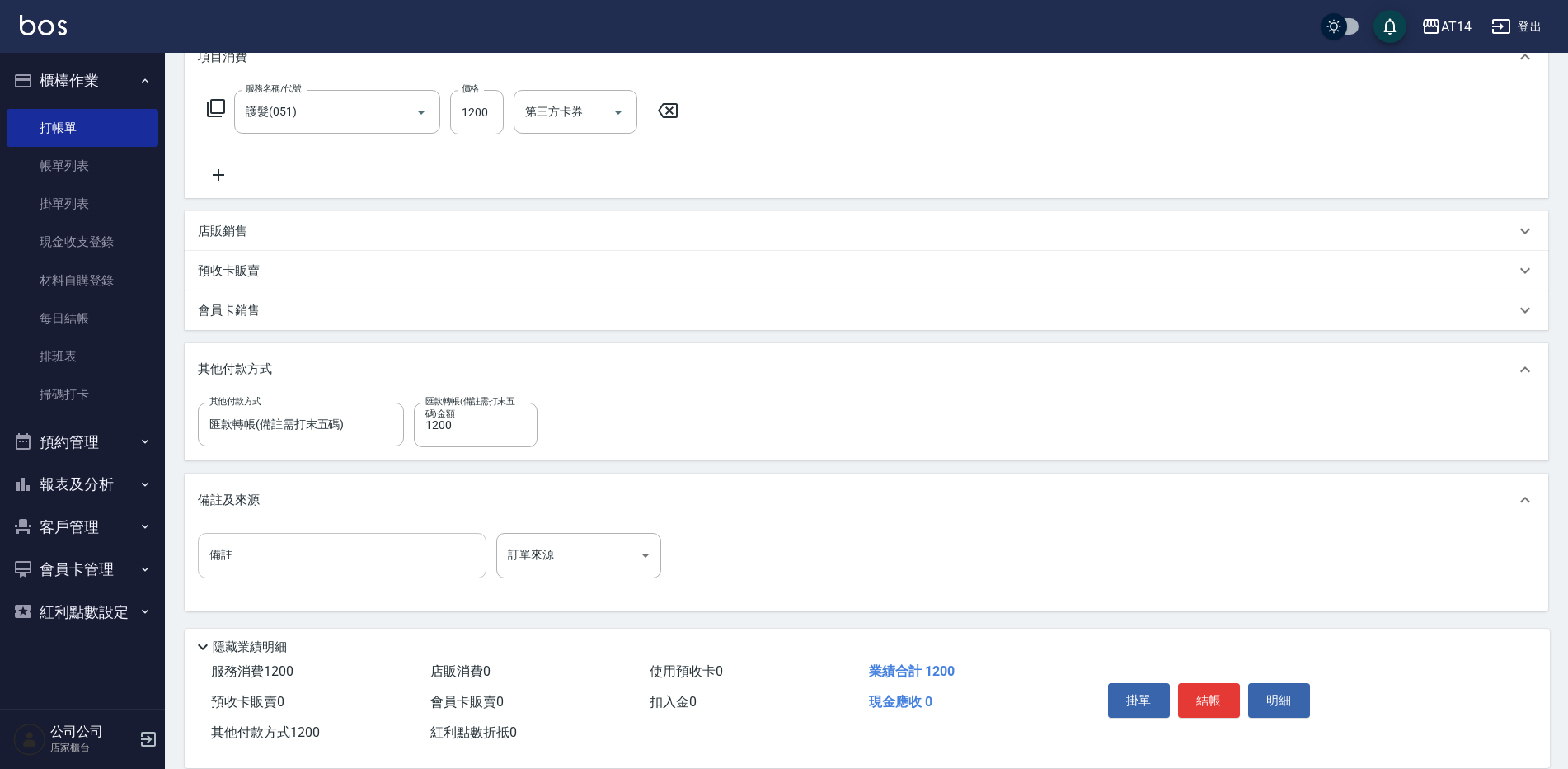
scroll to position [241, 0]
click at [253, 565] on input "備註" at bounding box center [343, 554] width 289 height 44
click at [204, 553] on input "00756" at bounding box center [343, 554] width 289 height 44
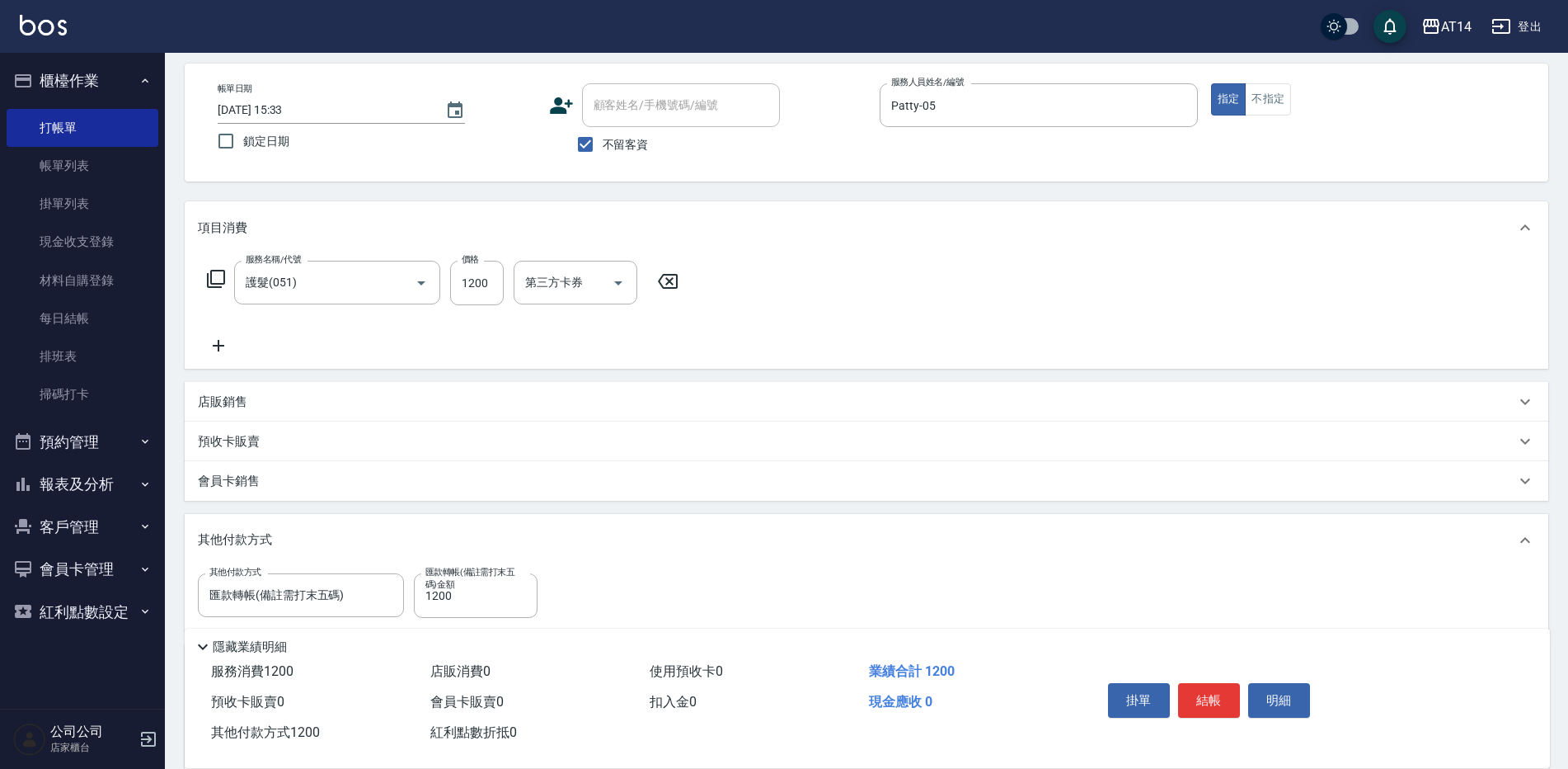
scroll to position [83, 0]
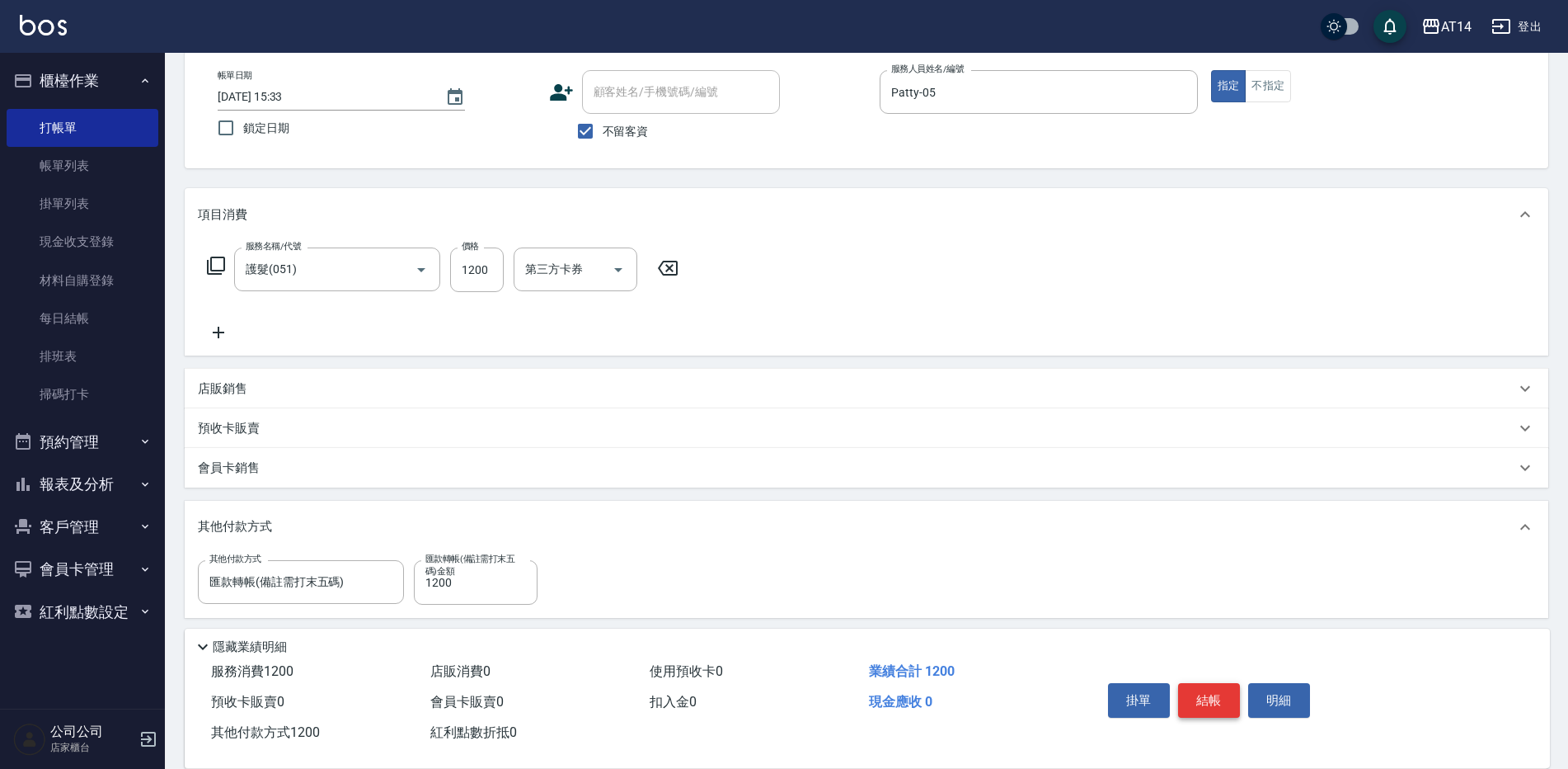
type input "後五碼00756"
click at [1205, 702] on button "結帳" at bounding box center [1210, 700] width 62 height 35
type input "2025/09/24 15:34"
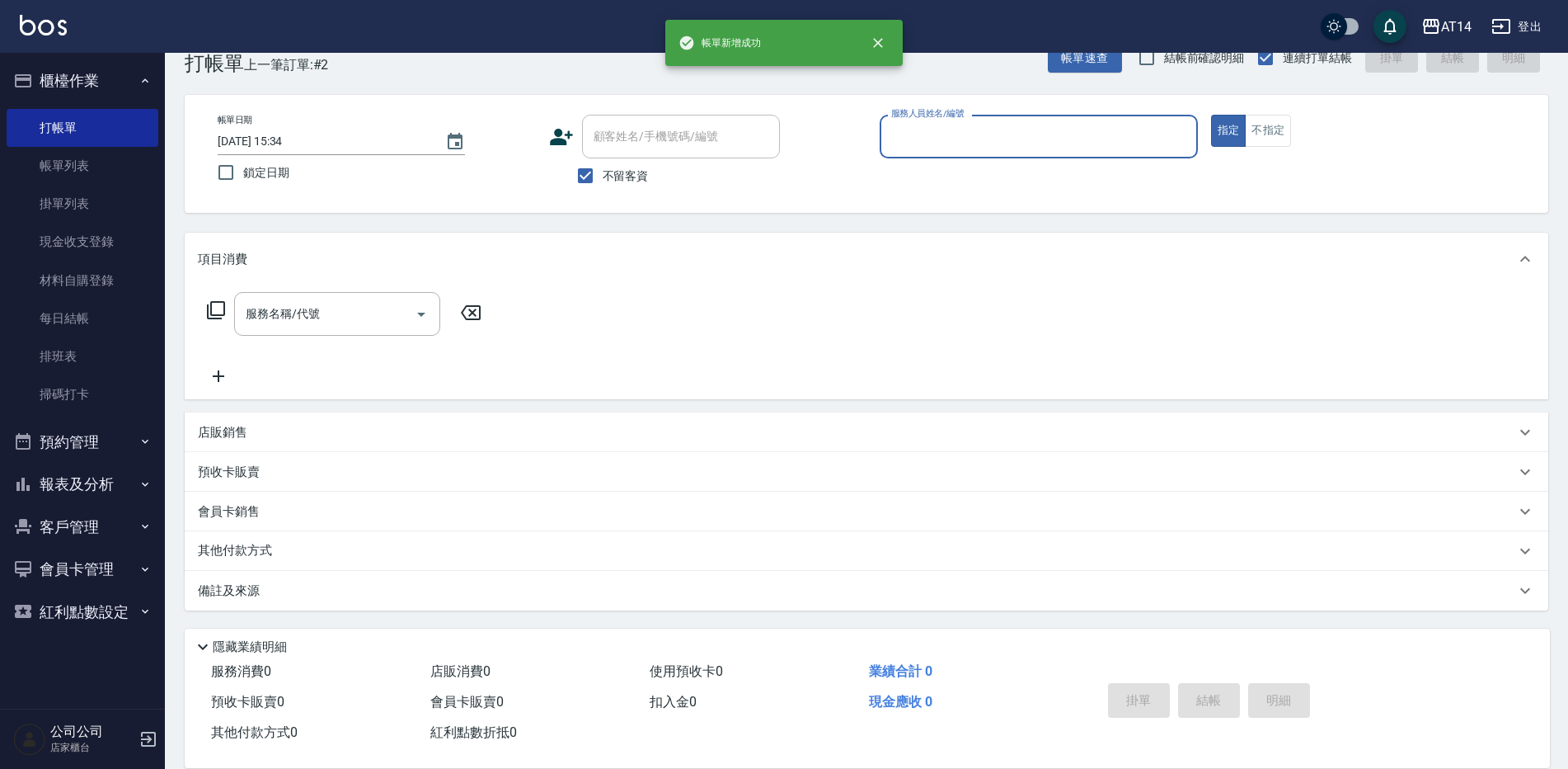
scroll to position [38, 0]
click at [139, 75] on icon "button" at bounding box center [145, 81] width 13 height 13
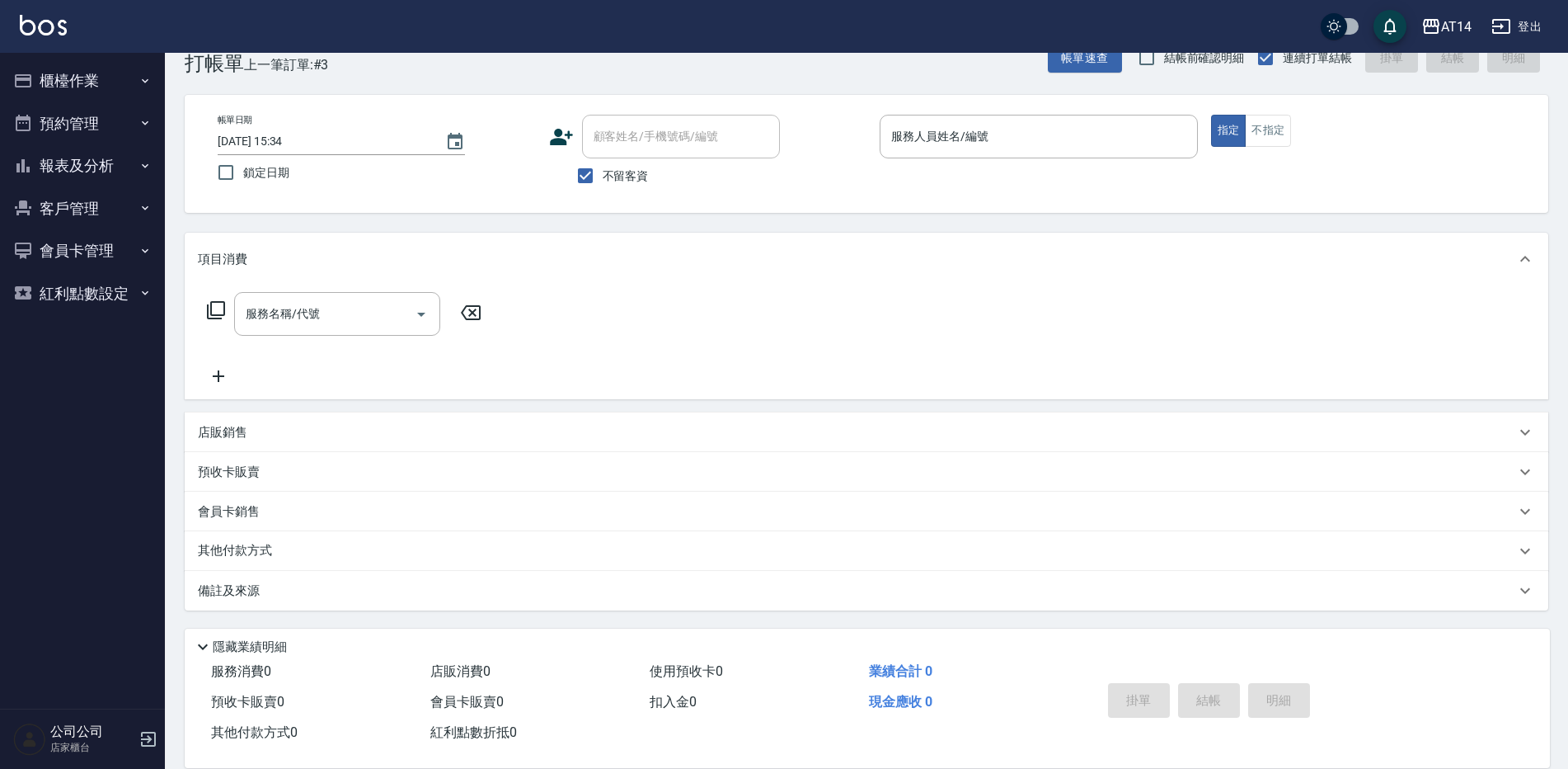
click at [126, 73] on button "櫃檯作業" at bounding box center [83, 81] width 152 height 43
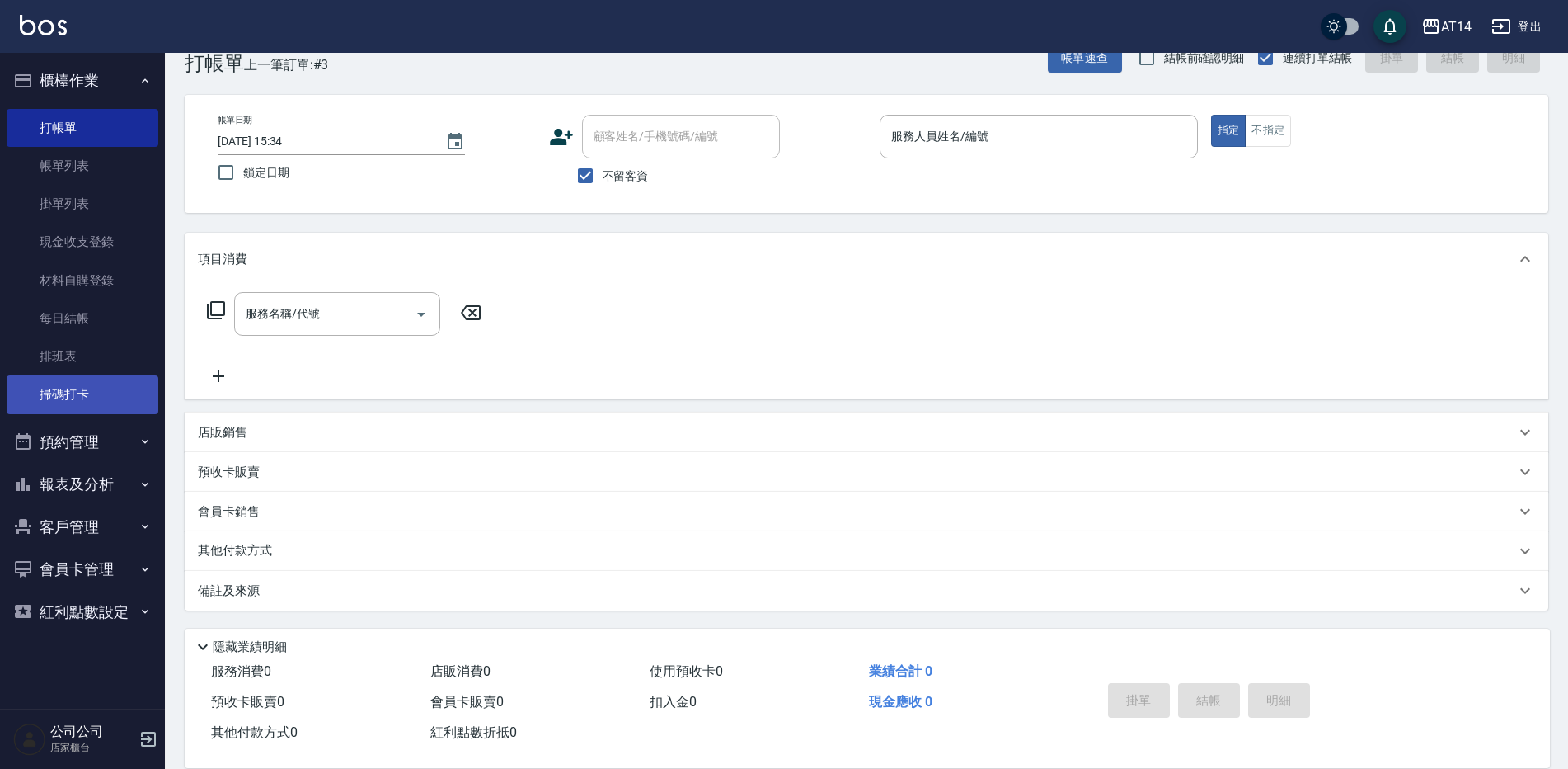
click at [113, 386] on link "掃碼打卡" at bounding box center [83, 394] width 152 height 38
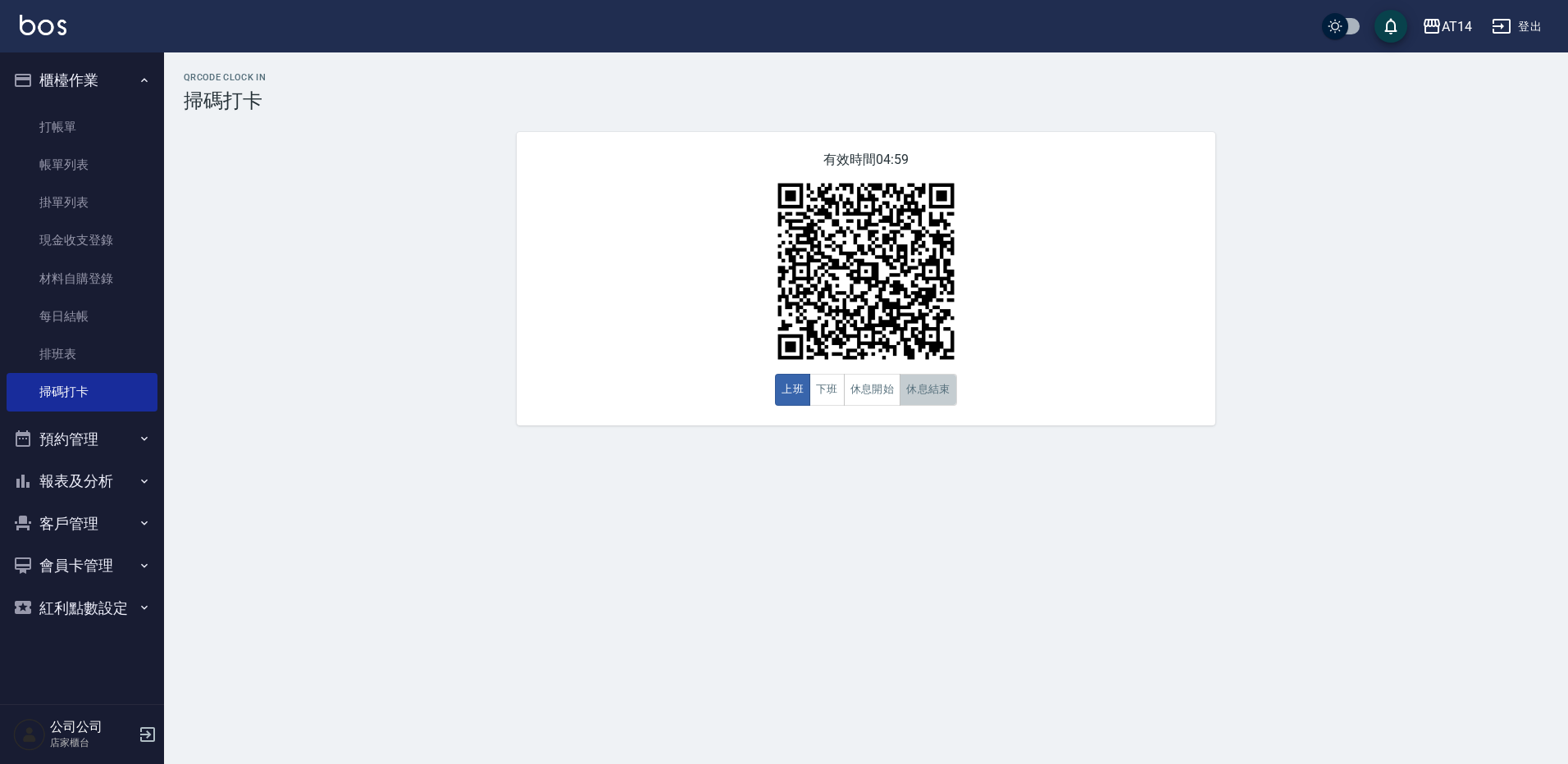
click at [903, 396] on button "休息結束" at bounding box center [929, 390] width 58 height 32
